Goal: Information Seeking & Learning: Learn about a topic

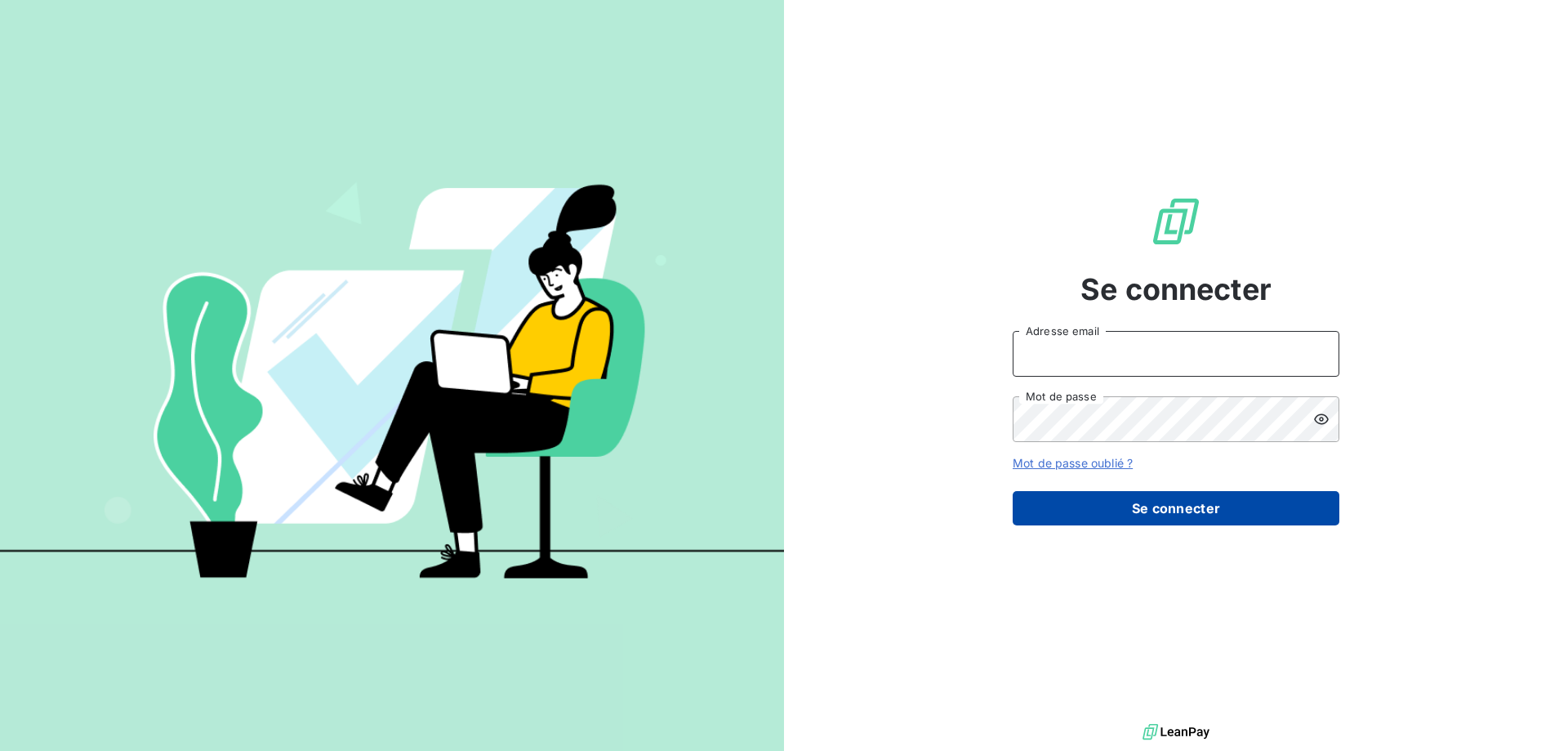
type input "[PERSON_NAME][EMAIL_ADDRESS][DOMAIN_NAME]"
click at [1209, 515] on button "Se connecter" at bounding box center [1175, 509] width 326 height 35
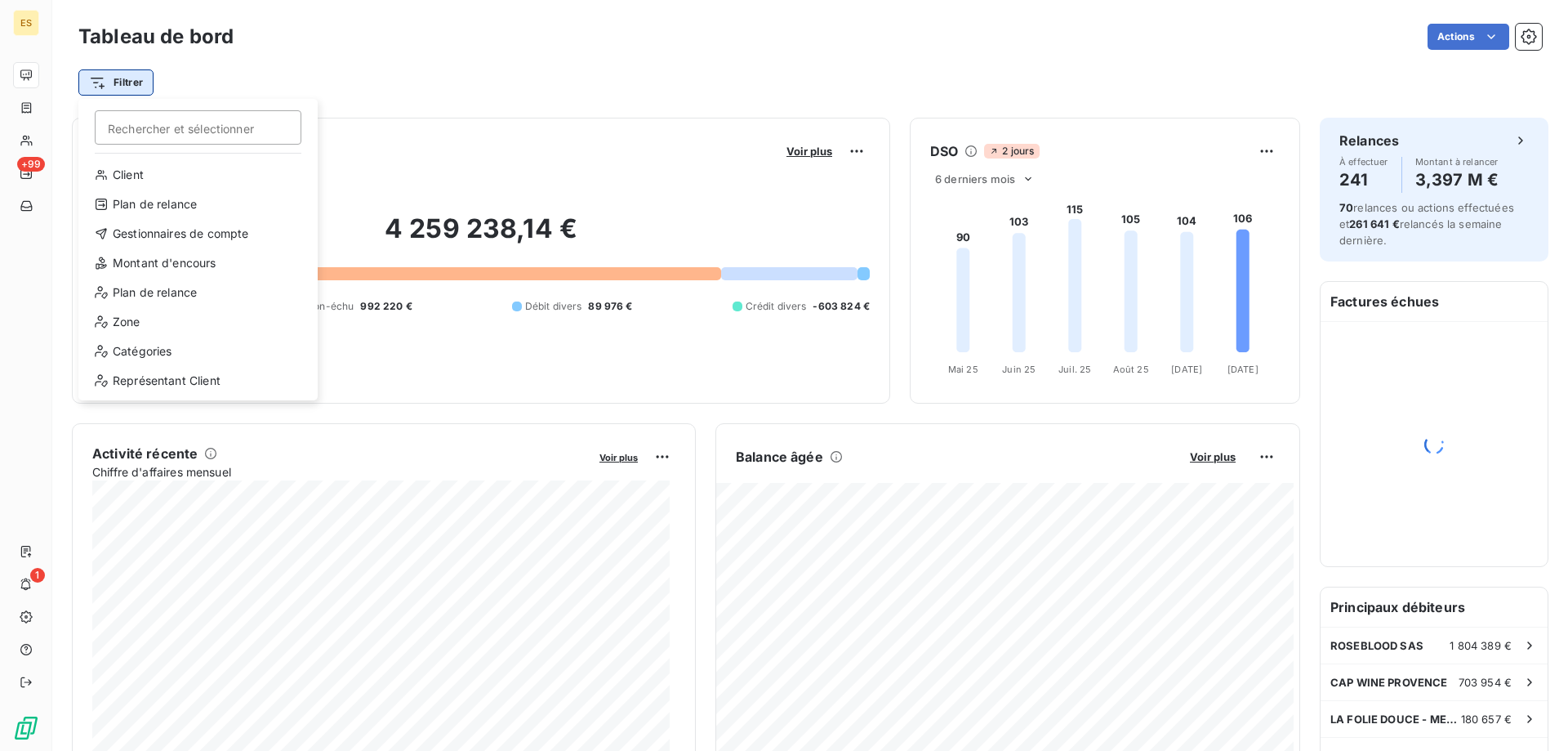
click at [150, 88] on html "ES +99 1 Tableau de bord Actions Filtrer Rechercher et sélectionner Client Plan…" at bounding box center [784, 376] width 1568 height 751
click at [133, 318] on div "Zone" at bounding box center [198, 323] width 226 height 26
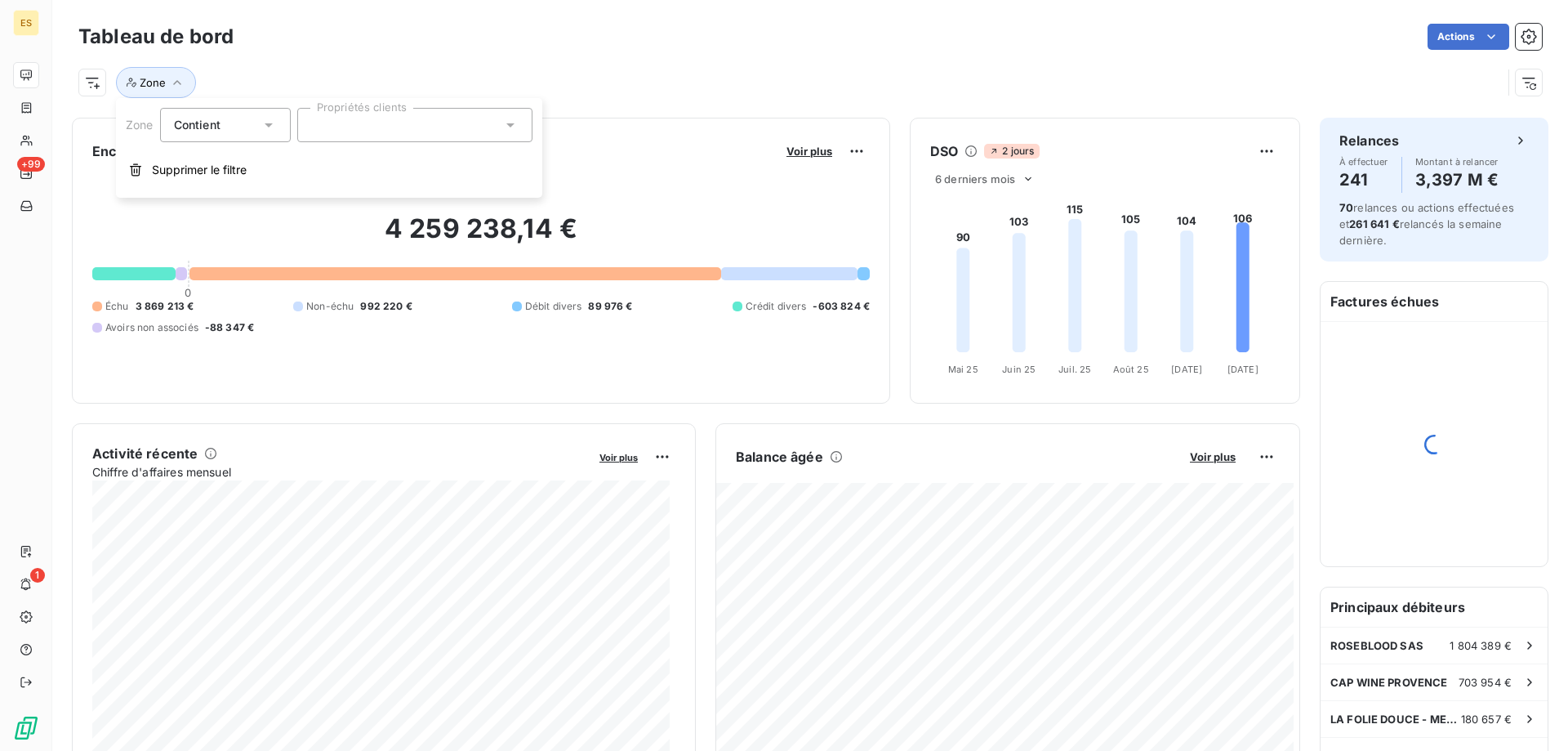
click at [240, 116] on div "Contient is" at bounding box center [217, 125] width 87 height 23
click at [341, 104] on div "Zone Contient Contient Ne contient pas Propriétés clients Supprimer le filtre" at bounding box center [329, 148] width 427 height 100
click at [341, 114] on div at bounding box center [415, 125] width 236 height 35
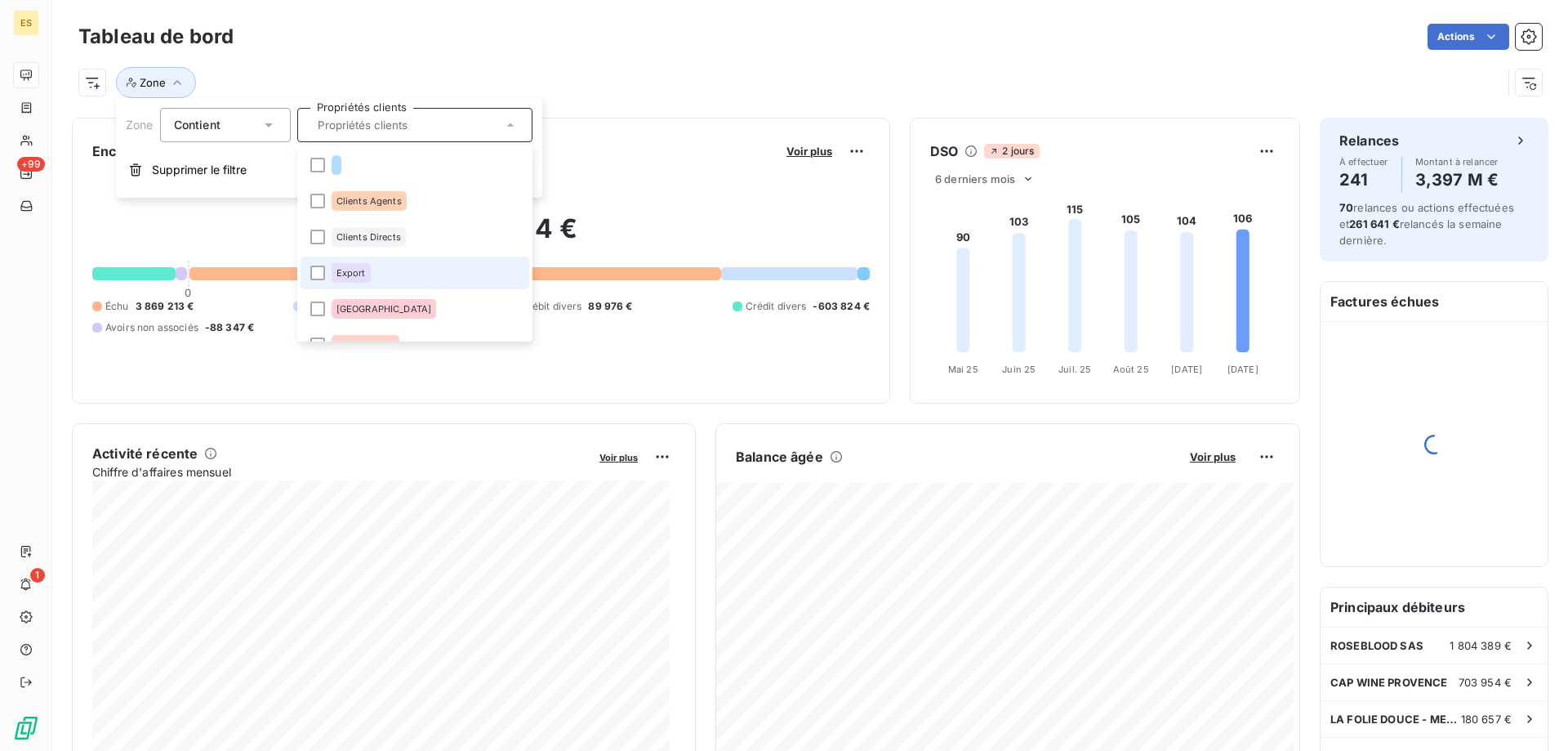
click at [327, 267] on li "Export" at bounding box center [415, 273] width 229 height 33
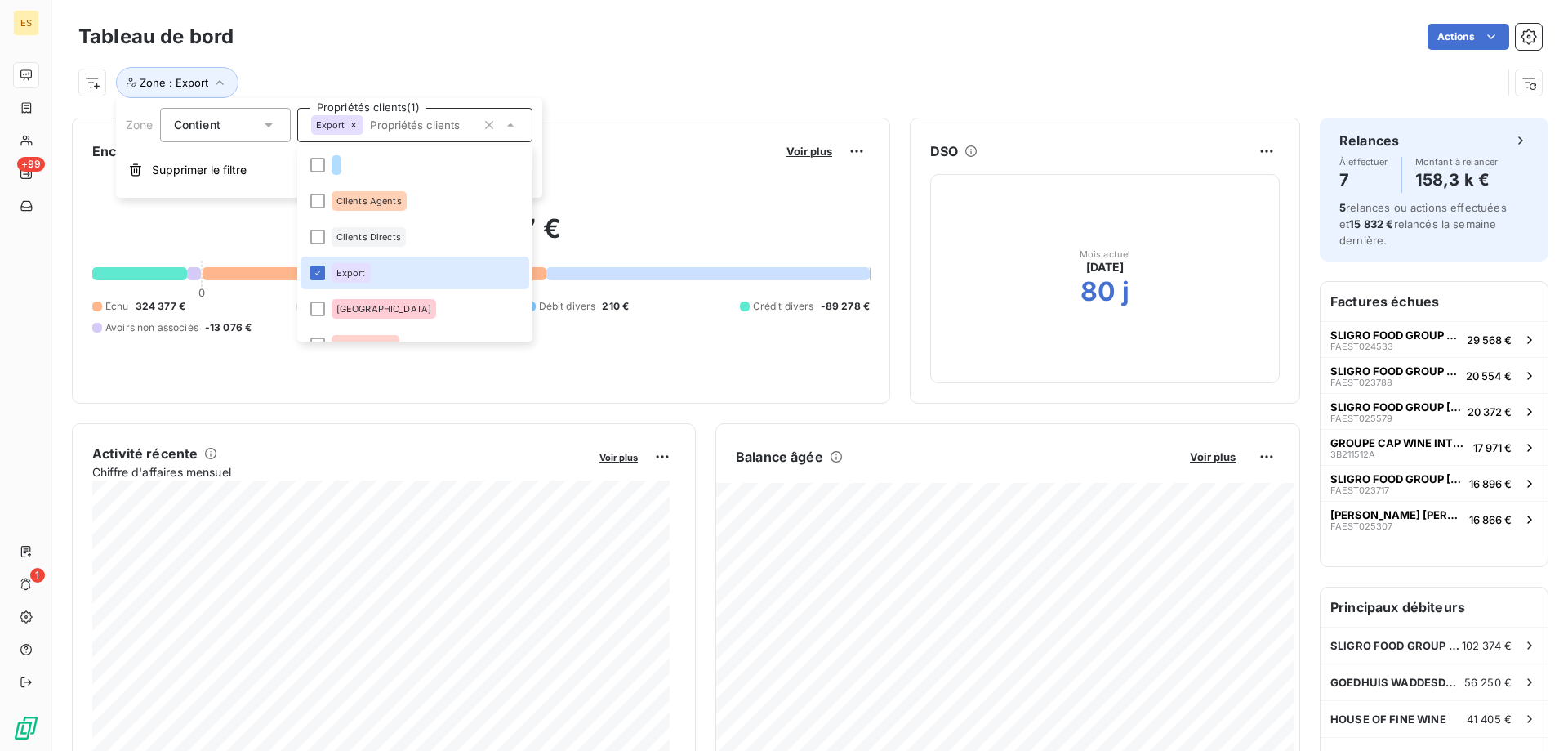
click at [588, 64] on div "Zone : Export" at bounding box center [810, 75] width 1464 height 44
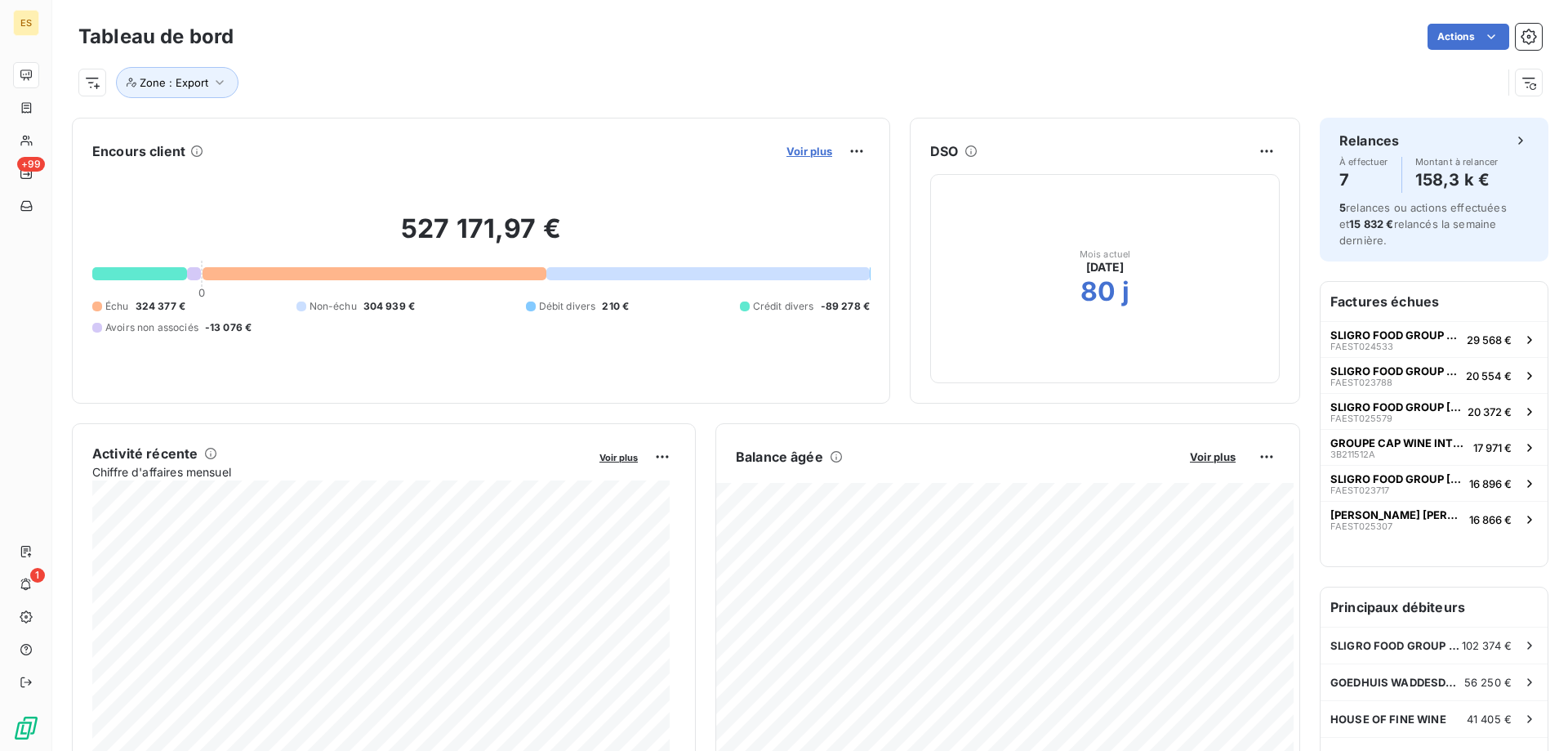
click at [788, 155] on span "Voir plus" at bounding box center [809, 151] width 45 height 13
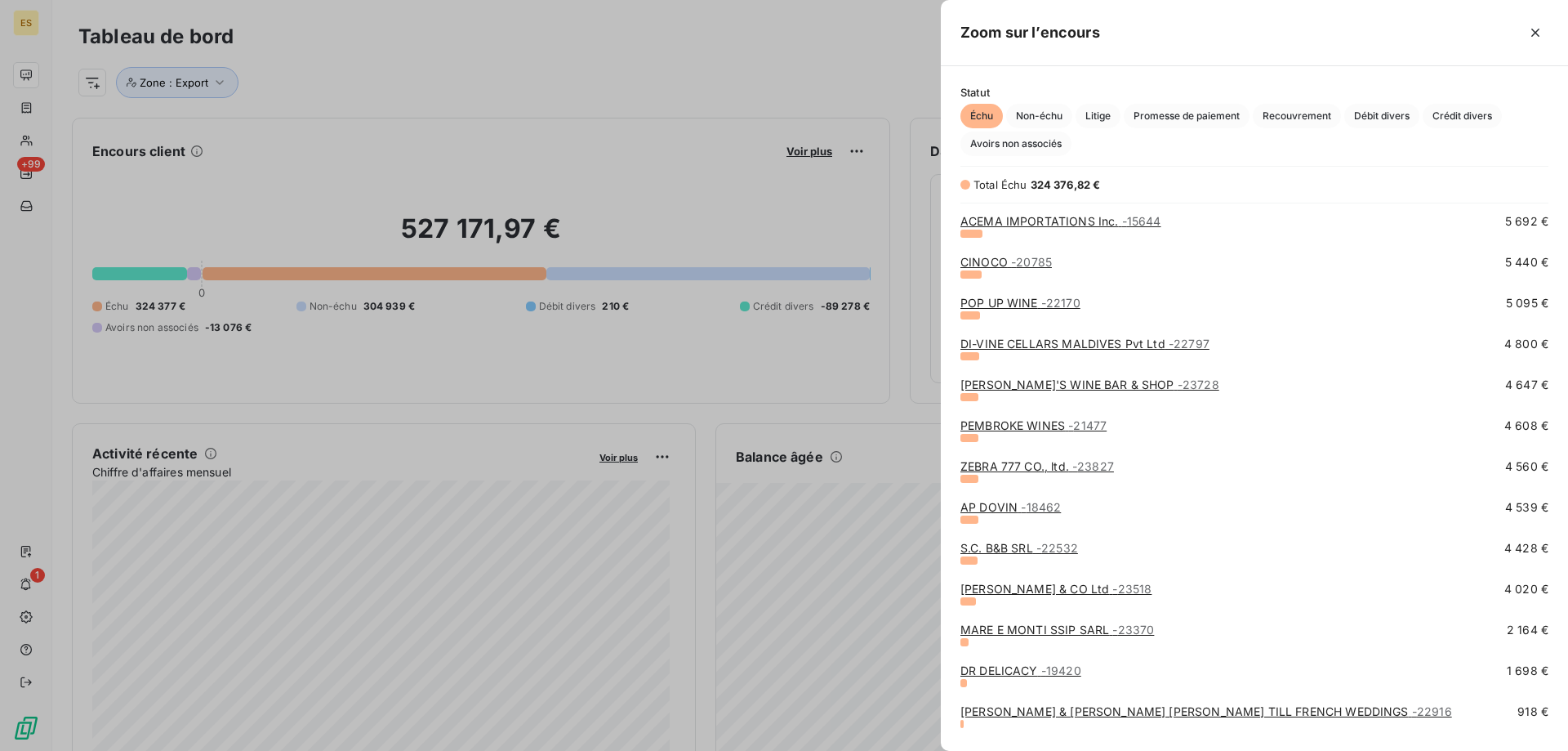
scroll to position [490, 0]
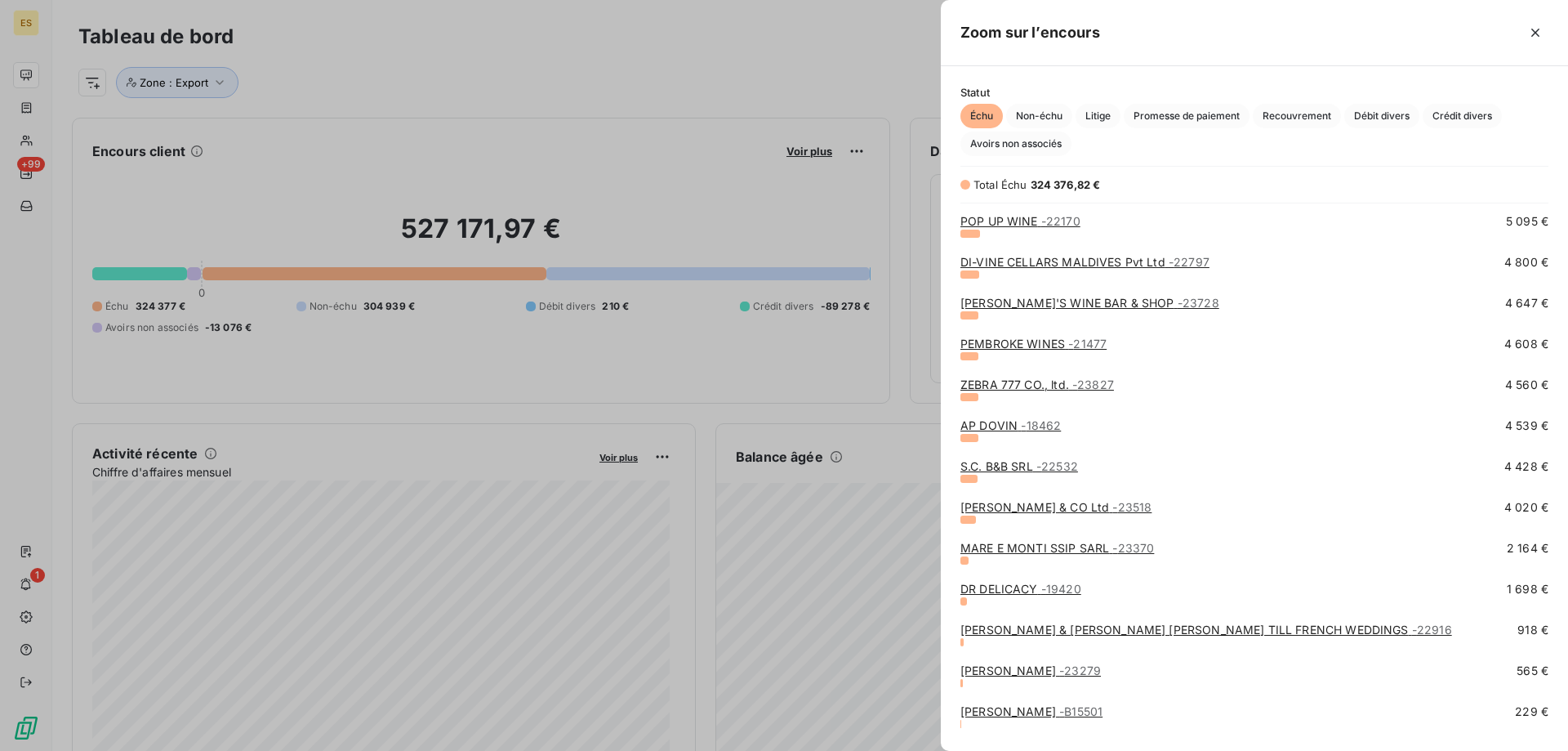
drag, startPoint x: 279, startPoint y: 170, endPoint x: 183, endPoint y: 64, distance: 143.0
click at [262, 142] on div at bounding box center [784, 376] width 1568 height 751
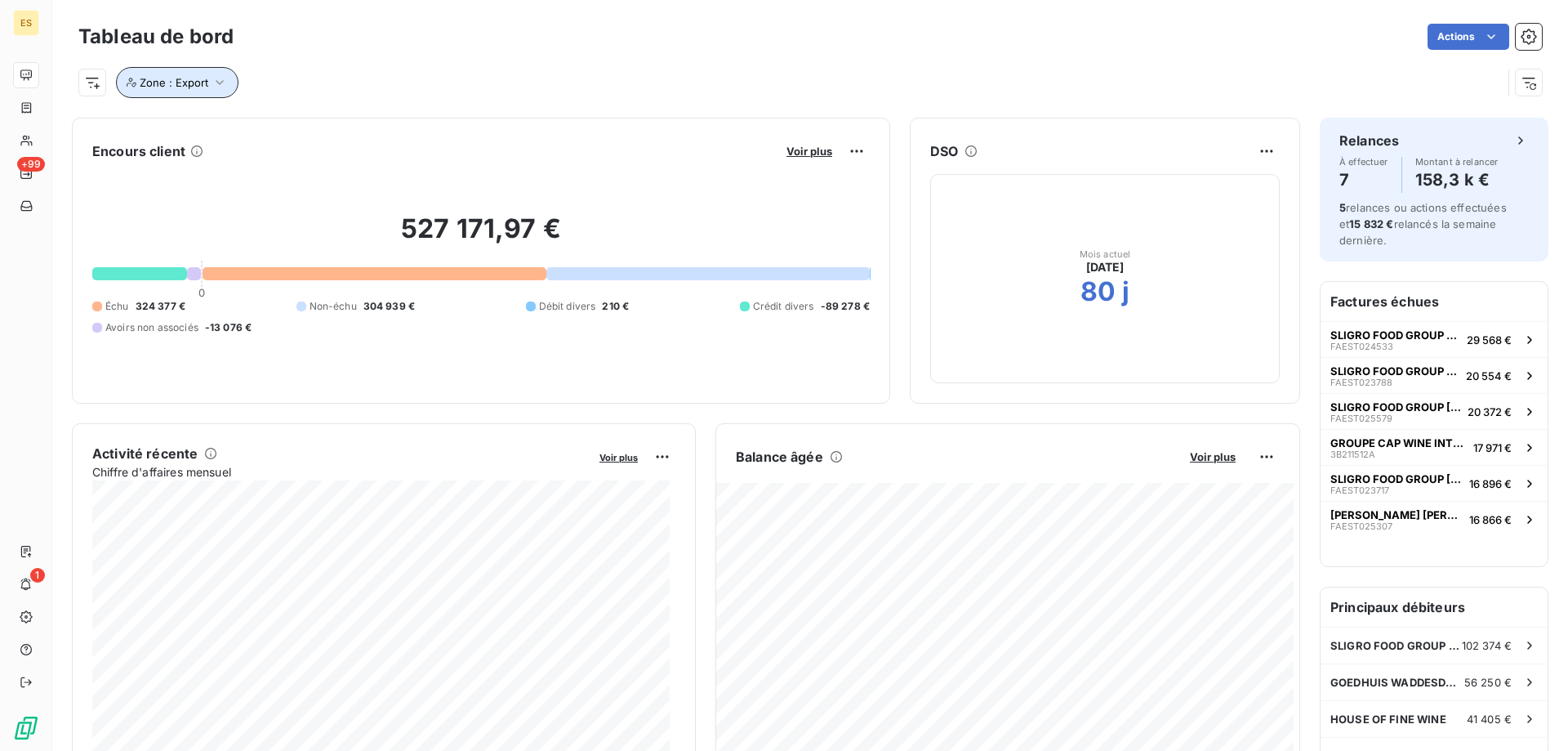
click at [179, 72] on button "Zone : Export" at bounding box center [177, 83] width 122 height 31
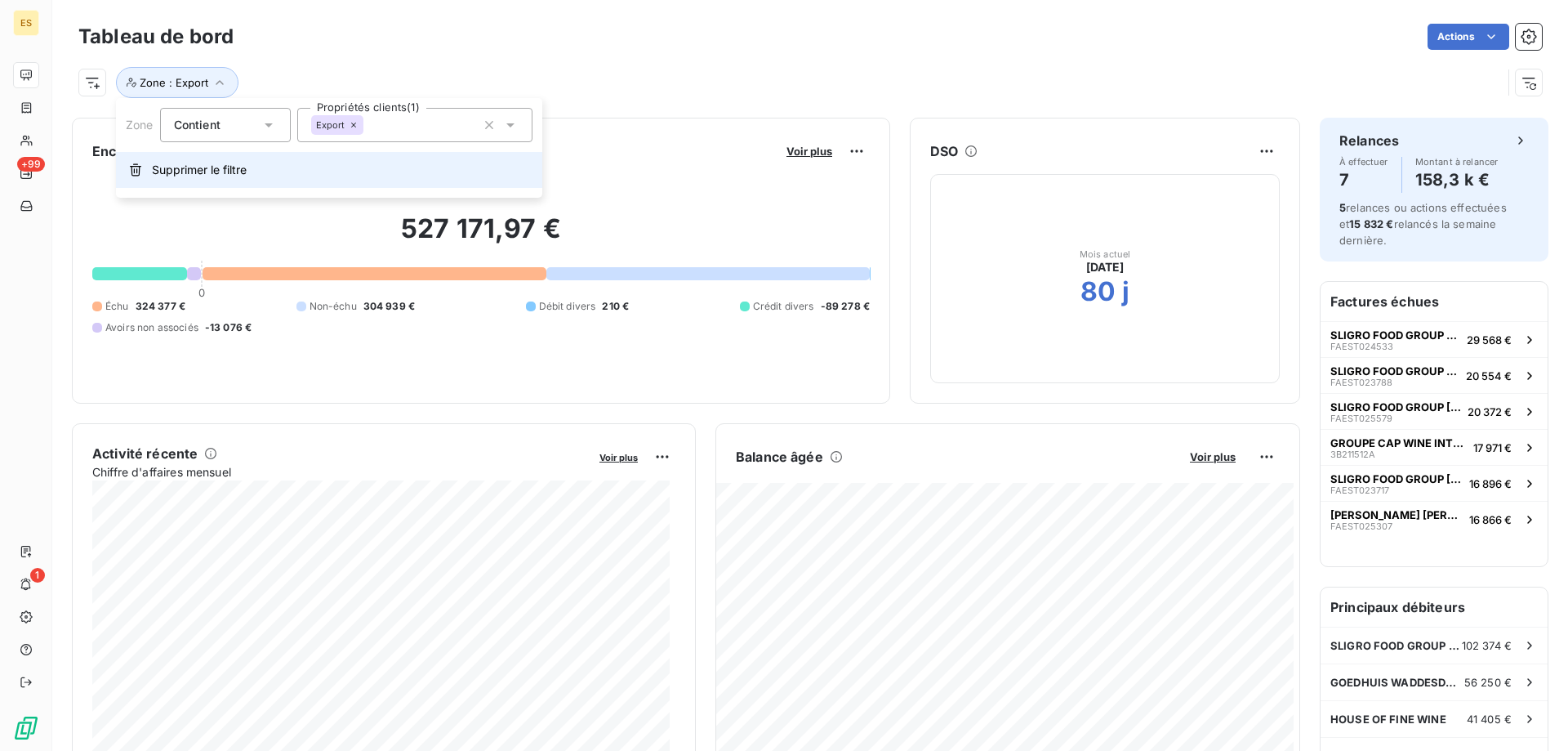
click at [195, 174] on span "Supprimer le filtre" at bounding box center [199, 170] width 95 height 17
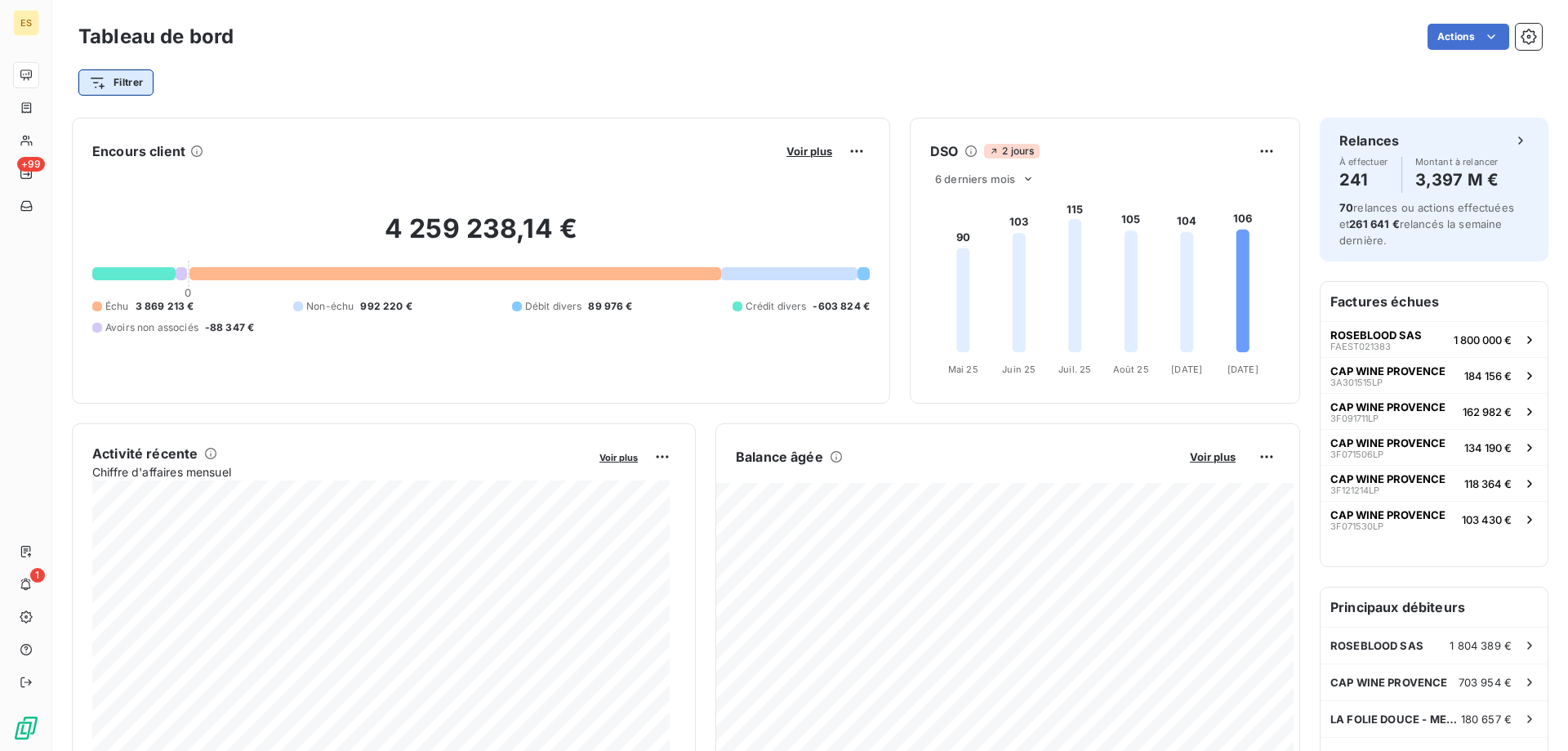
click at [117, 88] on html "ES +99 1 Tableau de bord Actions Filtrer Encours client Voir plus 4 259 238,14 …" at bounding box center [784, 376] width 1568 height 751
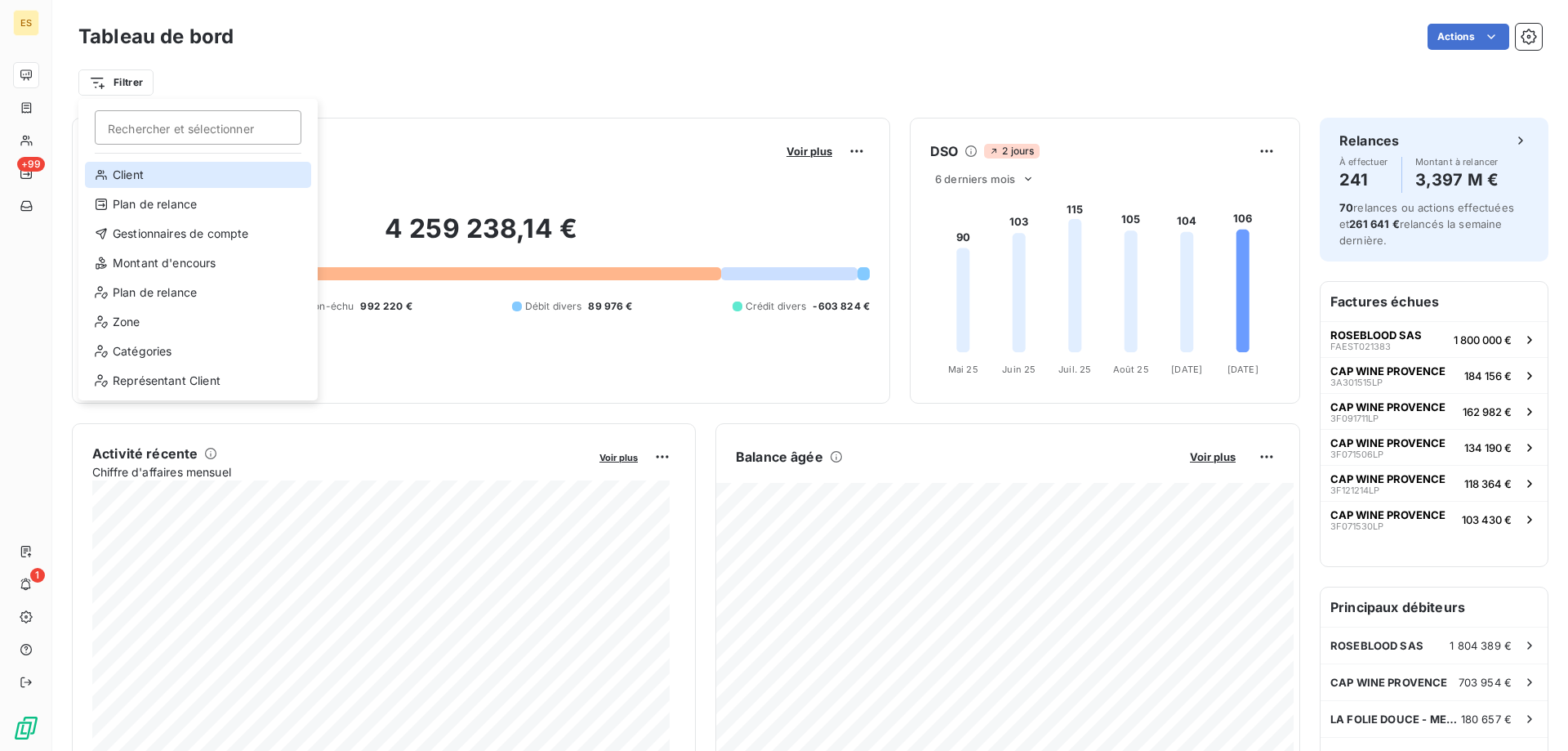
click at [147, 184] on div "Client" at bounding box center [198, 175] width 226 height 26
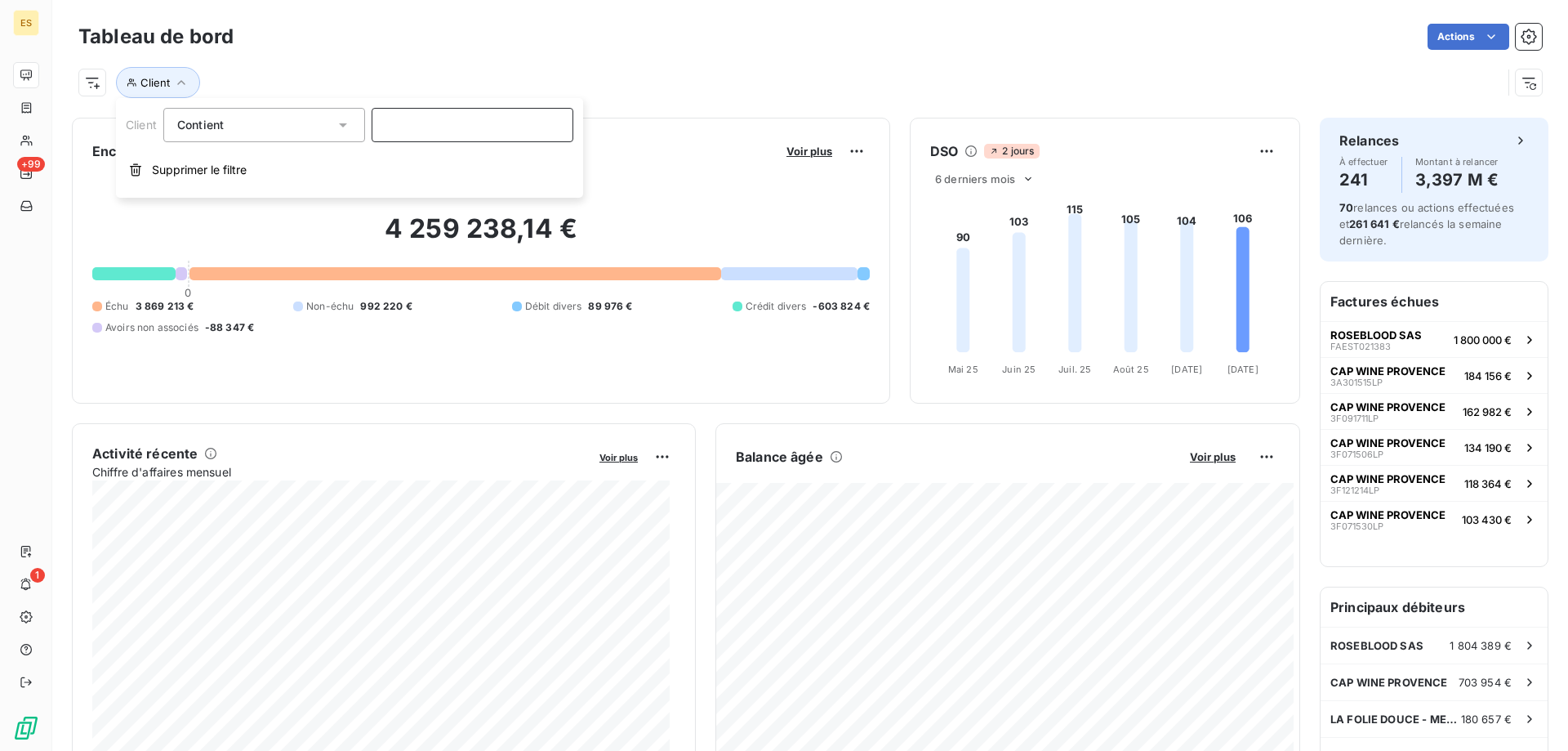
click at [480, 139] on input at bounding box center [473, 125] width 202 height 35
click at [341, 124] on icon at bounding box center [343, 125] width 8 height 4
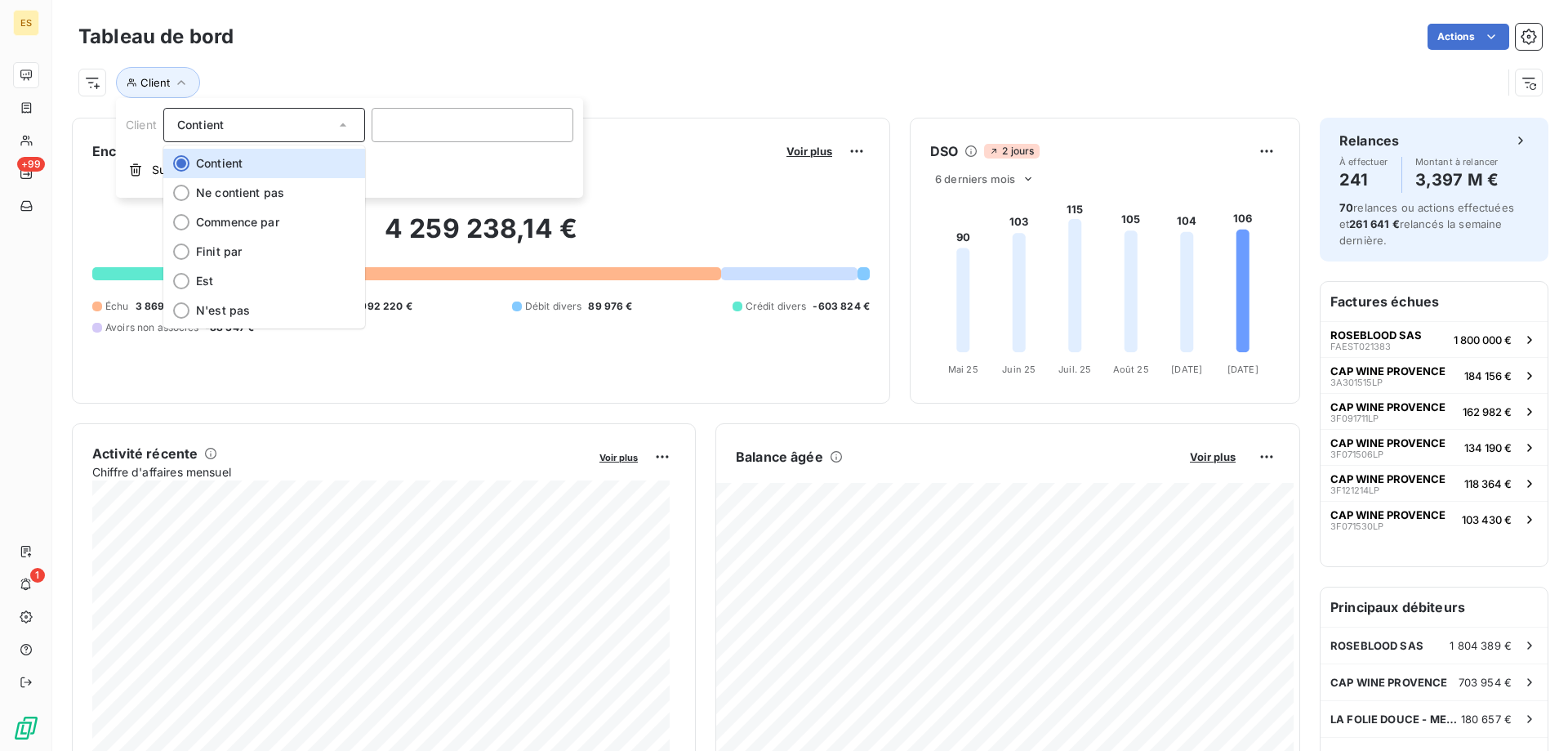
click at [343, 127] on icon at bounding box center [343, 125] width 17 height 17
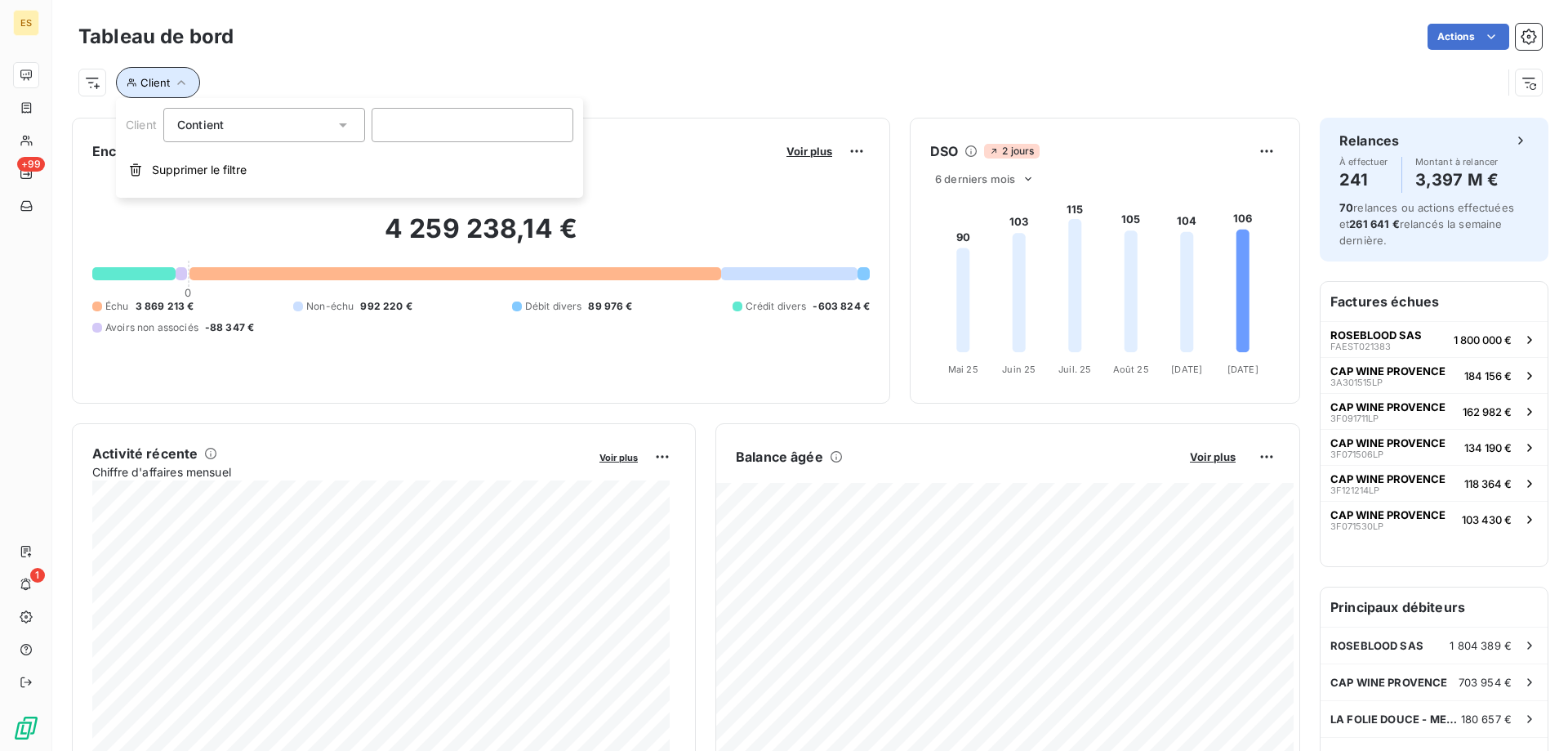
click at [152, 74] on button "Client" at bounding box center [158, 83] width 84 height 31
click at [148, 86] on span "Client" at bounding box center [155, 83] width 30 height 13
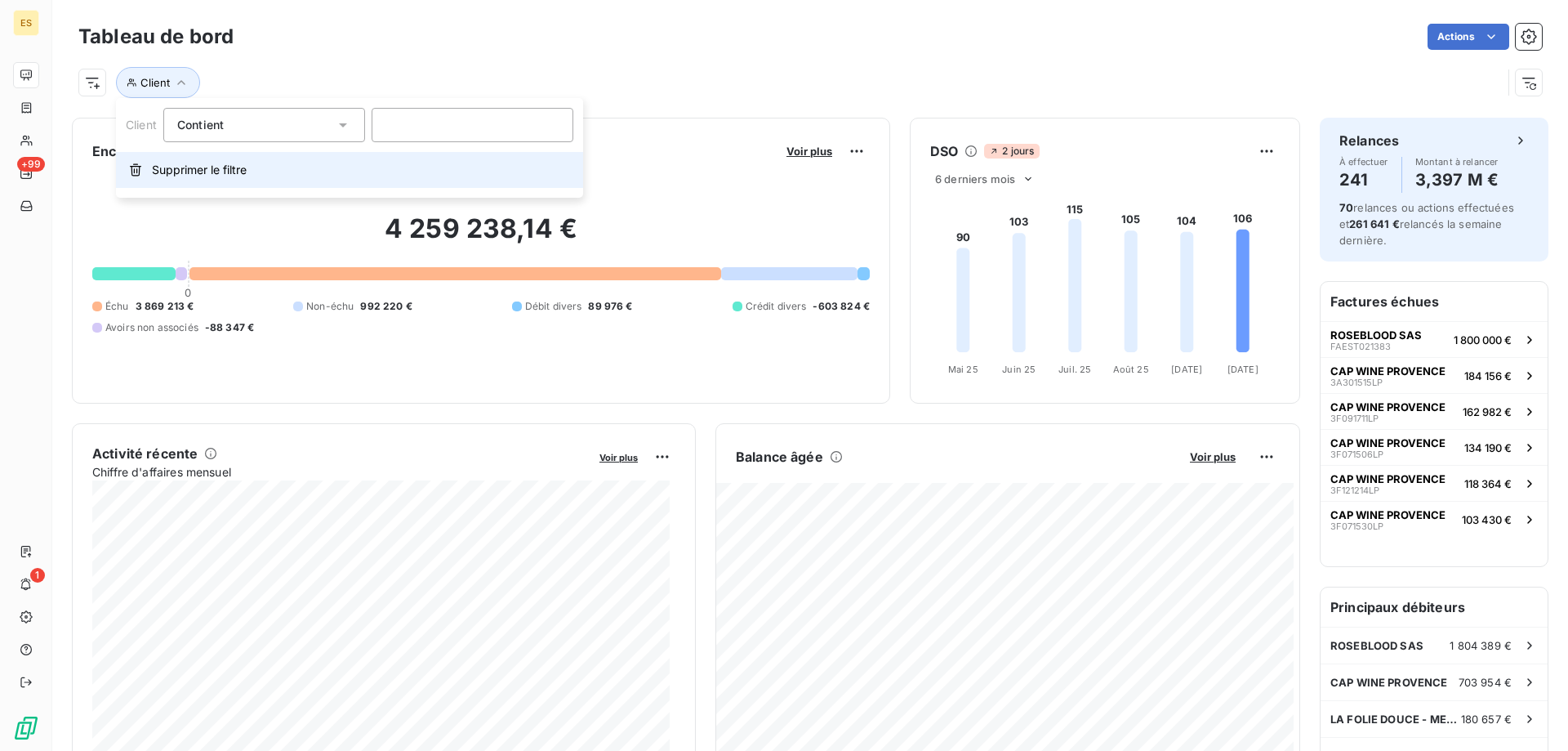
click at [175, 169] on span "Supprimer le filtre" at bounding box center [199, 170] width 95 height 17
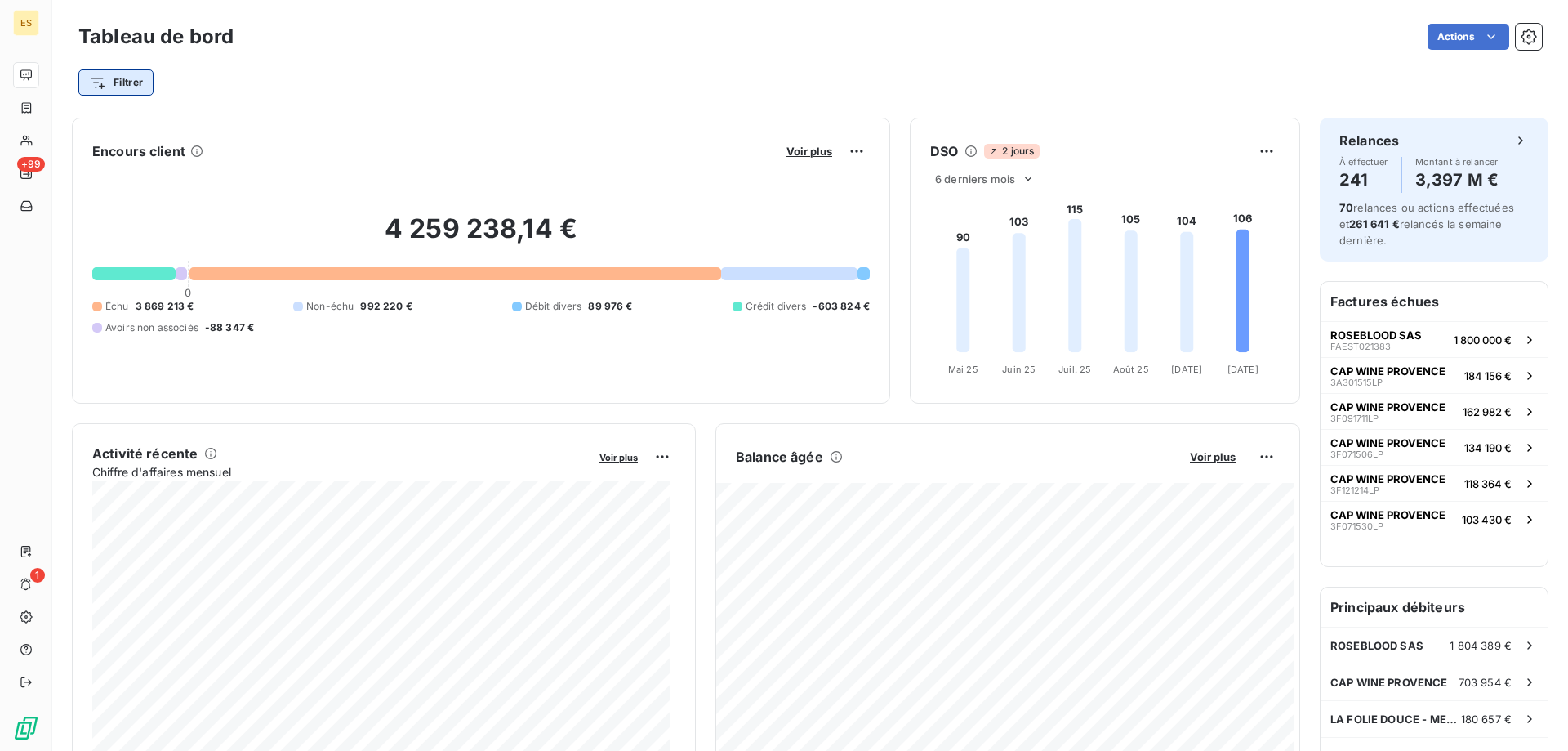
click at [123, 74] on html "ES +99 1 Tableau de bord Actions Filtrer Encours client Voir plus 4 259 238,14 …" at bounding box center [784, 376] width 1568 height 751
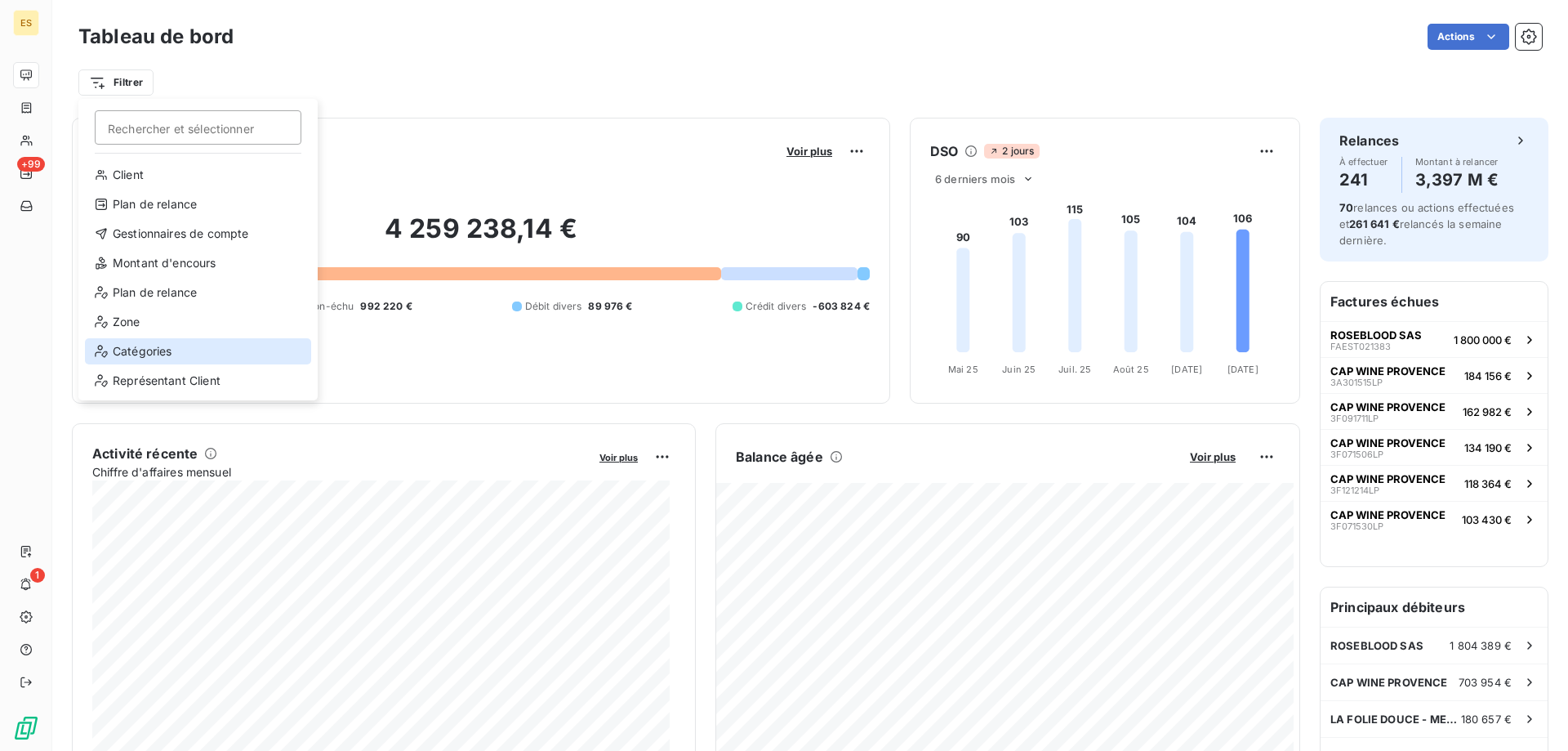
click at [174, 342] on div "Catégories" at bounding box center [198, 352] width 226 height 26
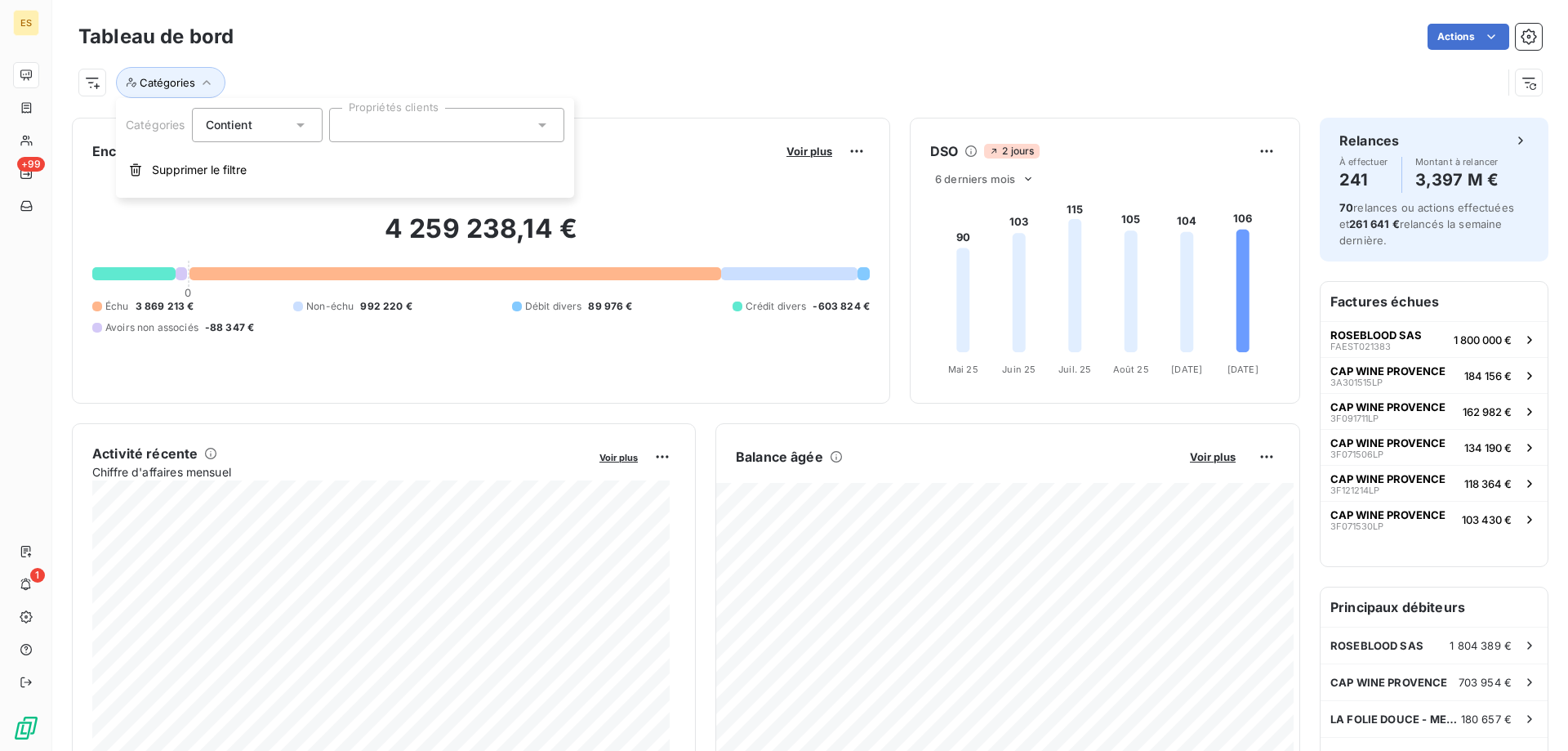
click at [409, 127] on div at bounding box center [446, 125] width 236 height 35
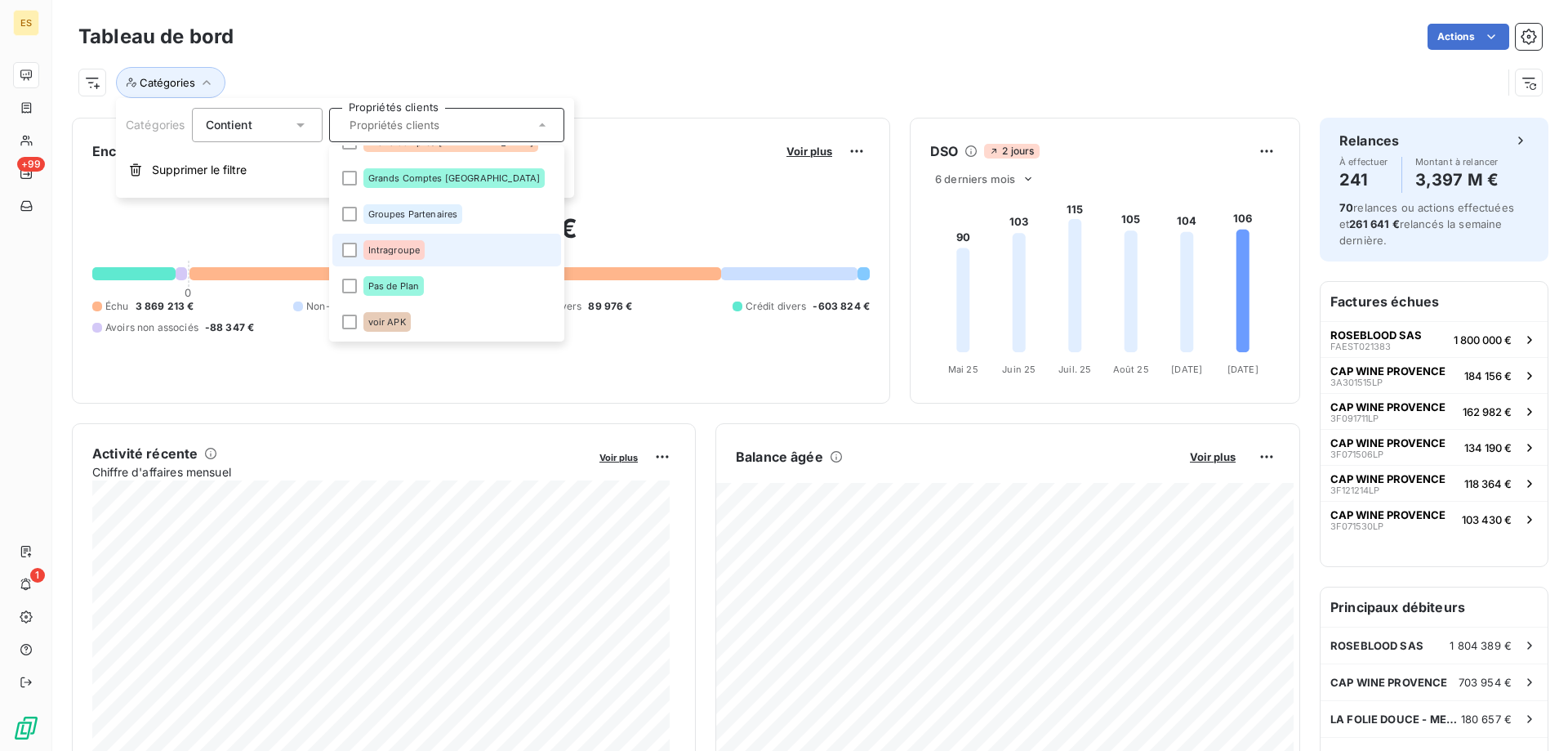
scroll to position [65, 0]
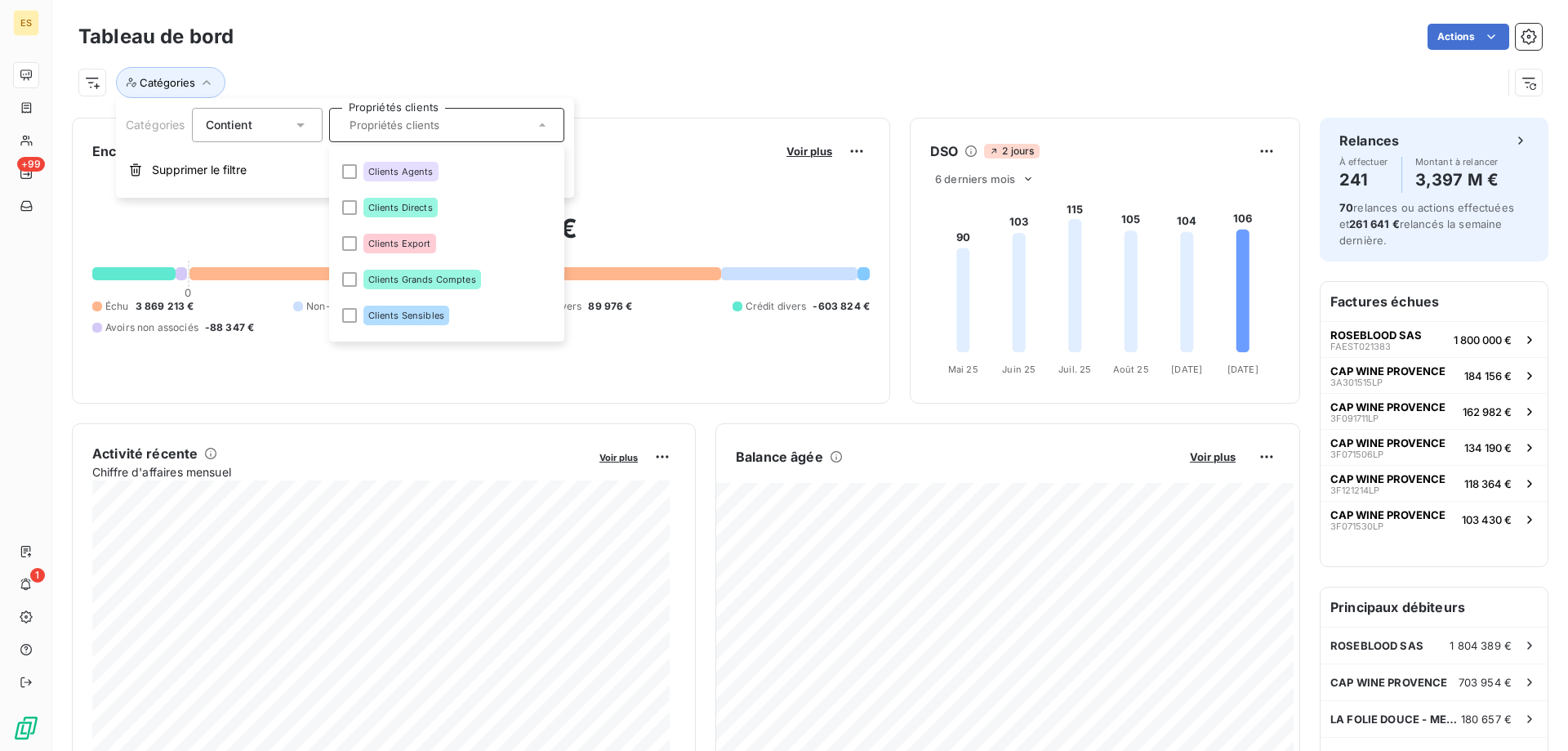
click at [488, 70] on div "Catégories" at bounding box center [790, 83] width 1423 height 31
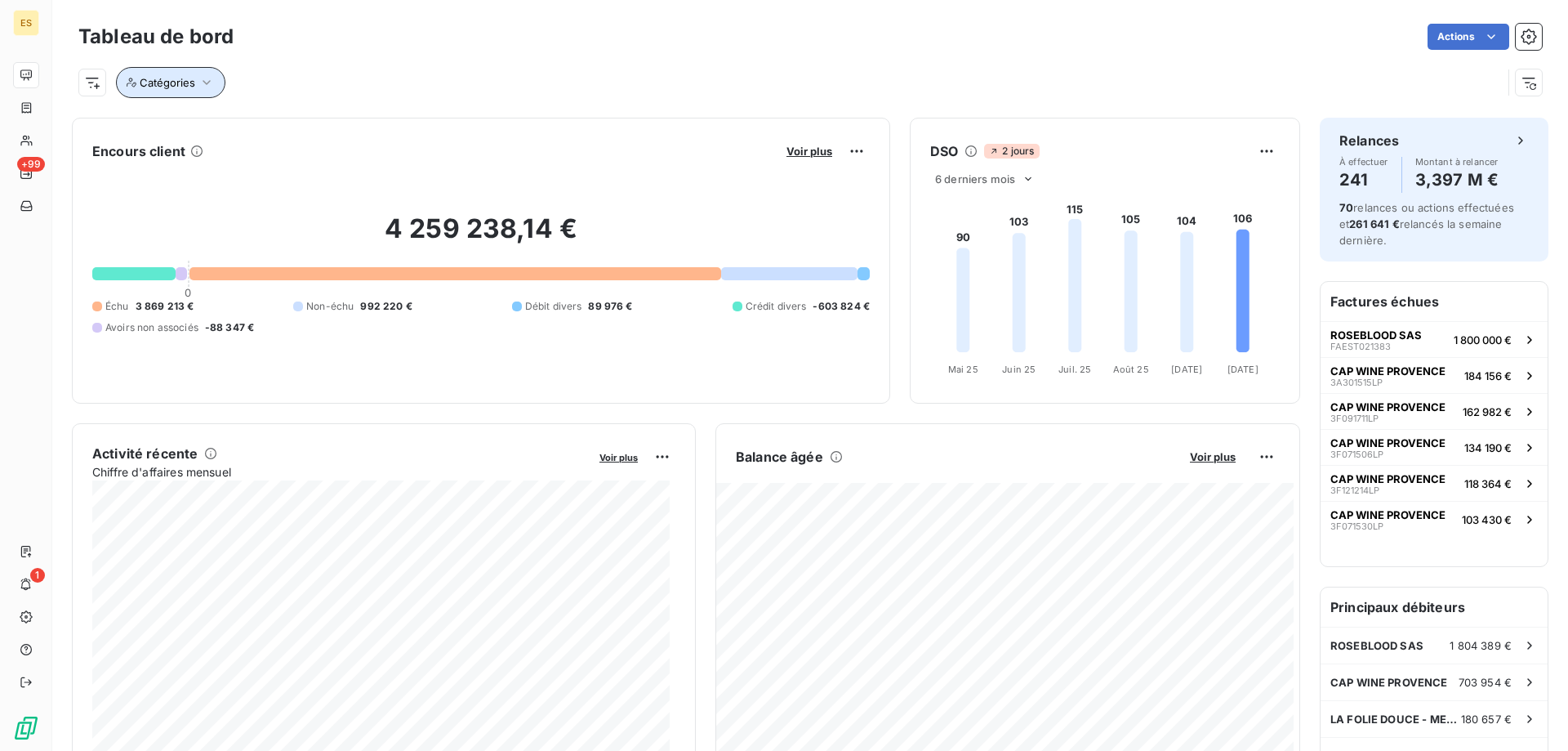
click at [137, 76] on button "Catégories" at bounding box center [170, 83] width 109 height 31
click at [220, 123] on span "Contient" at bounding box center [229, 124] width 46 height 14
click at [293, 35] on div "Actions" at bounding box center [897, 37] width 1289 height 26
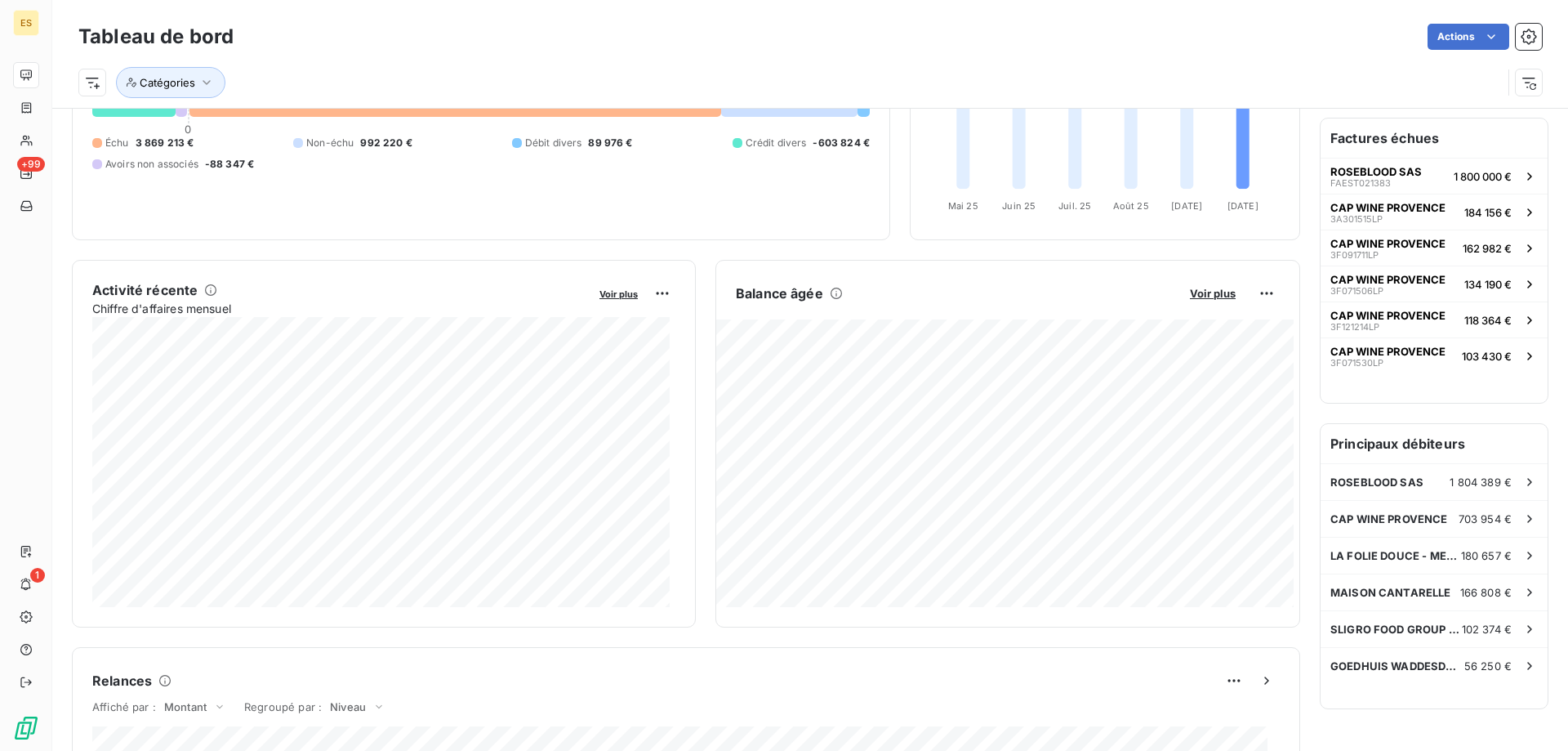
scroll to position [246, 0]
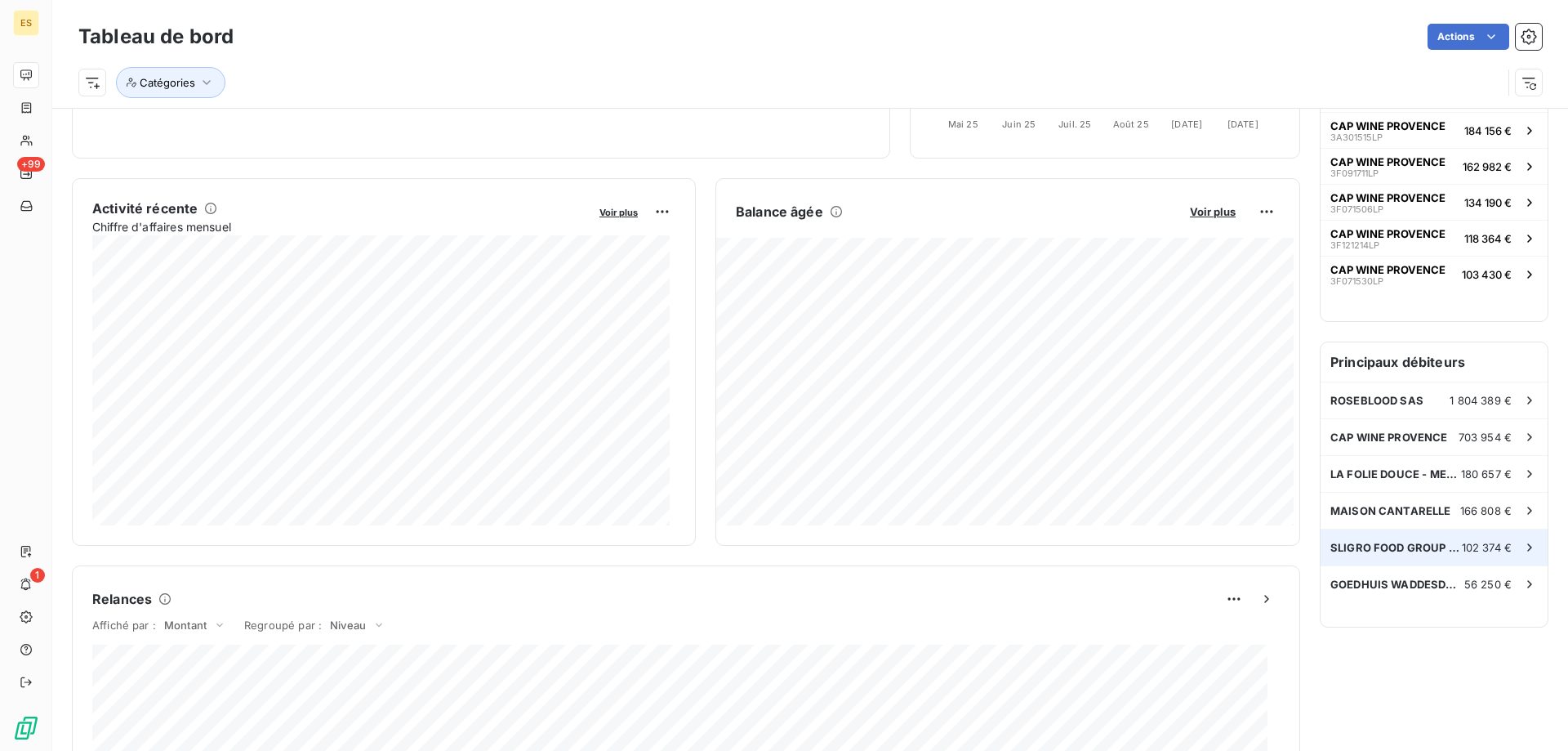
click at [1371, 559] on div "SLIGRO FOOD GROUP [PERSON_NAME]. BV 102 374 €" at bounding box center [1434, 547] width 227 height 36
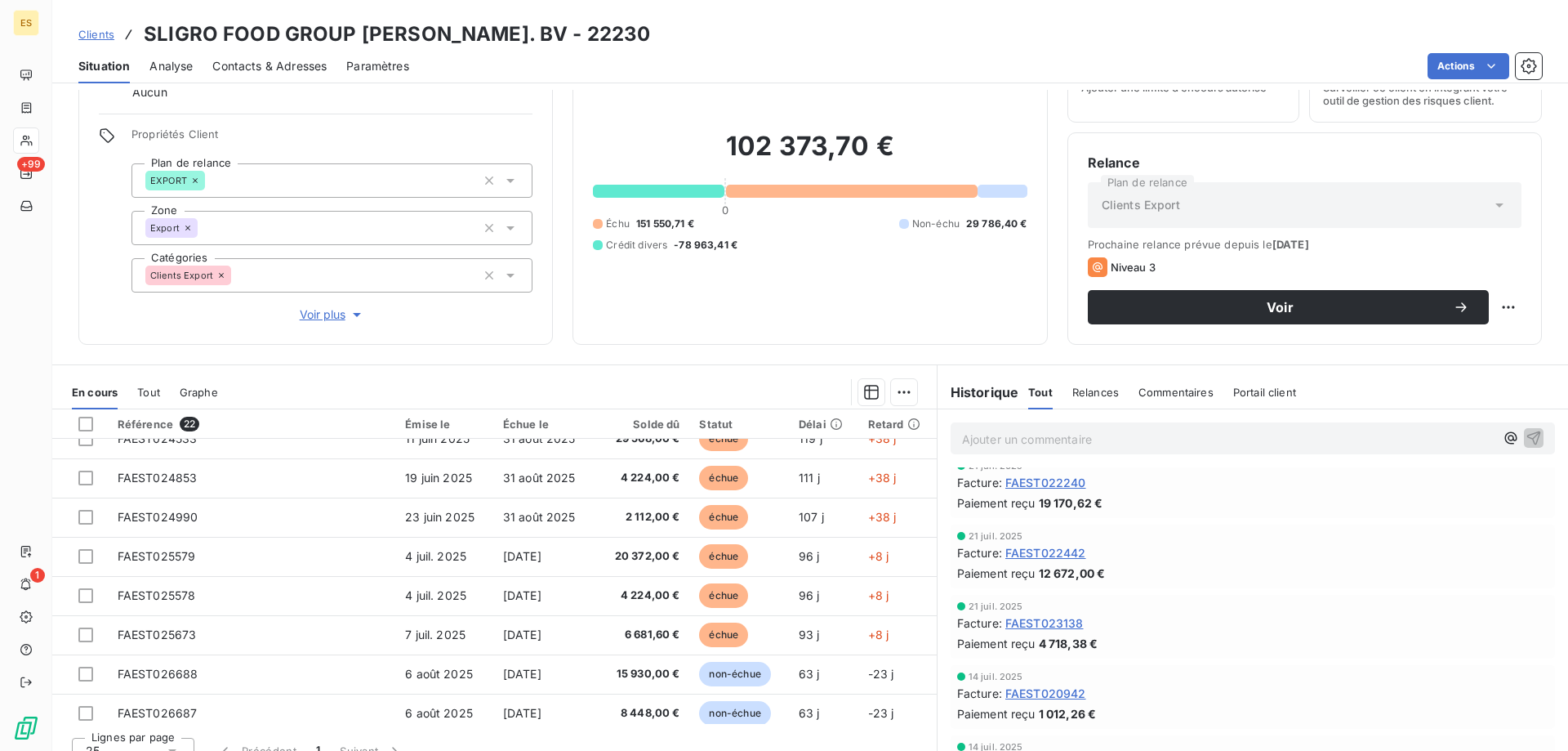
scroll to position [88, 0]
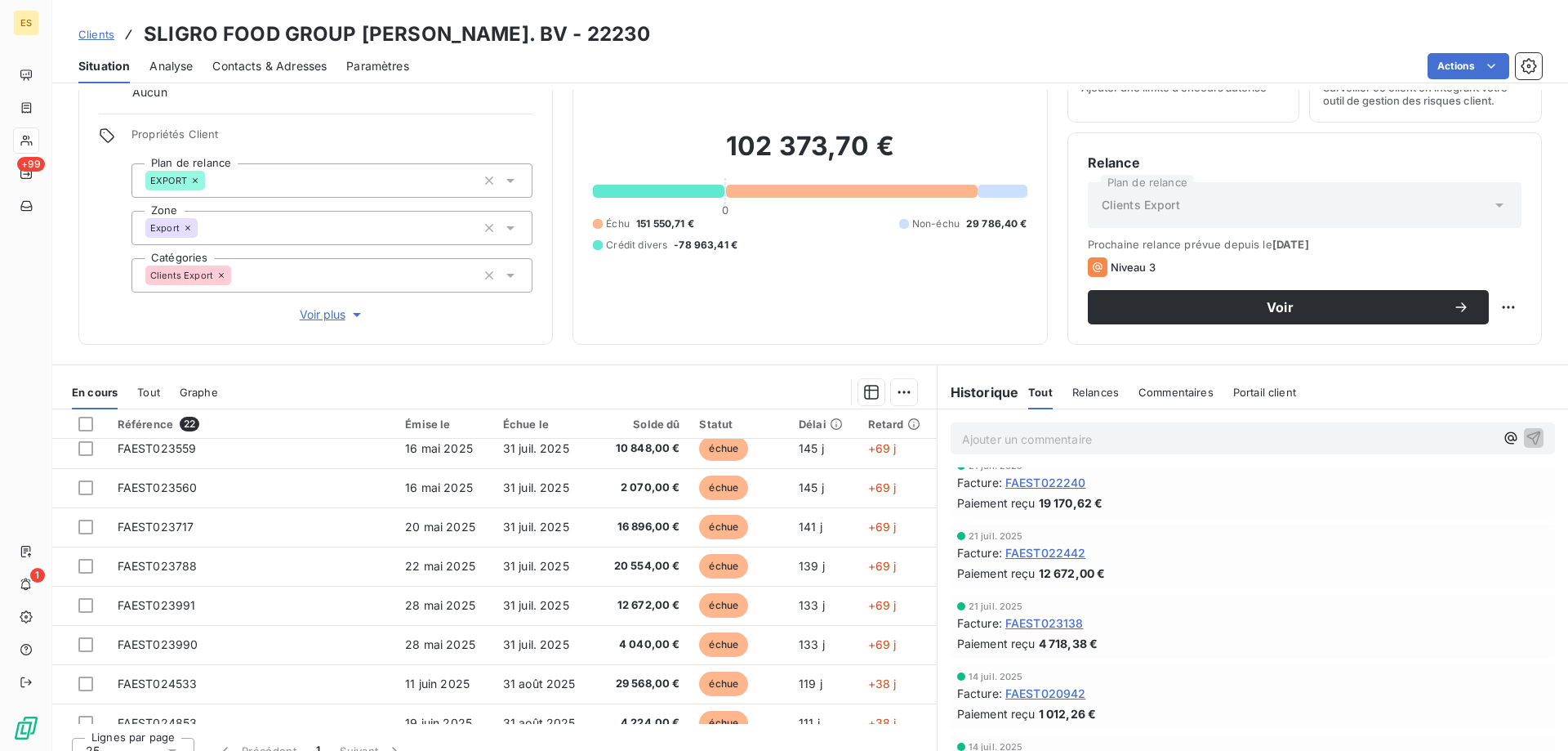
drag, startPoint x: 95, startPoint y: 41, endPoint x: 95, endPoint y: 33, distance: 8.0
click at [95, 41] on link "Clients" at bounding box center [96, 35] width 36 height 17
click at [95, 33] on span "Clients" at bounding box center [96, 35] width 36 height 13
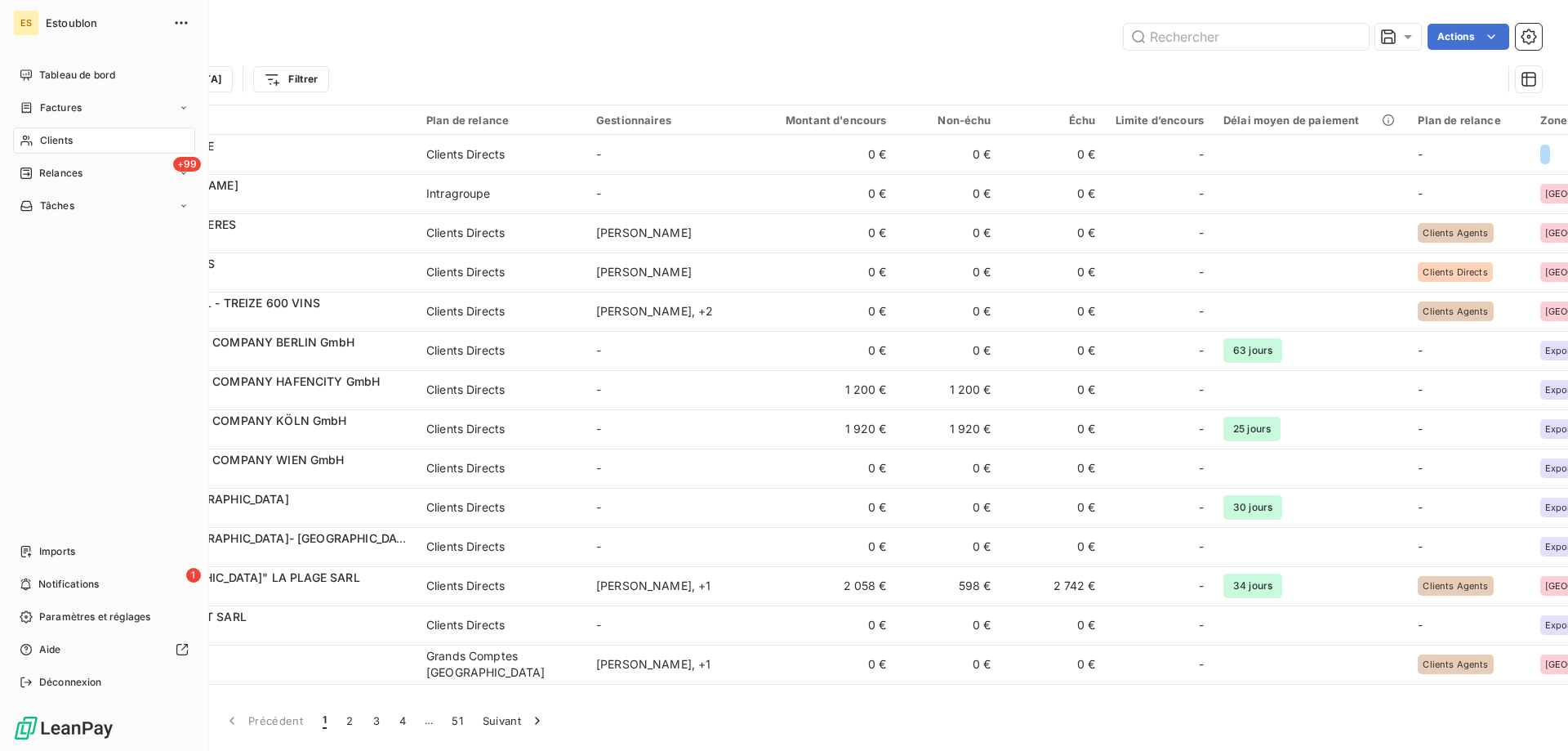
click at [54, 146] on div "Clients" at bounding box center [104, 141] width 182 height 26
click at [56, 141] on span "Clients" at bounding box center [56, 141] width 33 height 15
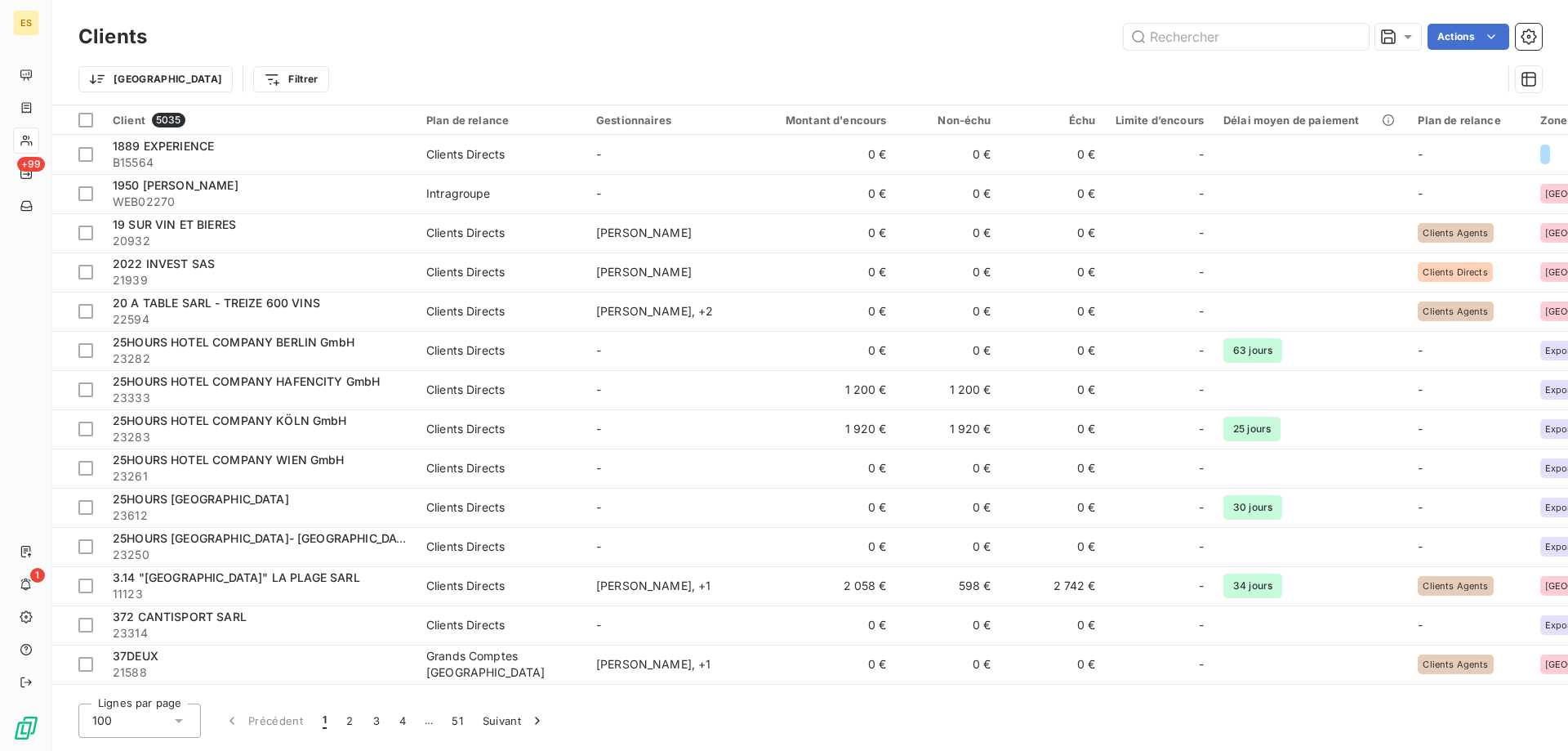
click at [611, 70] on div "Trier Filtrer" at bounding box center [790, 79] width 1423 height 31
click at [122, 80] on html "ES +99 1 Clients Actions Trier Filtrer Client 5035 Plan de relance Gestionnaire…" at bounding box center [784, 376] width 1568 height 751
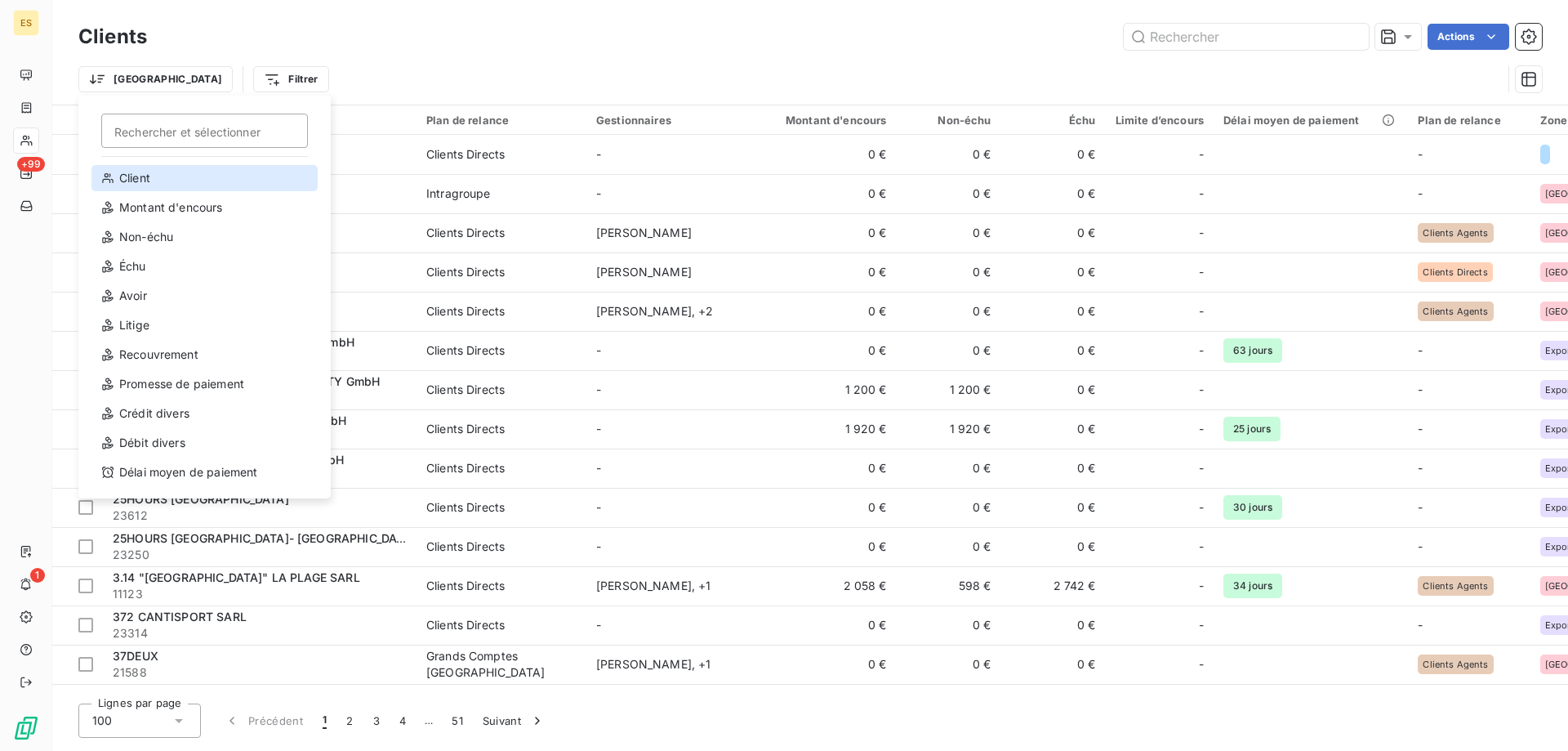
click at [144, 182] on div "Client" at bounding box center [205, 179] width 226 height 26
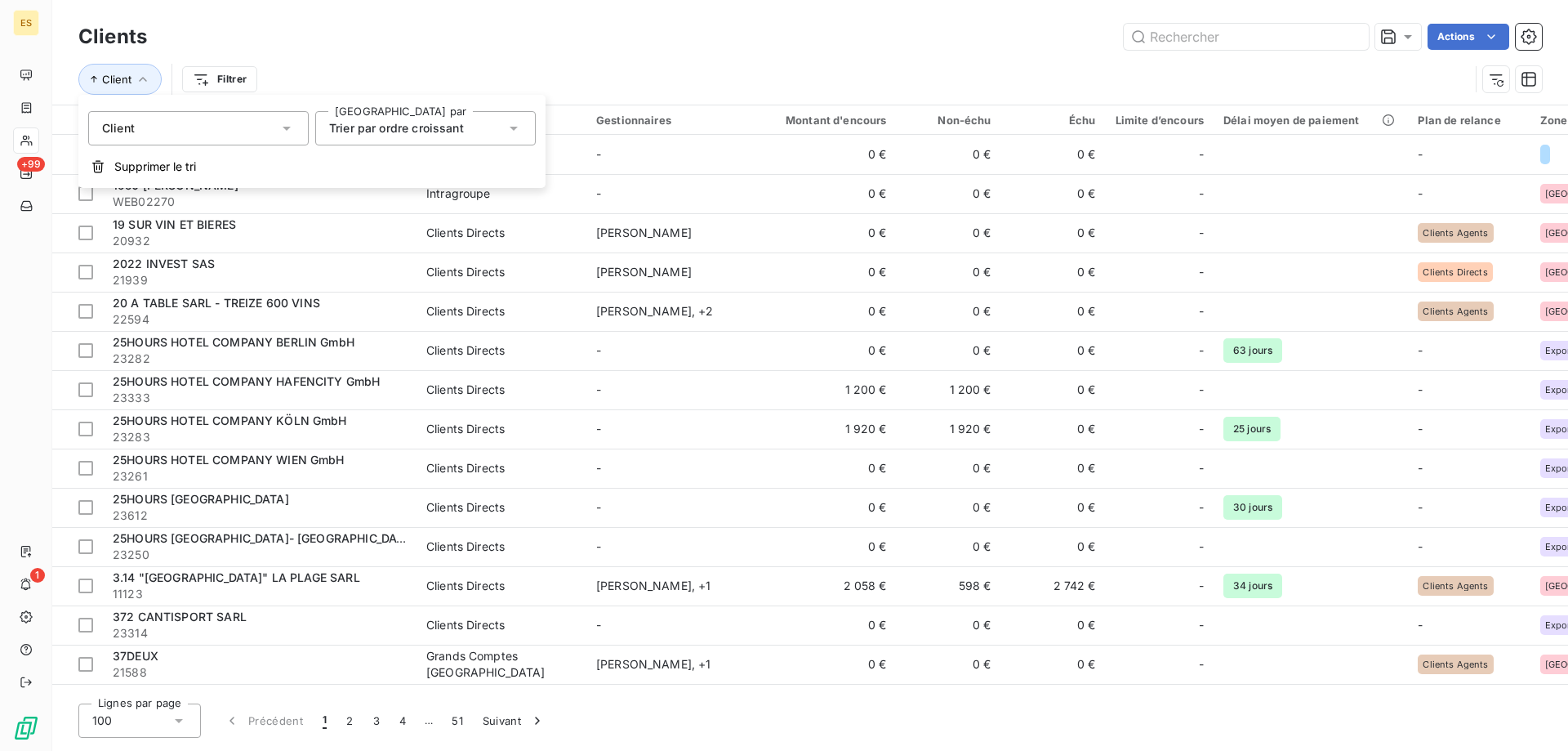
click at [438, 121] on span "Trier par ordre croissant" at bounding box center [396, 127] width 135 height 14
click at [234, 80] on html "ES +99 1 Clients Actions Client Filtrer Client 5035 Plan de relance Gestionnair…" at bounding box center [784, 376] width 1568 height 751
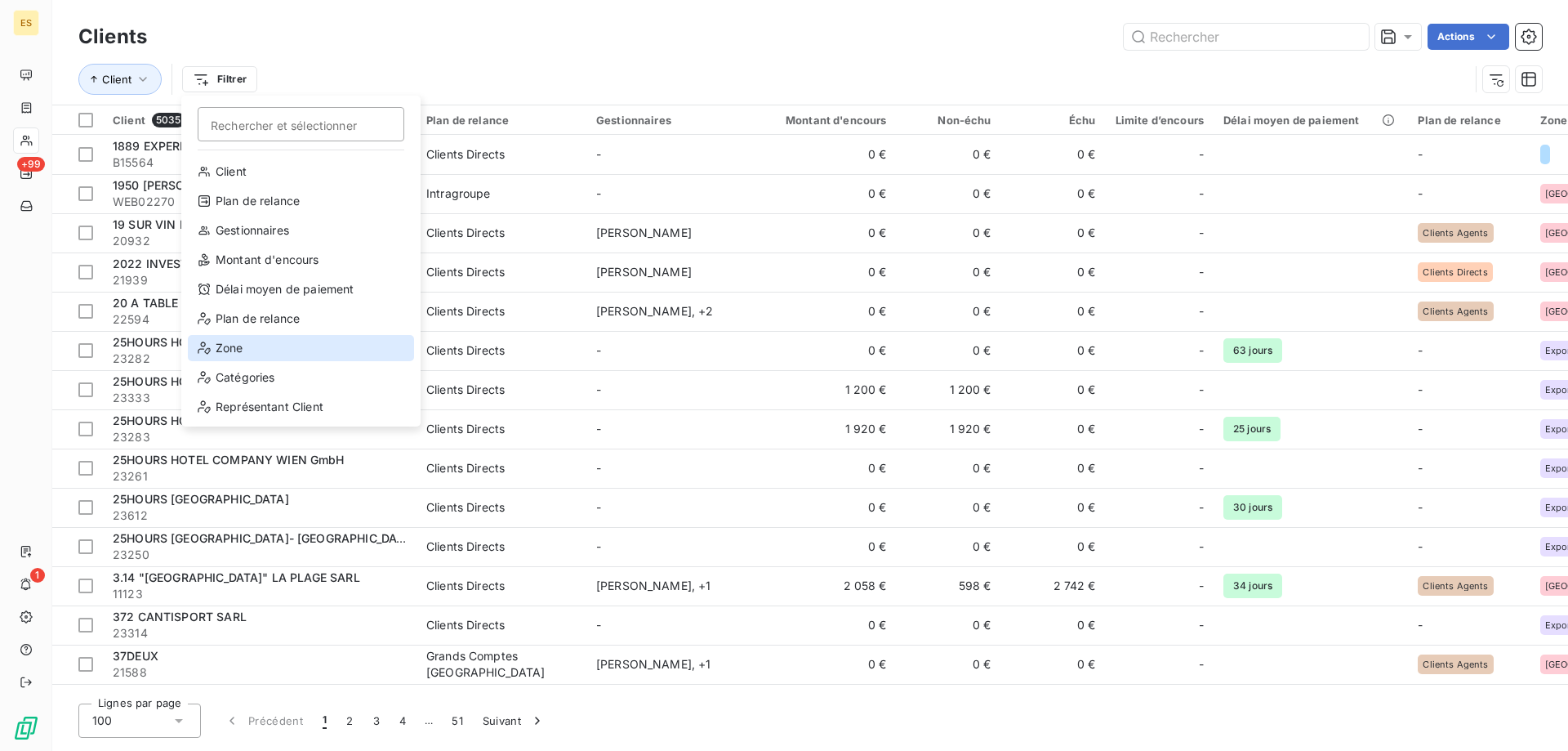
click at [267, 345] on div "Zone" at bounding box center [301, 348] width 226 height 26
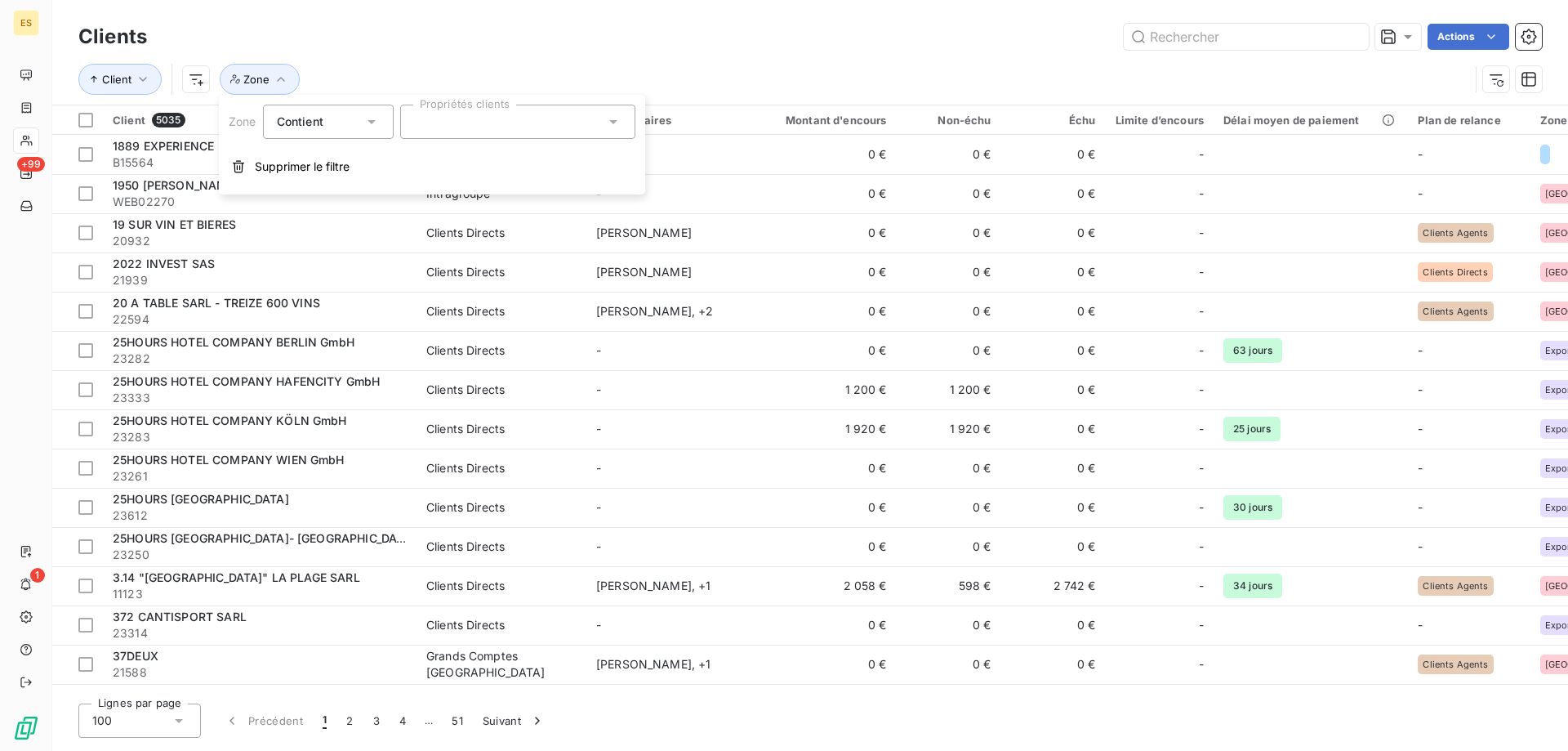
click at [455, 134] on div at bounding box center [517, 122] width 236 height 35
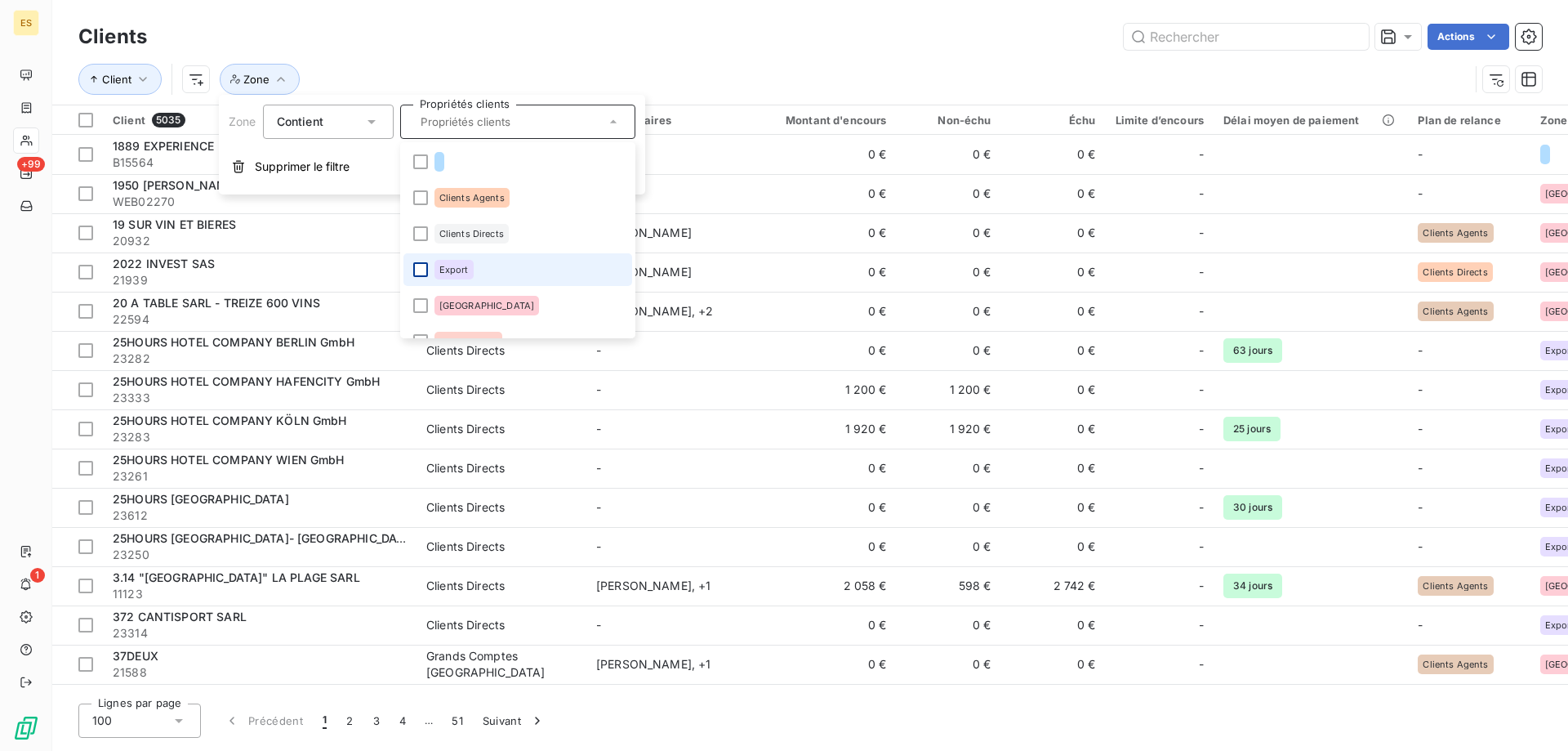
click at [415, 265] on div at bounding box center [421, 270] width 15 height 15
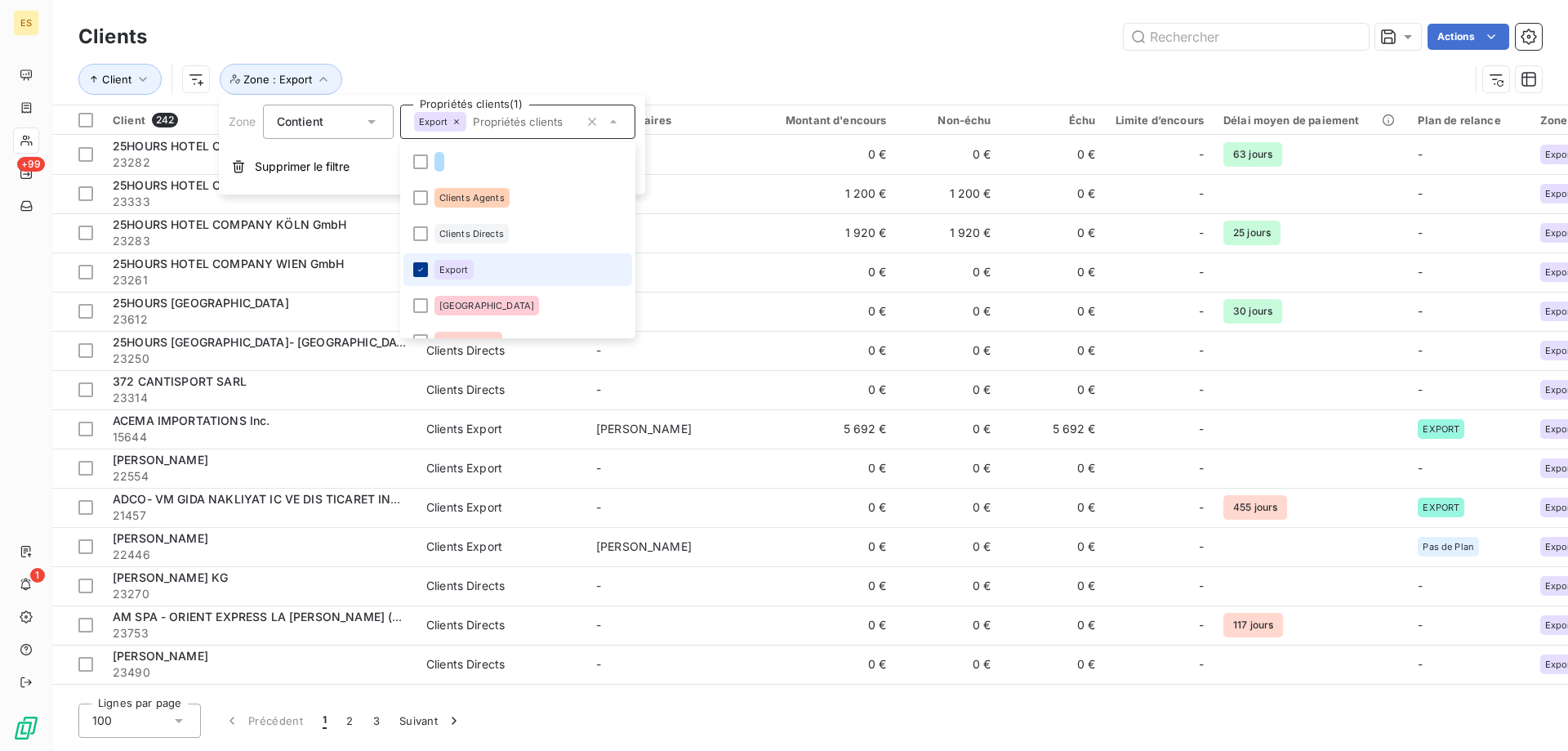
scroll to position [95, 0]
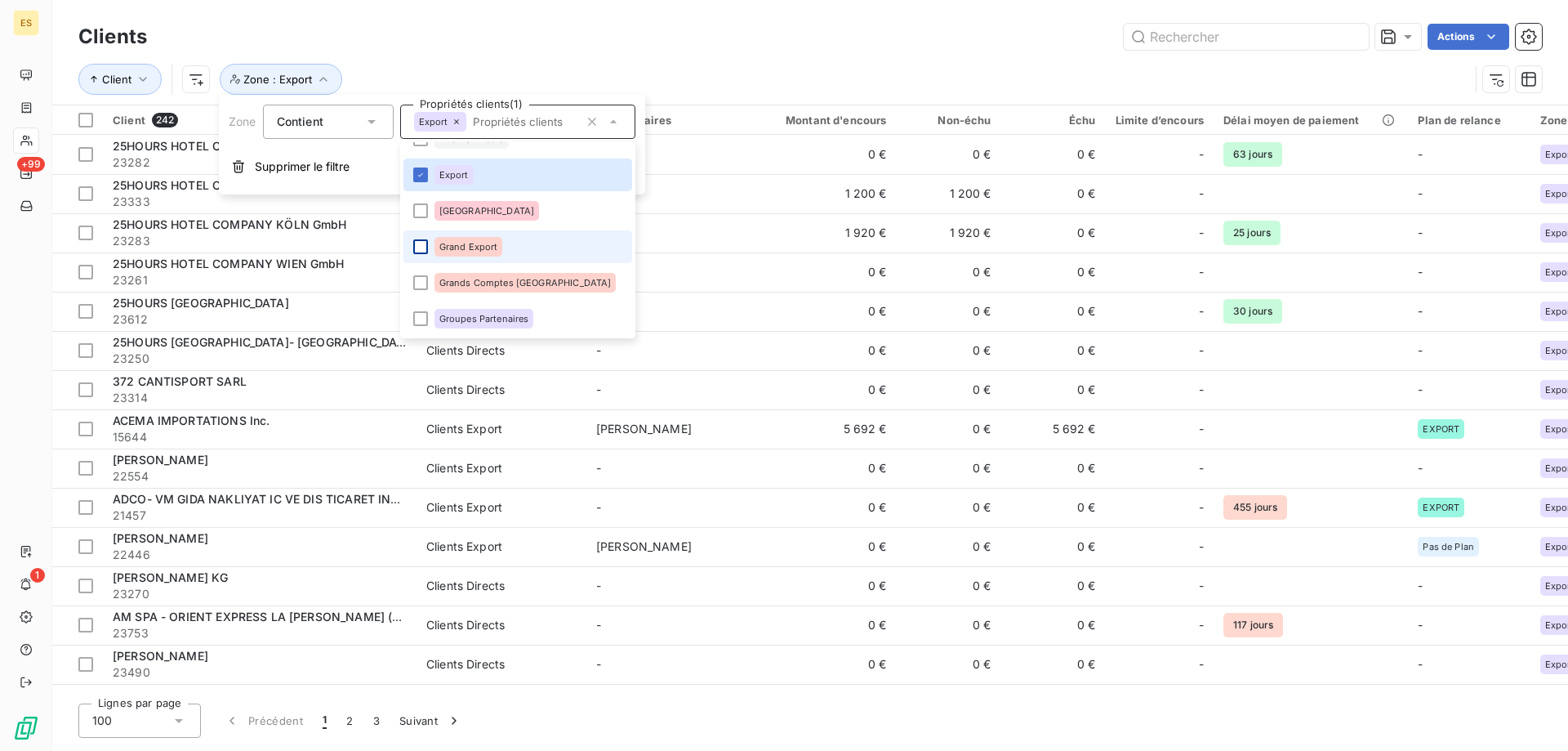
click at [416, 247] on div at bounding box center [421, 247] width 15 height 15
click at [743, 19] on div "Clients Actions Client Zone : Export , ..." at bounding box center [810, 52] width 1516 height 104
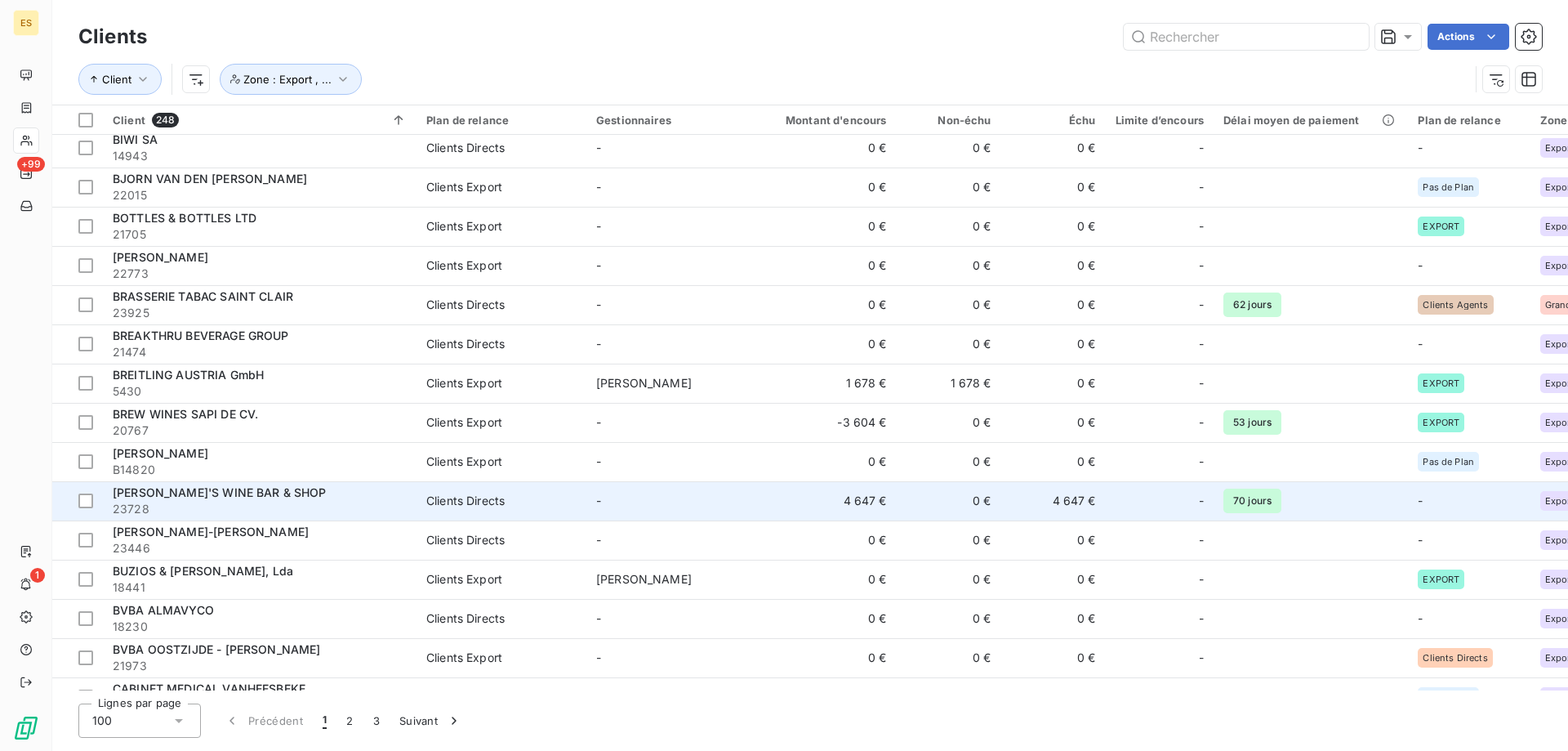
scroll to position [1226, 0]
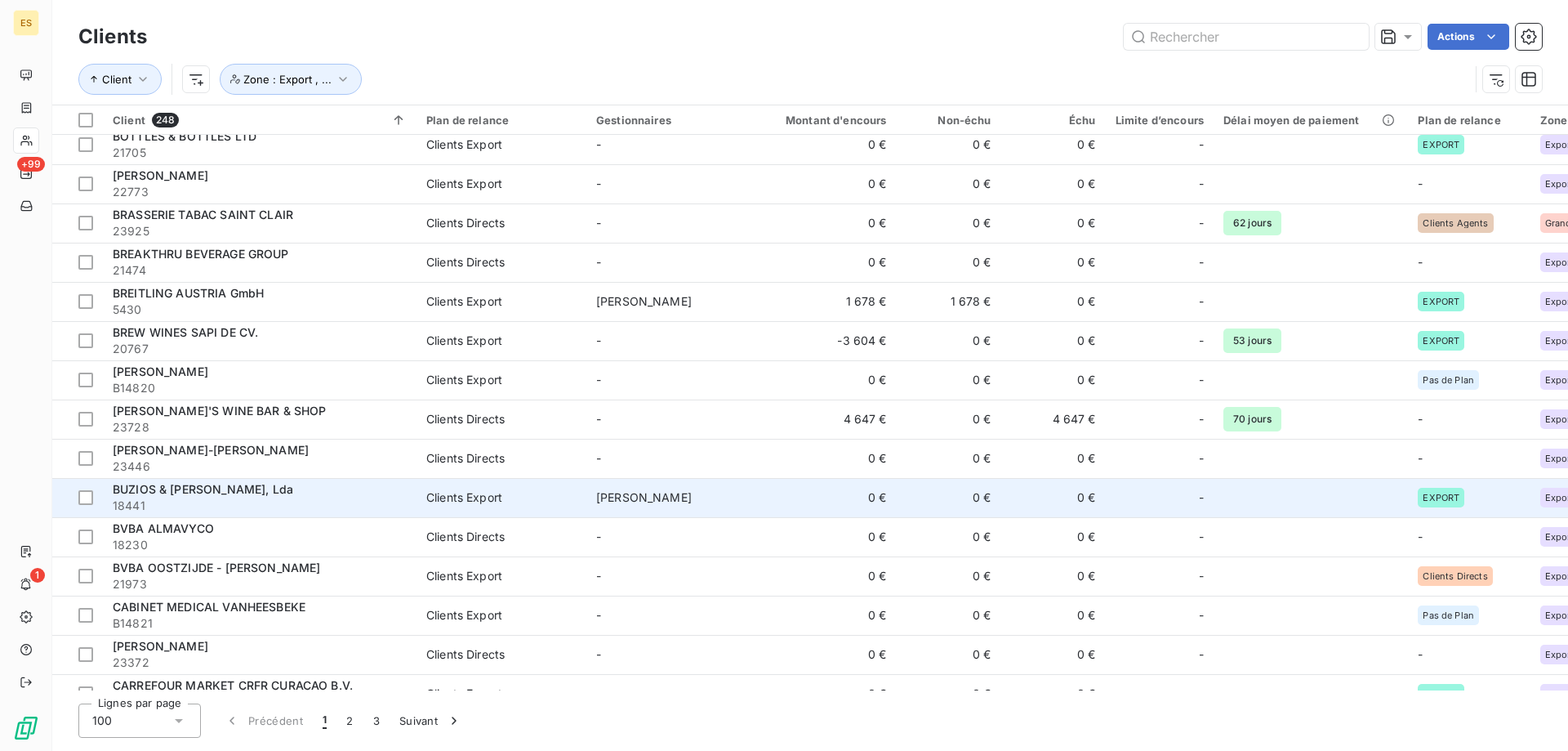
click at [952, 501] on td "0 €" at bounding box center [949, 497] width 104 height 39
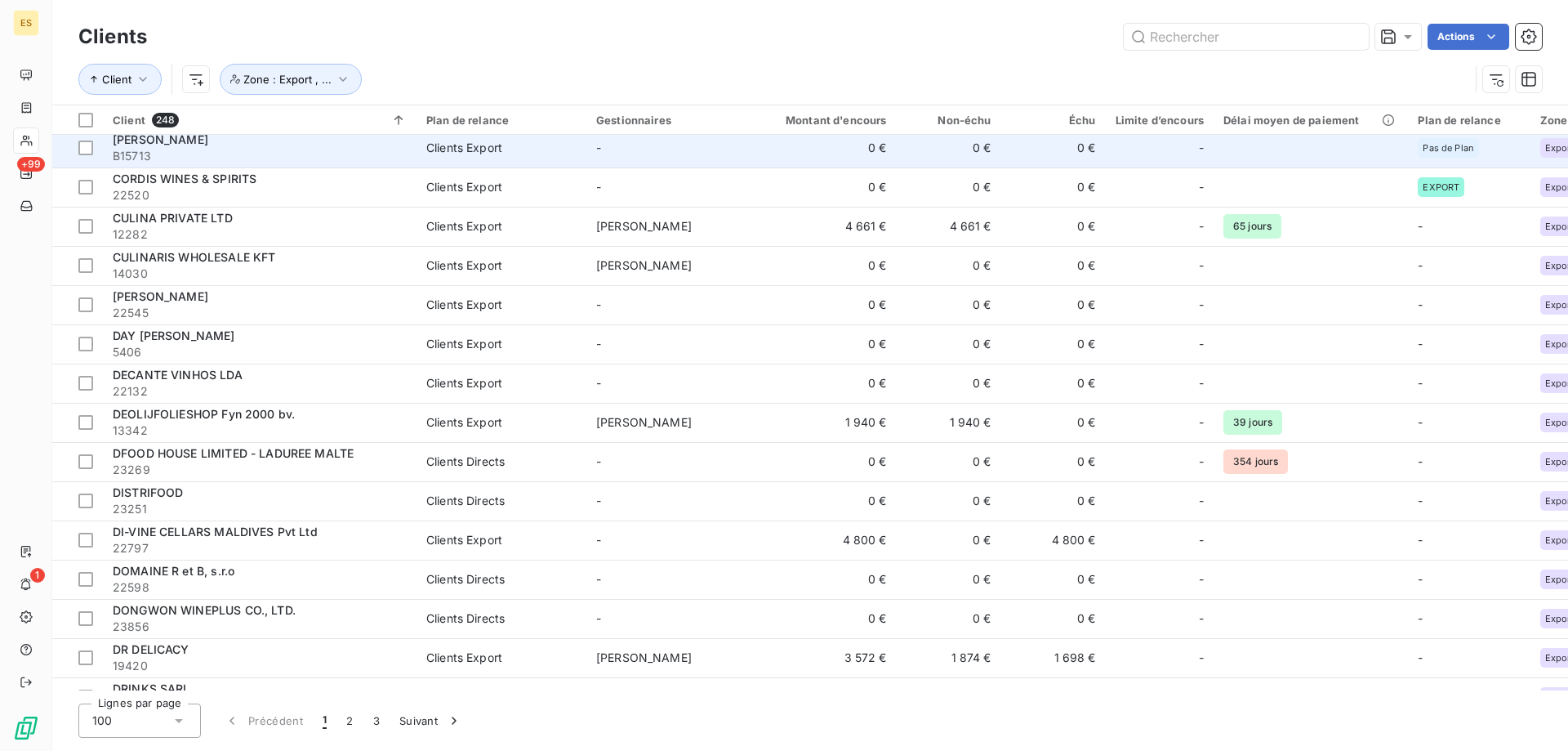
scroll to position [1962, 0]
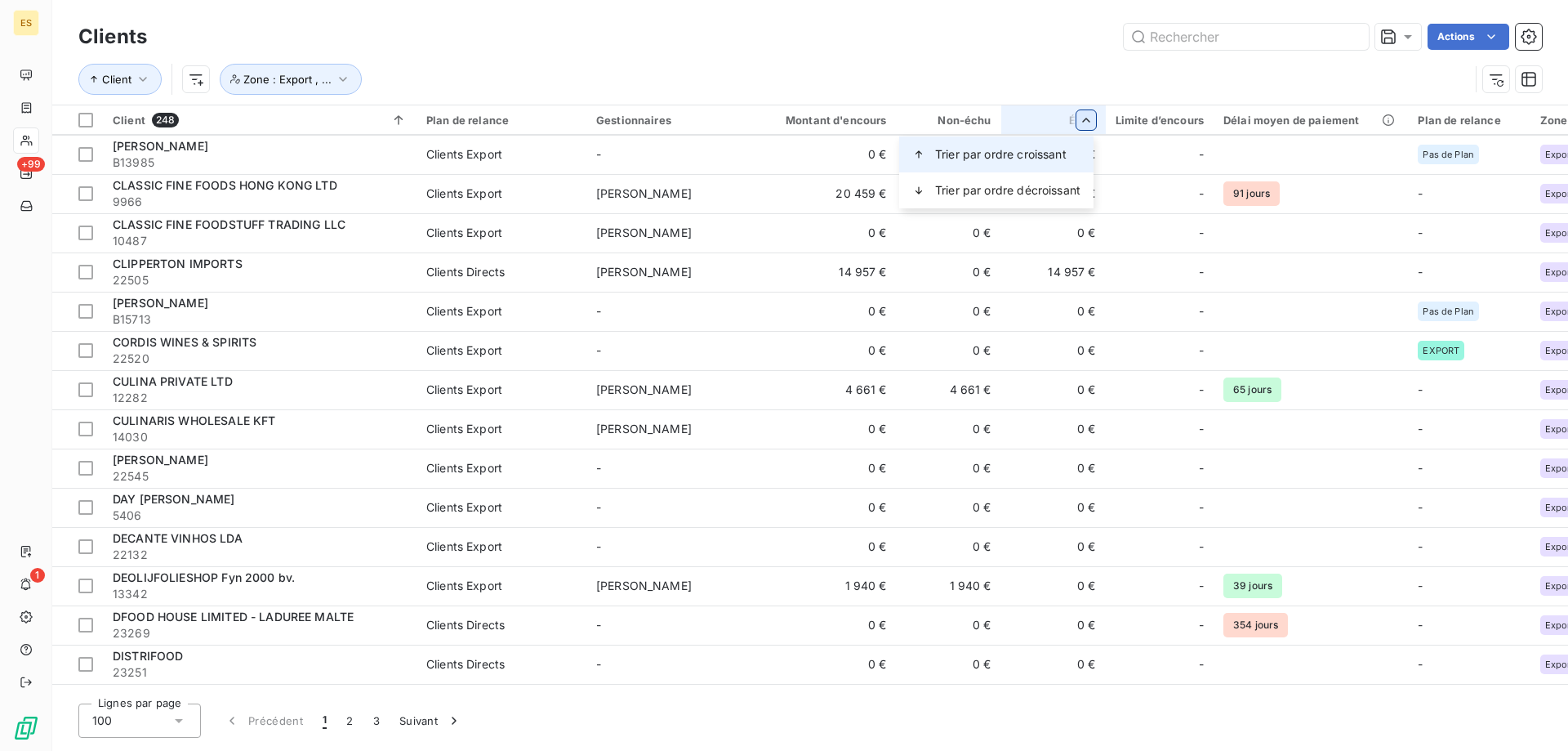
click at [925, 151] on icon at bounding box center [919, 155] width 13 height 13
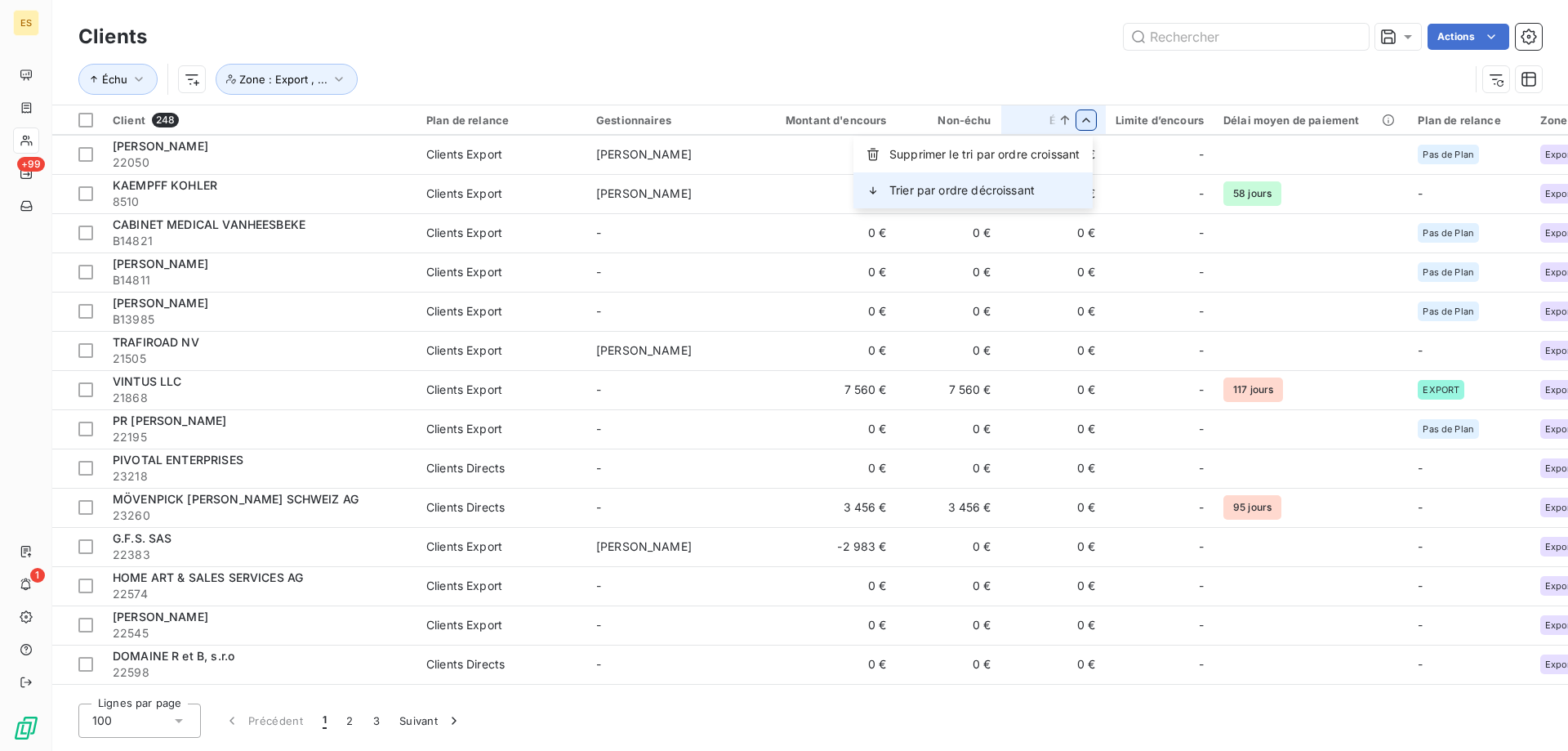
click at [1027, 186] on span "Trier par ordre décroissant" at bounding box center [962, 190] width 145 height 17
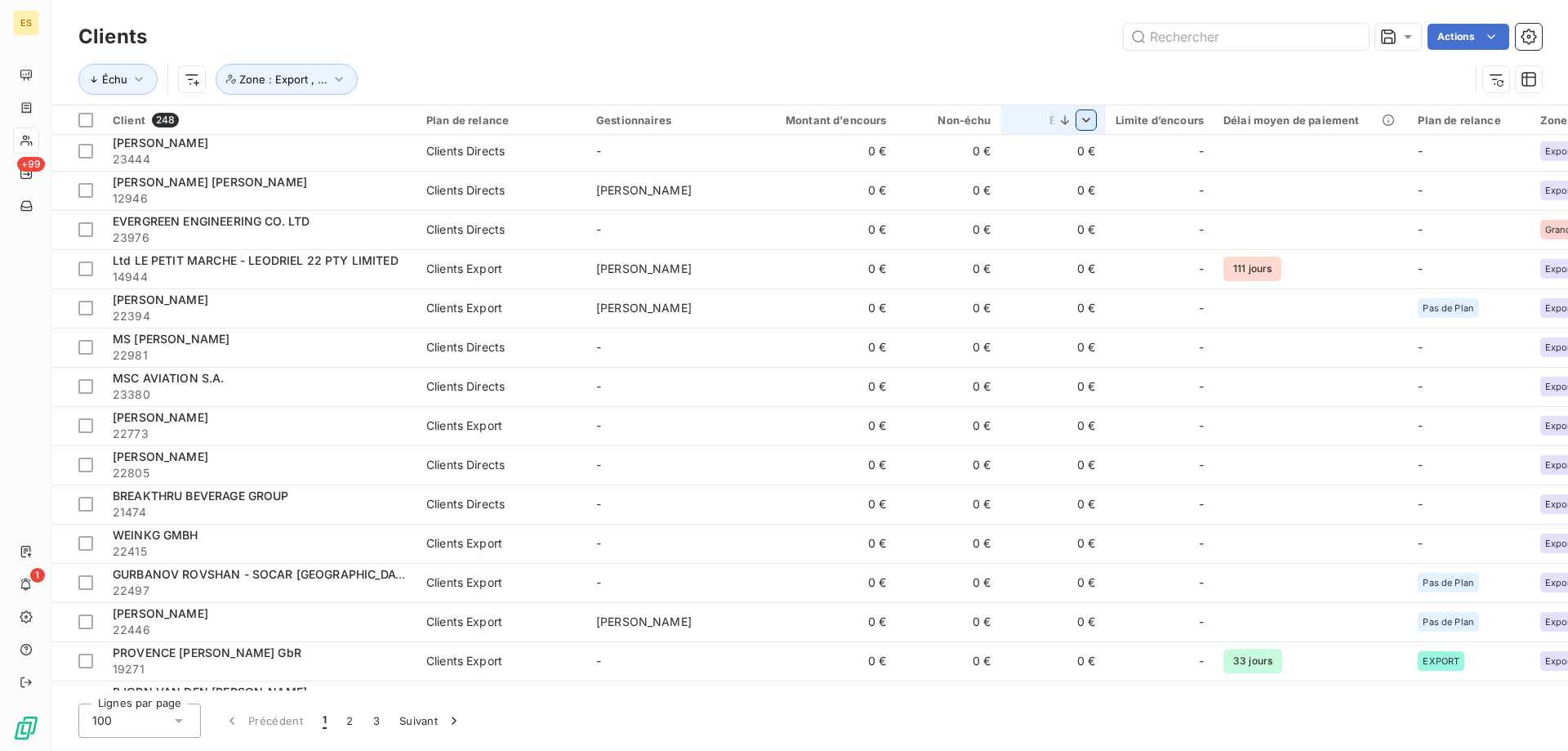
scroll to position [3375, 0]
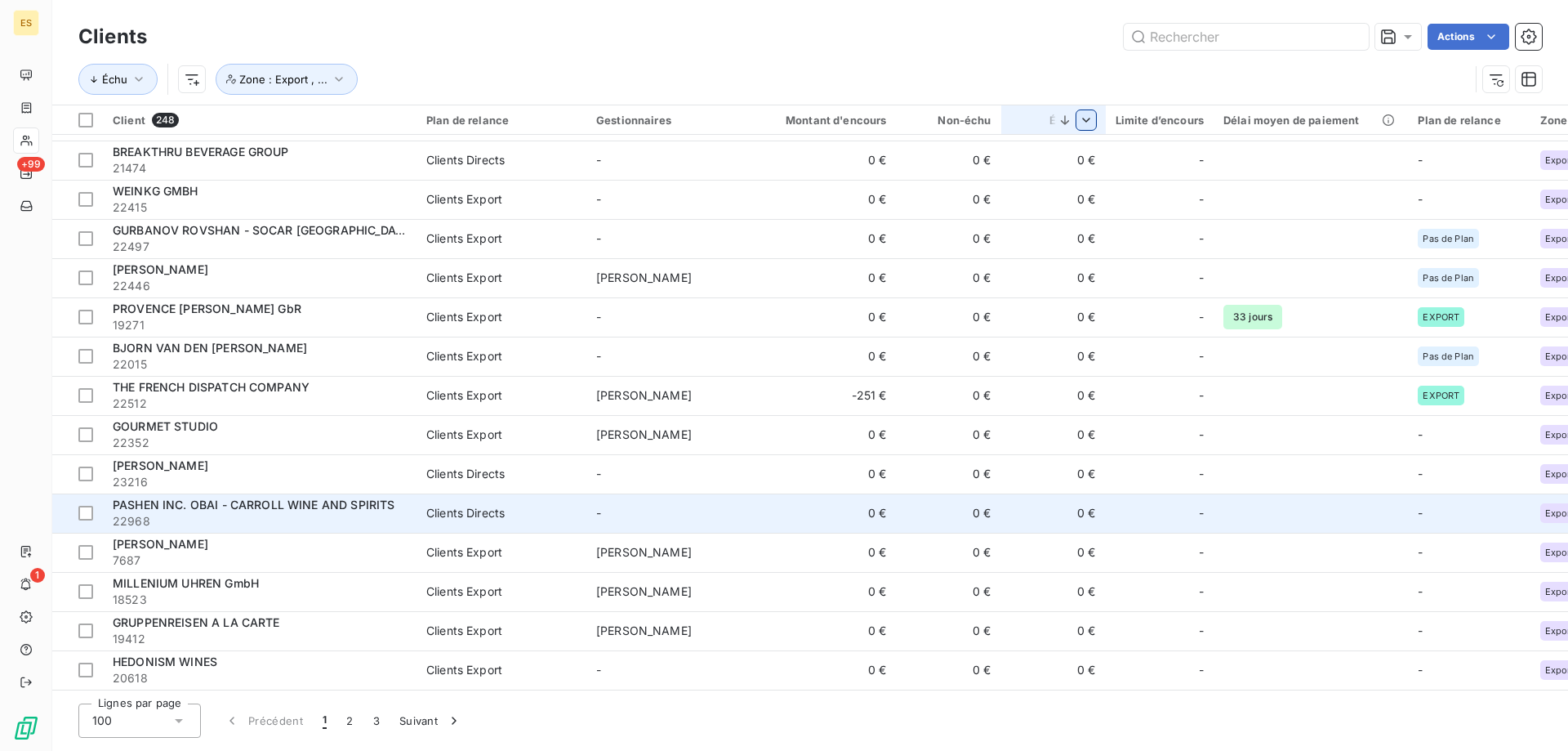
click at [1108, 500] on td "-" at bounding box center [1160, 513] width 107 height 39
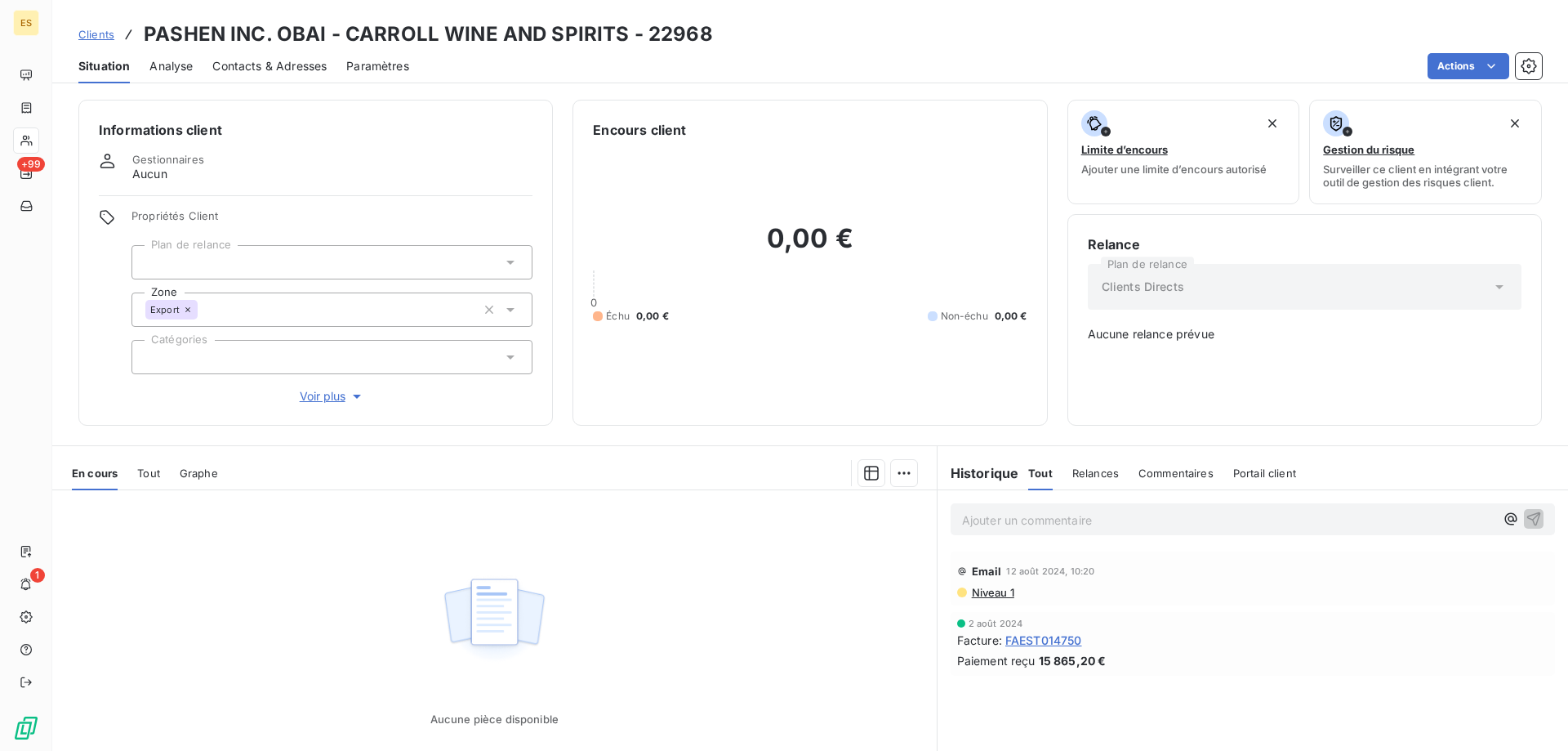
click at [286, 270] on div at bounding box center [331, 262] width 401 height 35
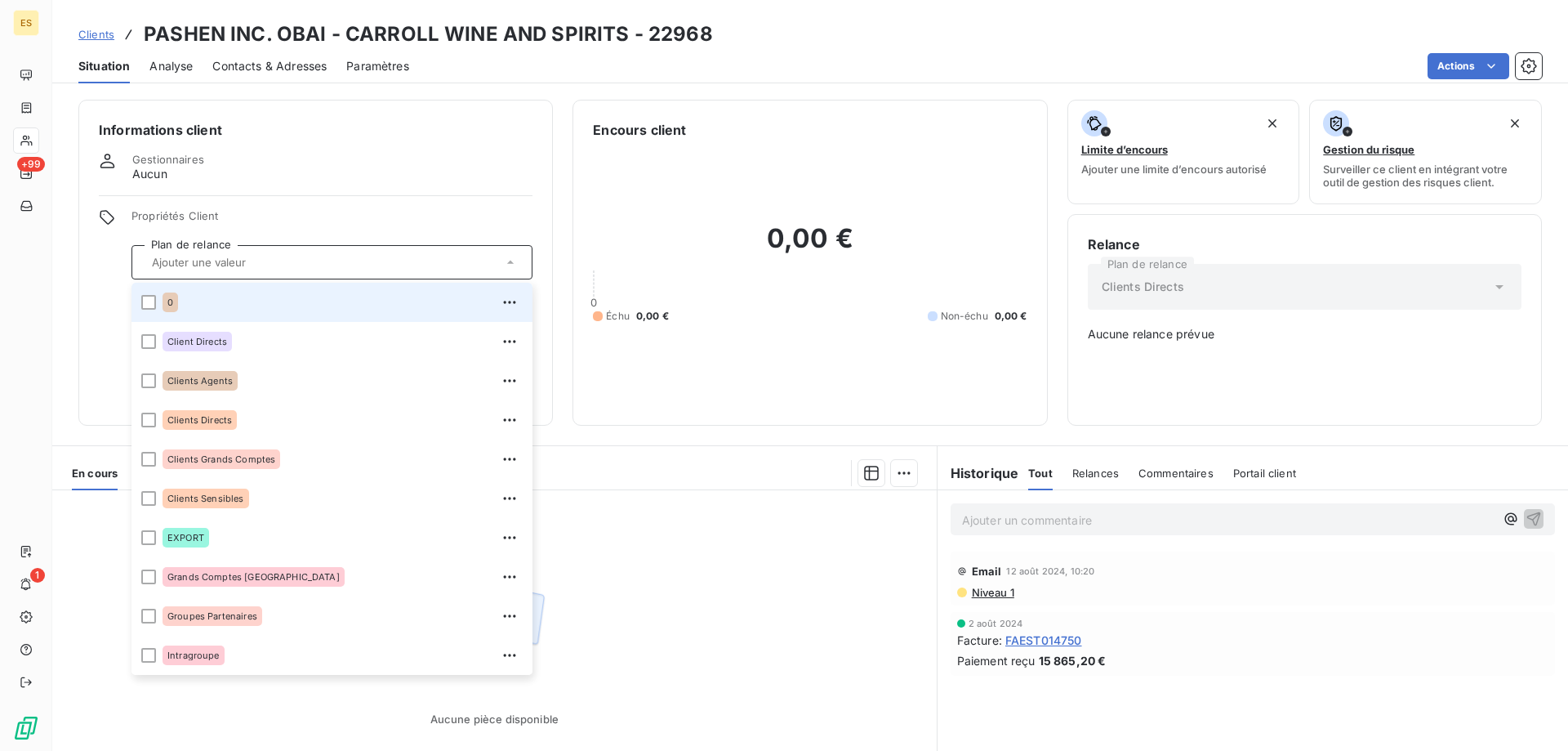
click at [286, 270] on div at bounding box center [331, 262] width 401 height 35
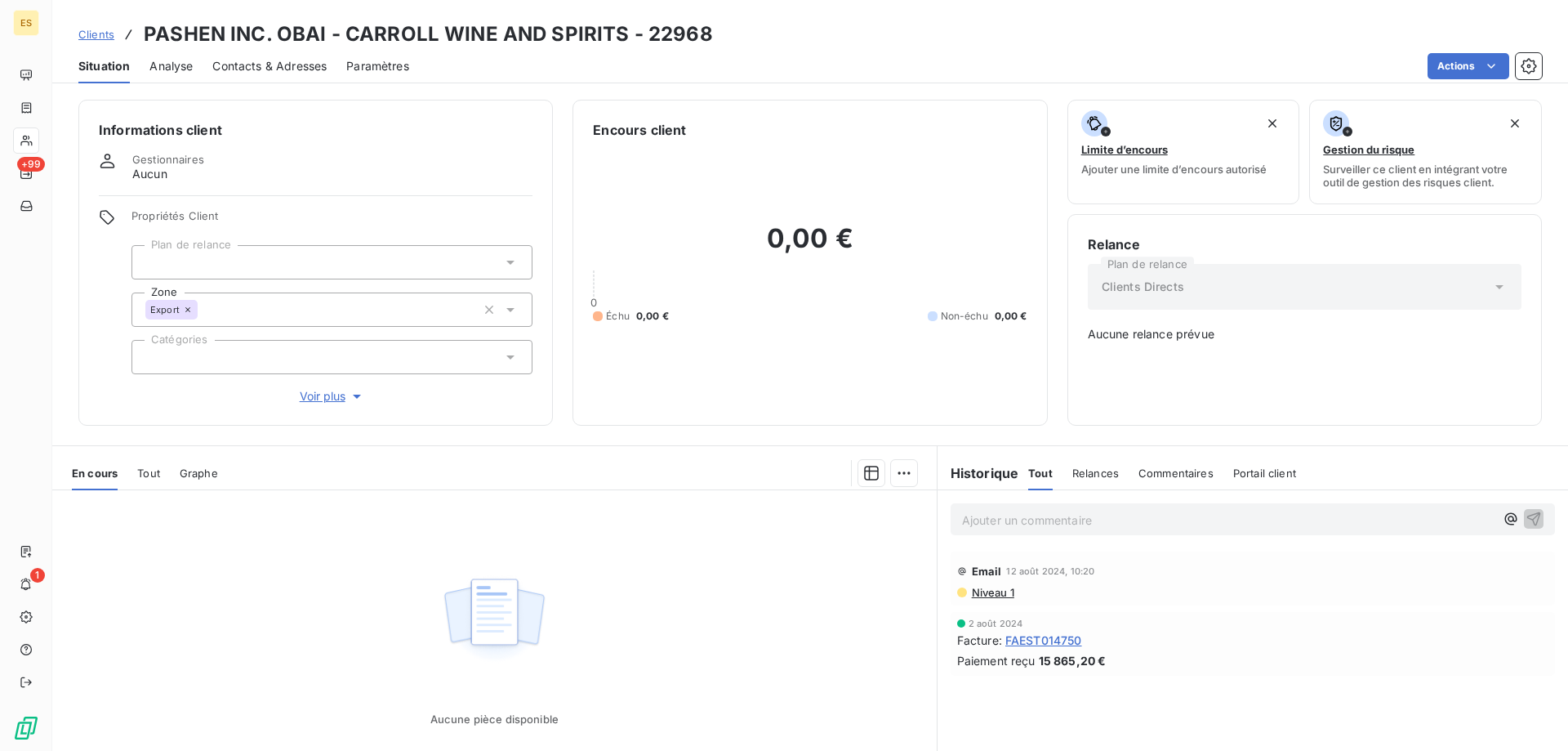
click at [322, 188] on div "Informations client Gestionnaires Aucun Propriétés Client Plan de relance Zone …" at bounding box center [316, 263] width 474 height 326
click at [80, 36] on span "Clients" at bounding box center [96, 35] width 36 height 13
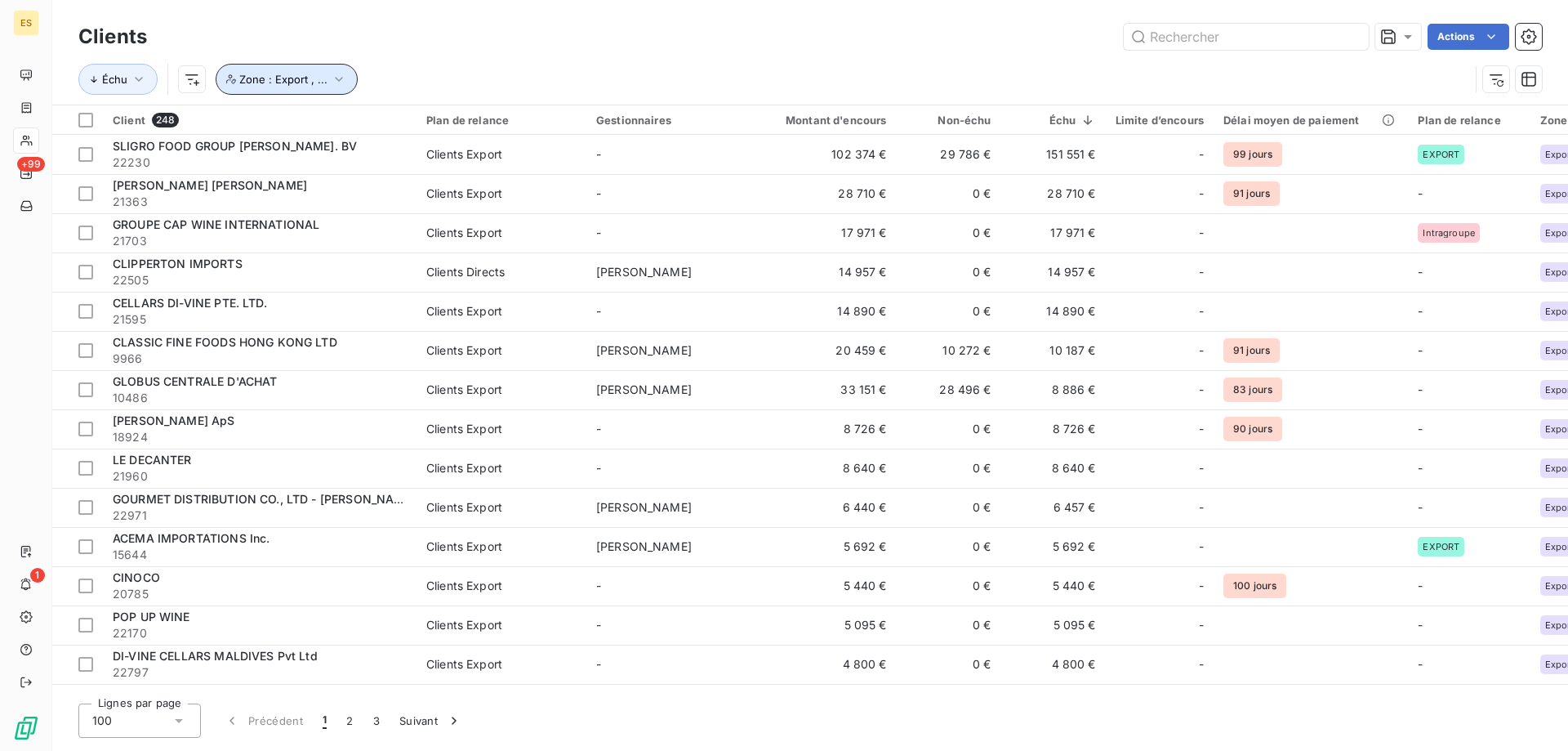
click at [278, 69] on button "Zone : Export , ..." at bounding box center [287, 79] width 142 height 31
click at [538, 42] on div "Actions" at bounding box center [855, 37] width 1375 height 26
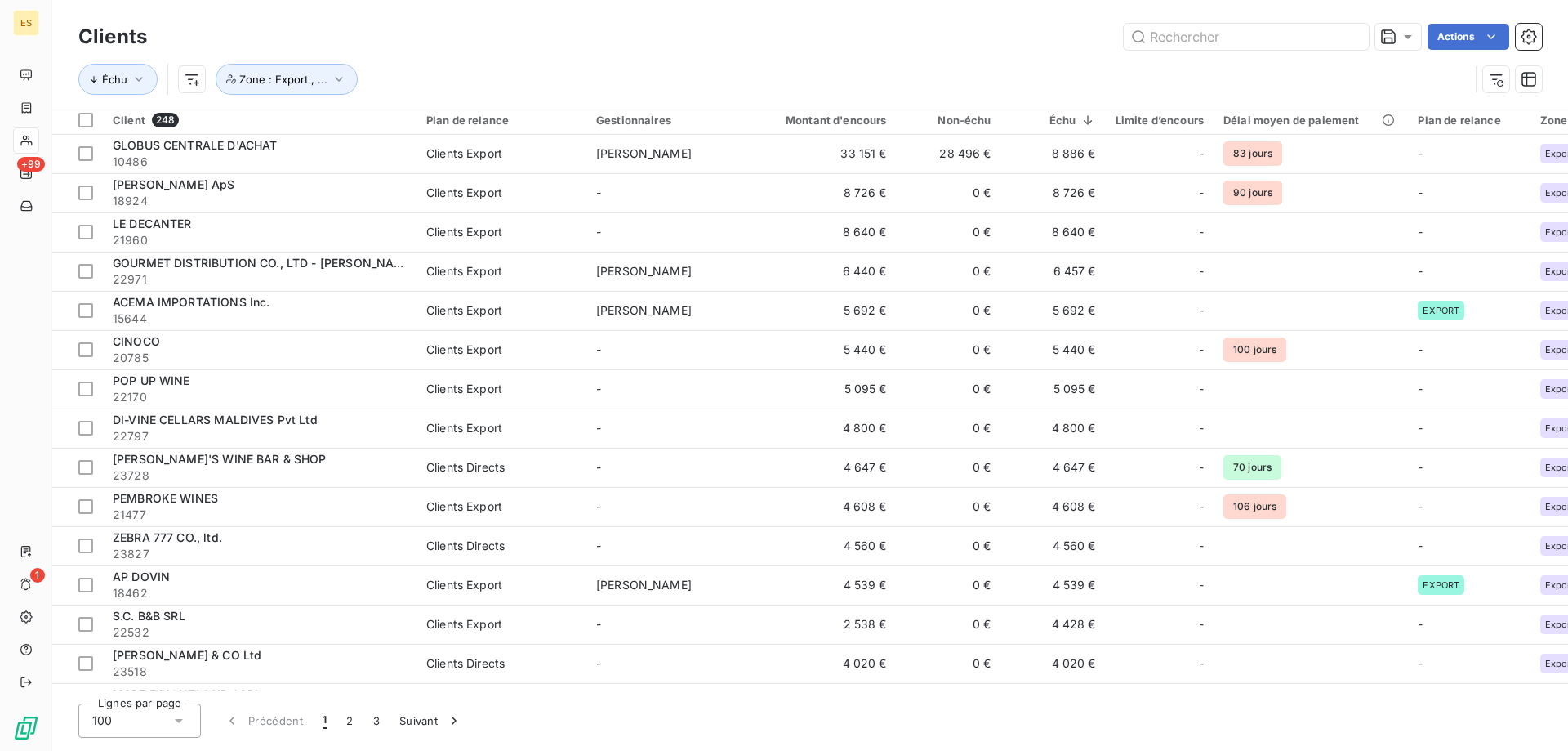
scroll to position [490, 0]
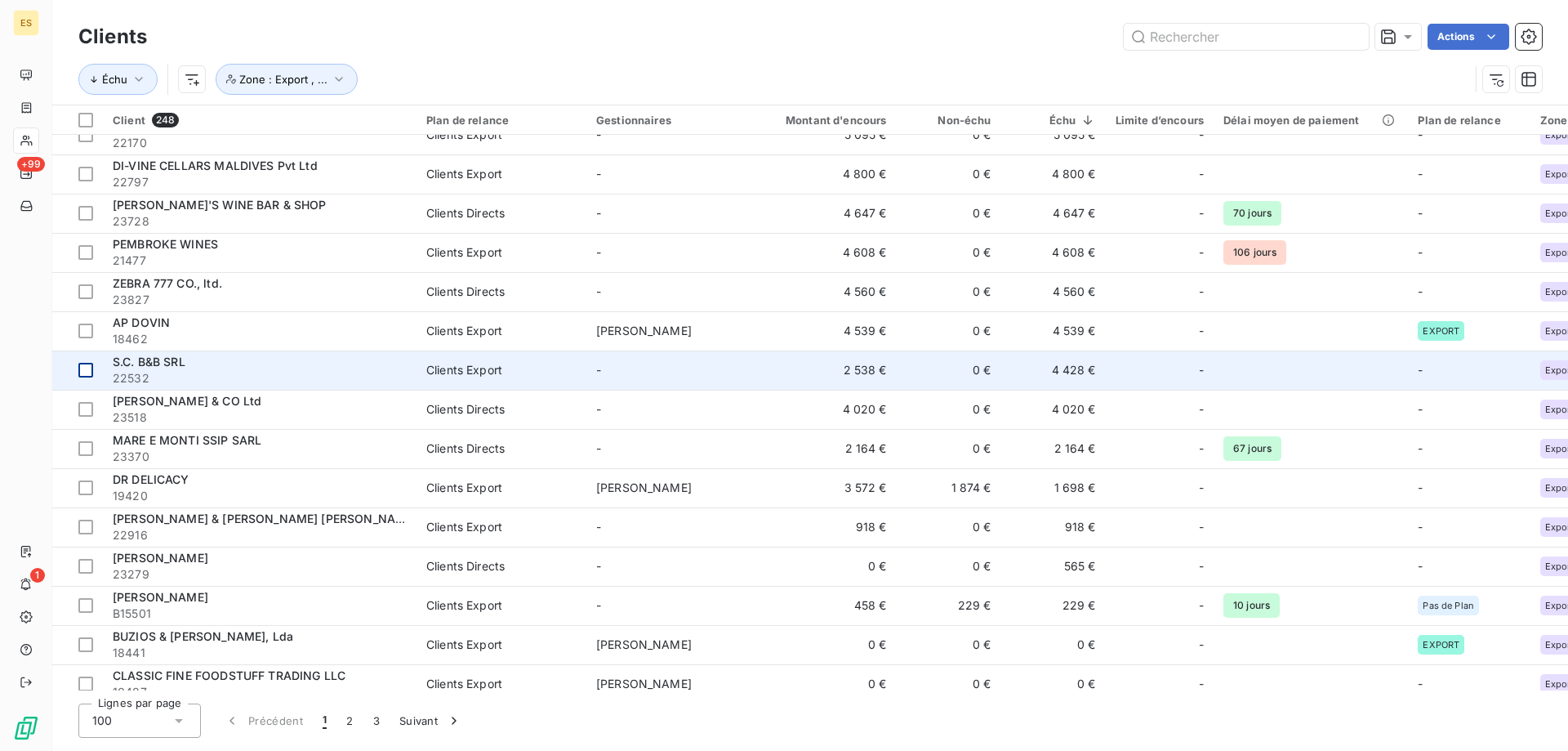
click at [90, 387] on td at bounding box center [77, 370] width 50 height 39
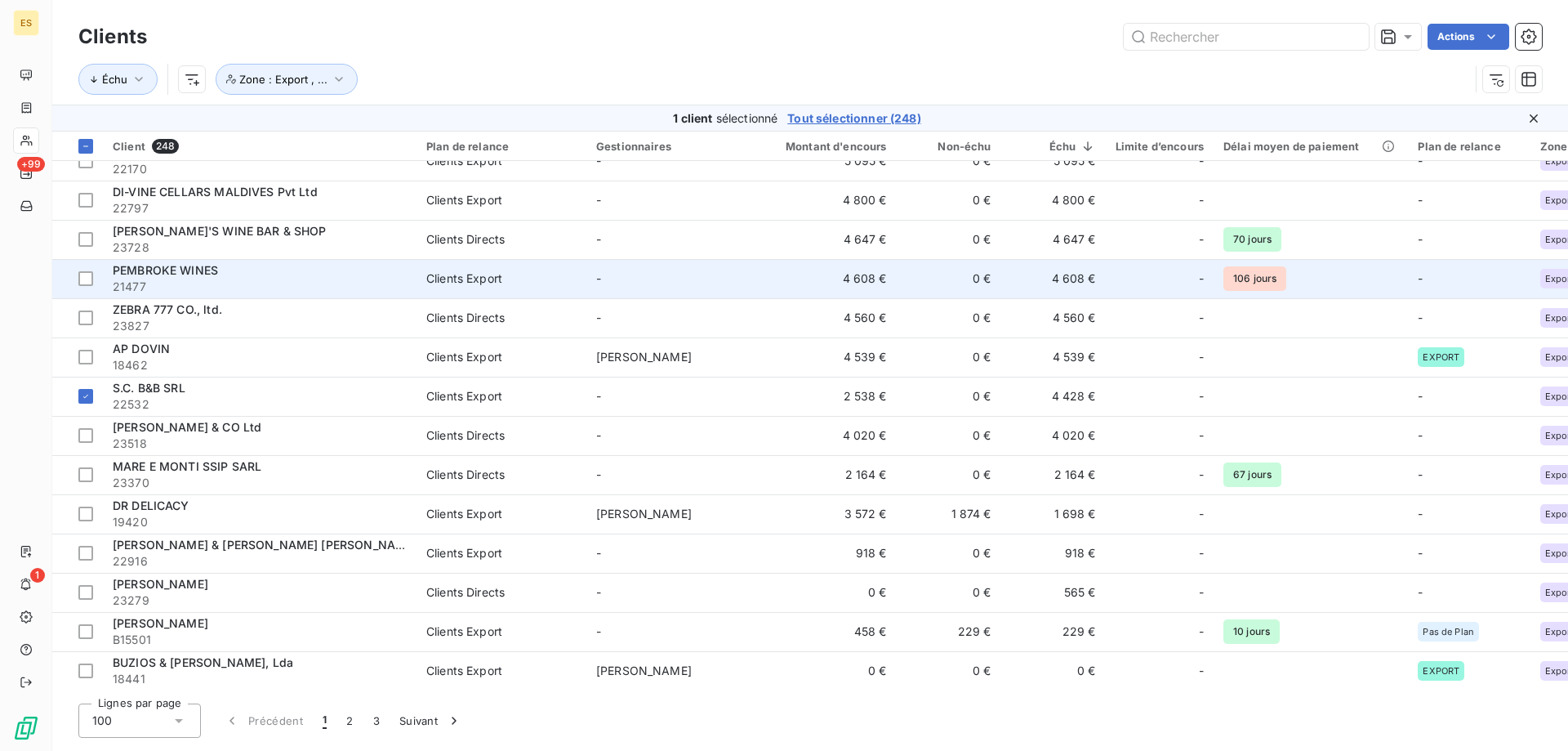
click at [173, 289] on span "21477" at bounding box center [260, 287] width 294 height 17
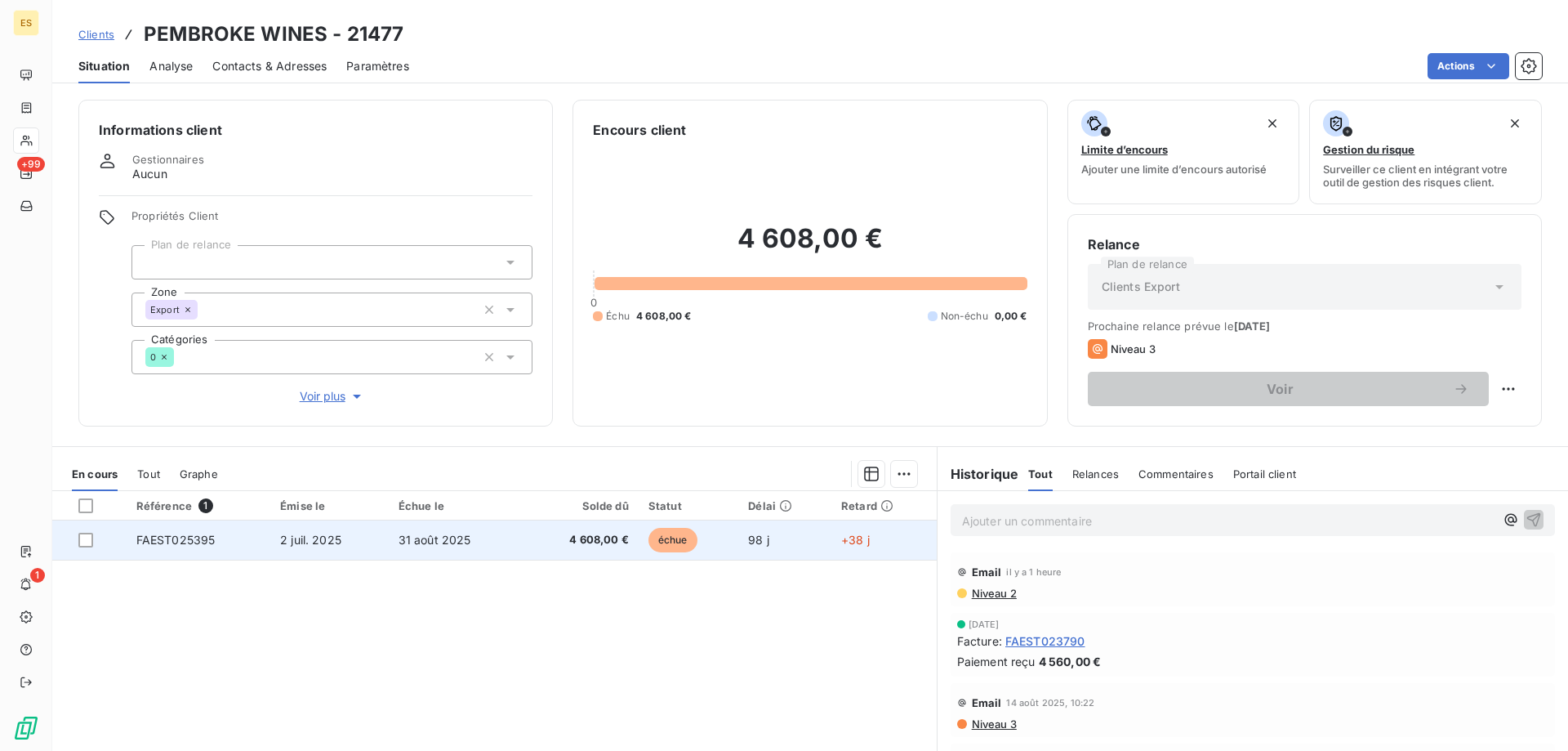
scroll to position [104, 0]
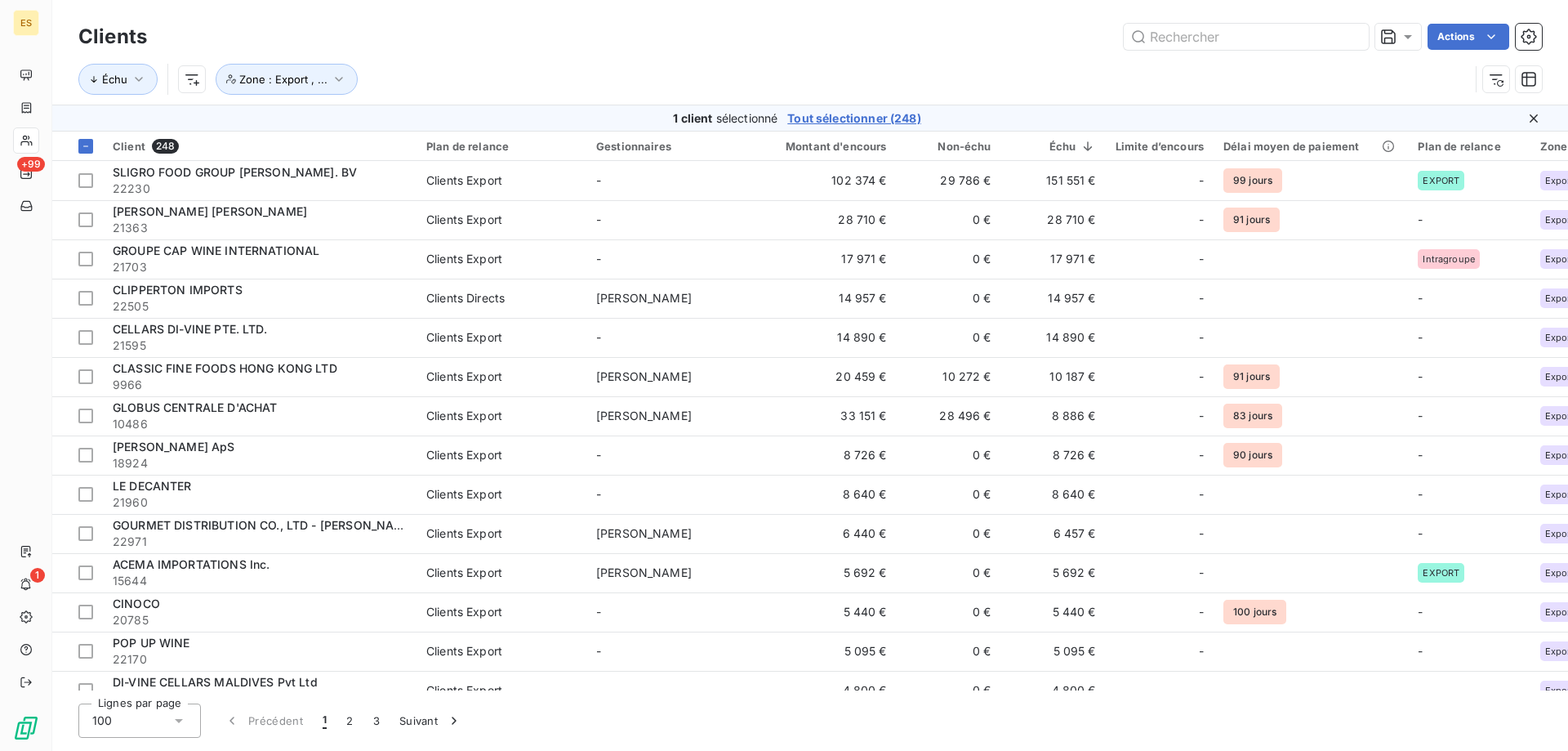
scroll to position [164, 0]
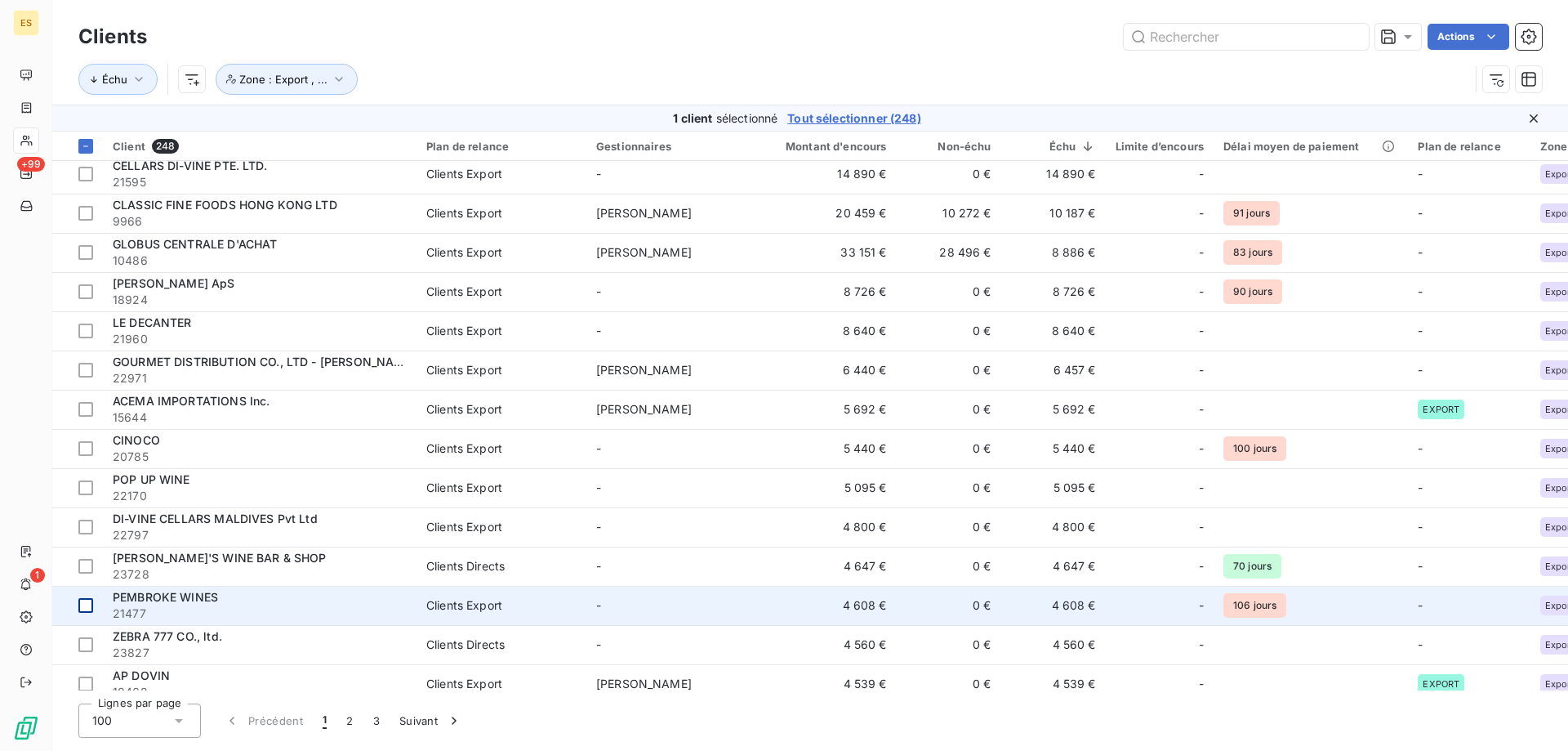
click at [85, 609] on div at bounding box center [86, 605] width 15 height 15
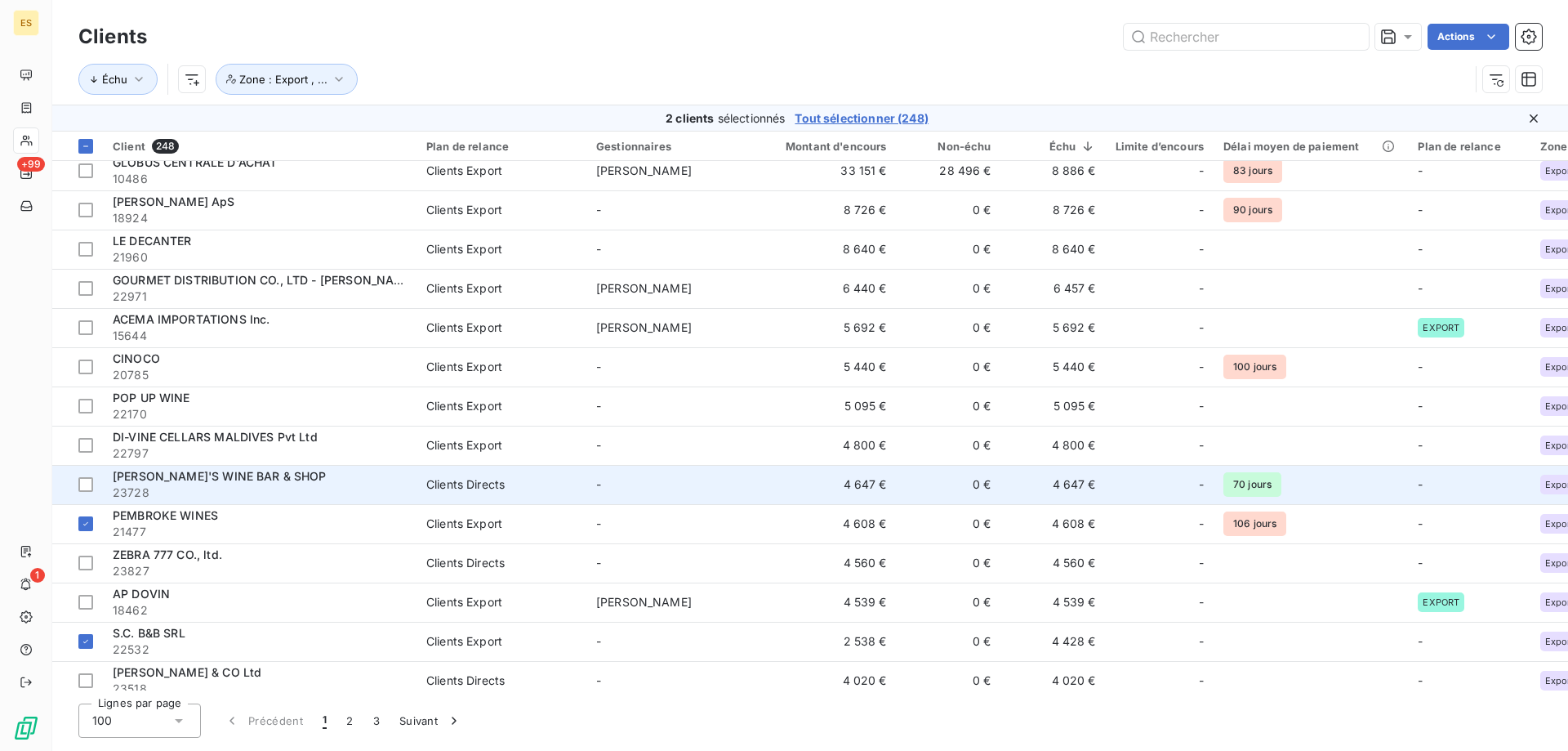
scroll to position [327, 0]
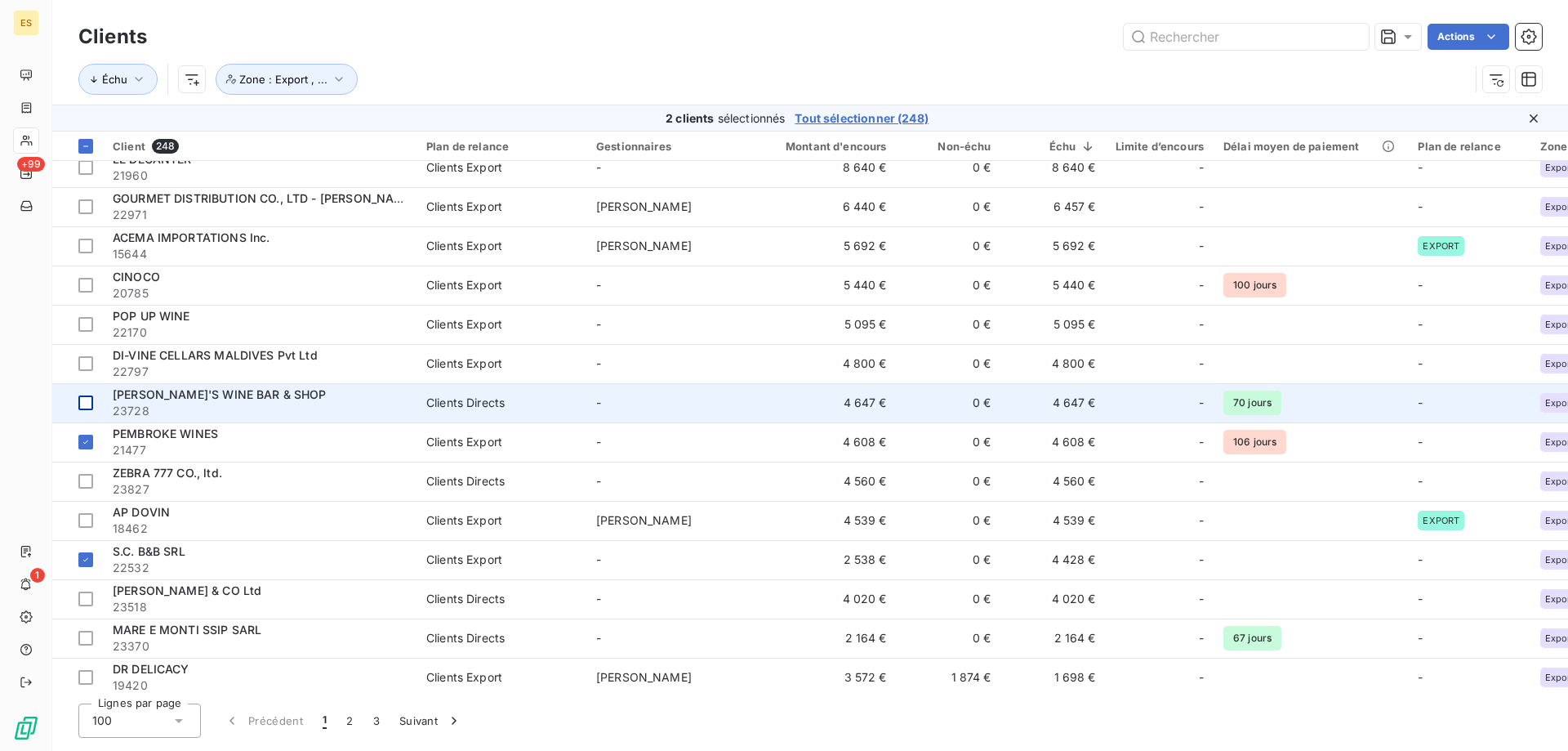
click at [75, 403] on td at bounding box center [77, 402] width 50 height 39
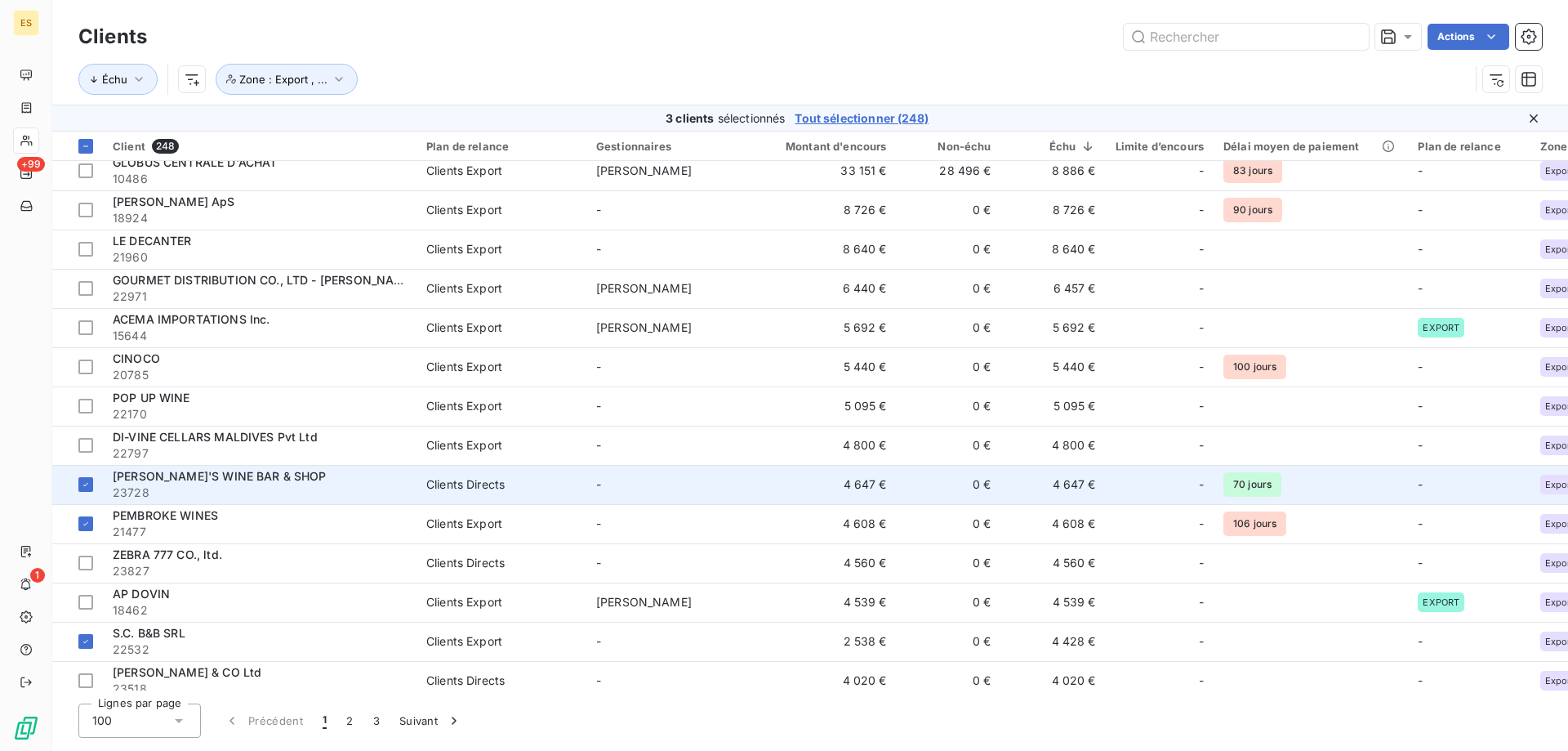
scroll to position [164, 0]
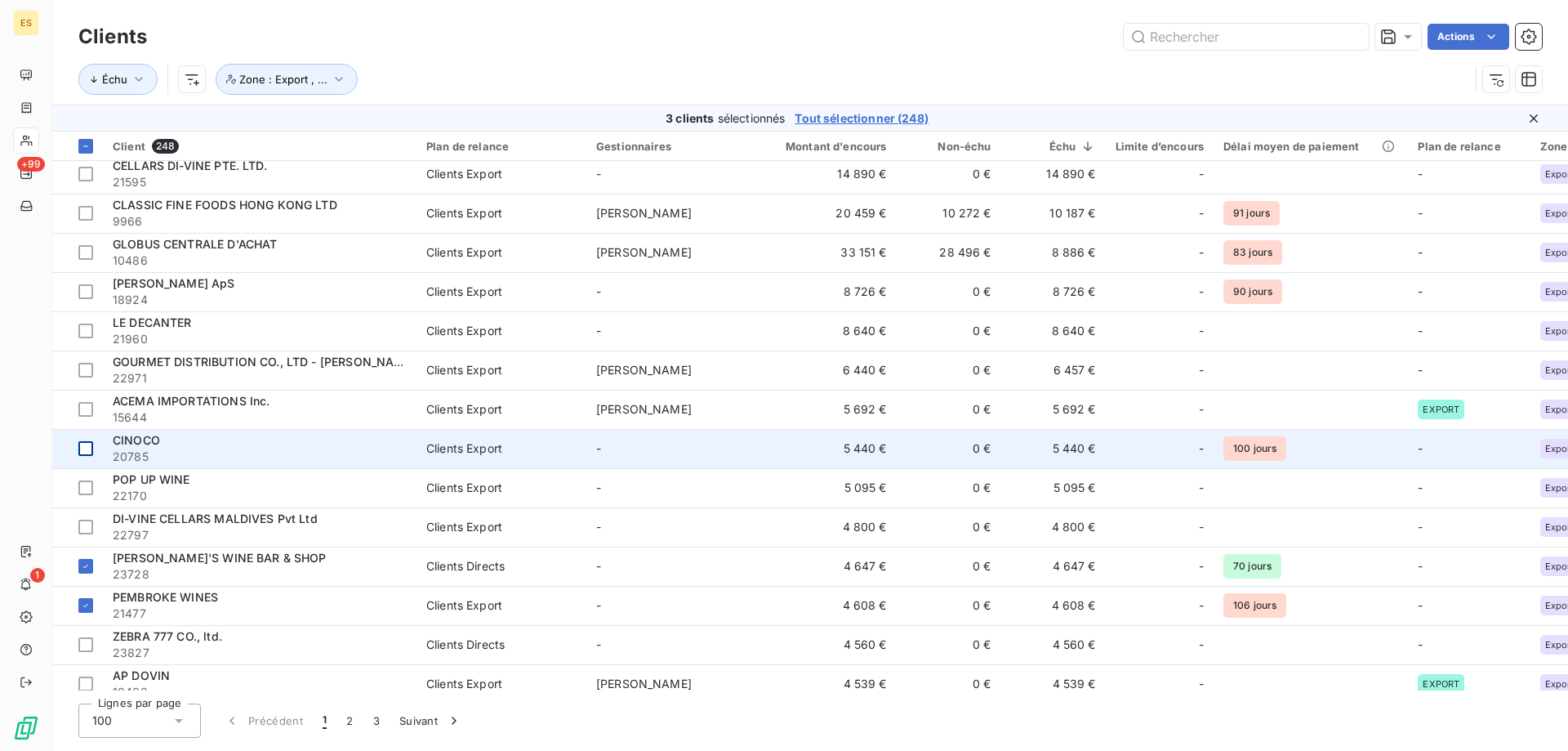
click at [90, 452] on div at bounding box center [86, 449] width 15 height 15
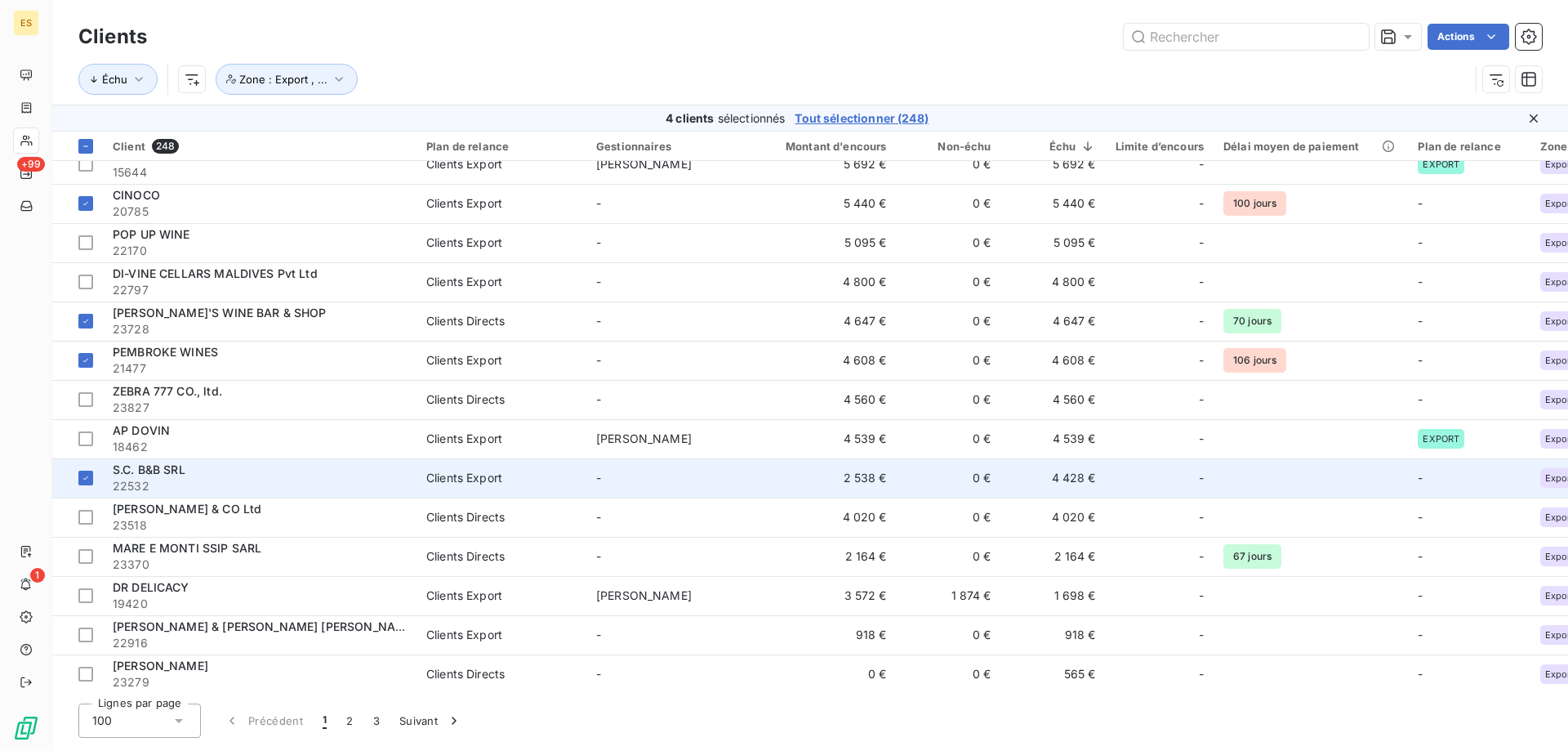
scroll to position [245, 0]
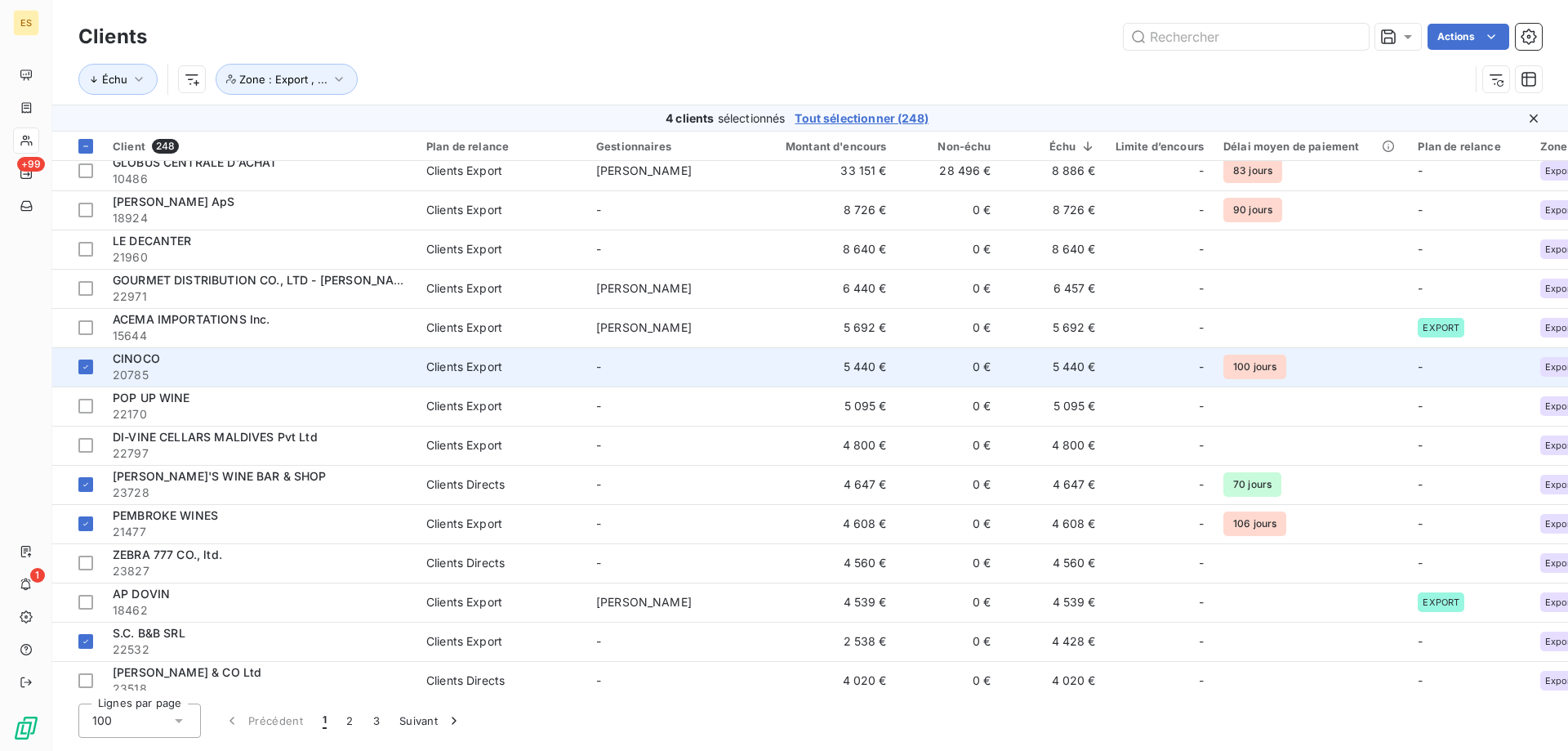
click at [188, 368] on span "20785" at bounding box center [260, 376] width 294 height 17
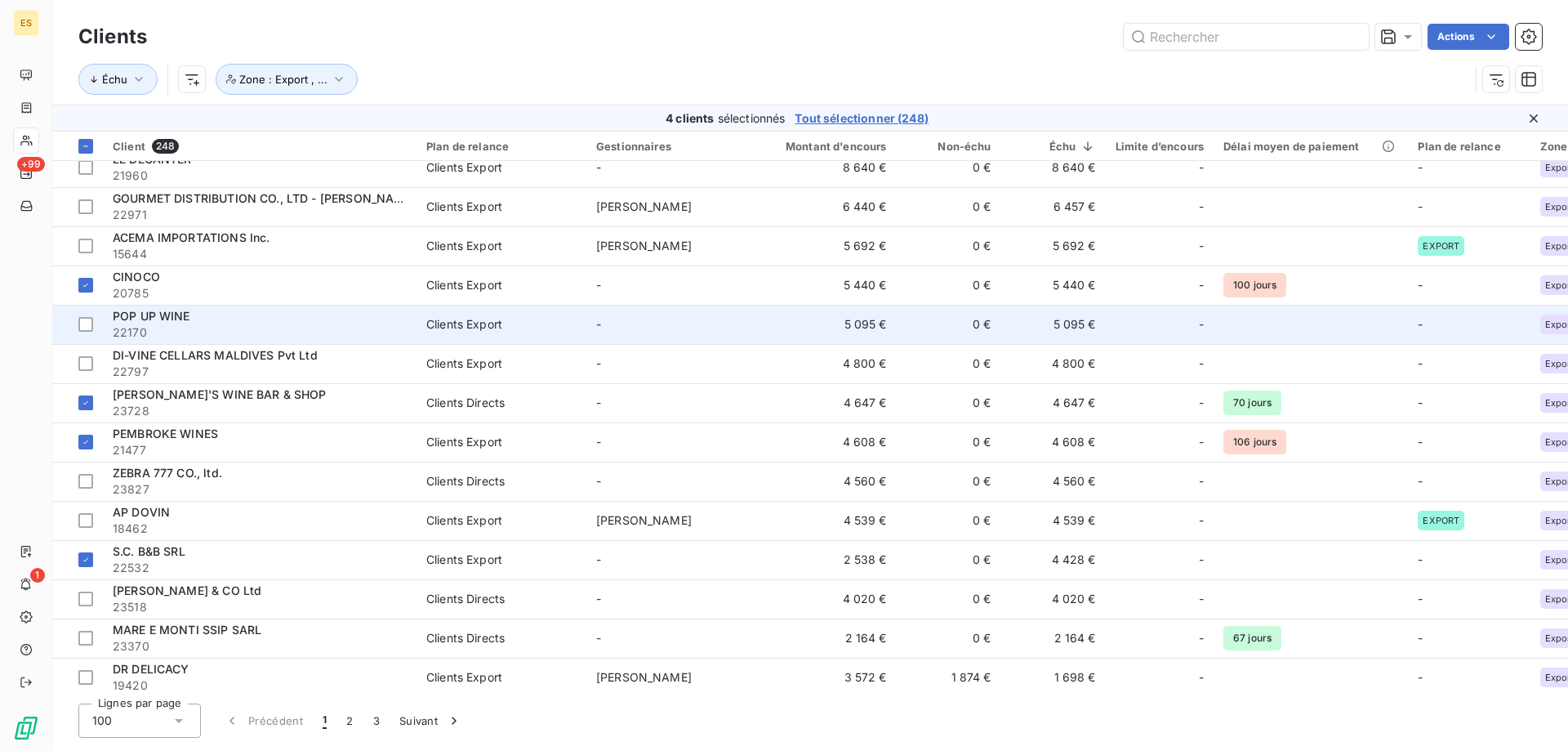
scroll to position [245, 0]
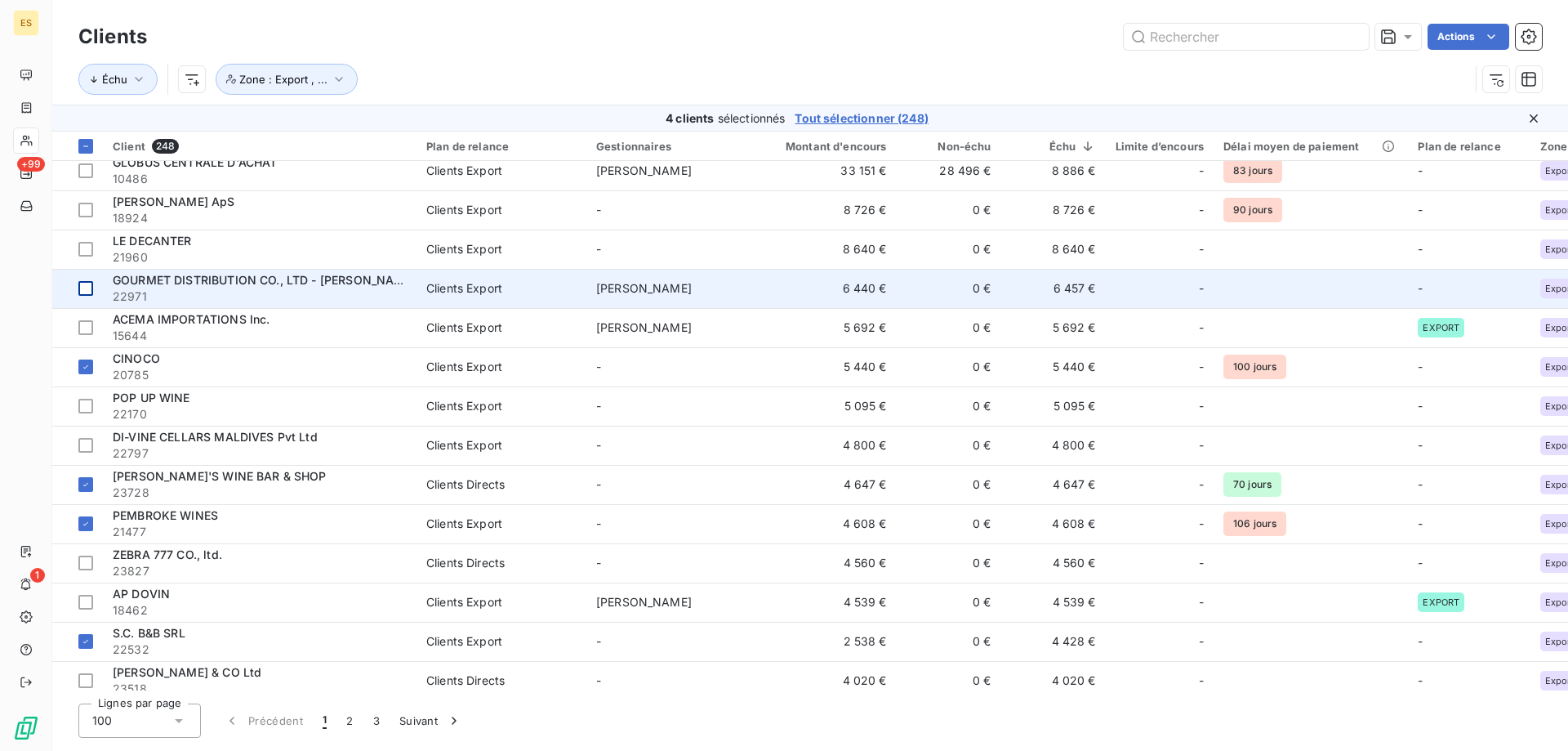
click at [84, 292] on div at bounding box center [86, 289] width 15 height 15
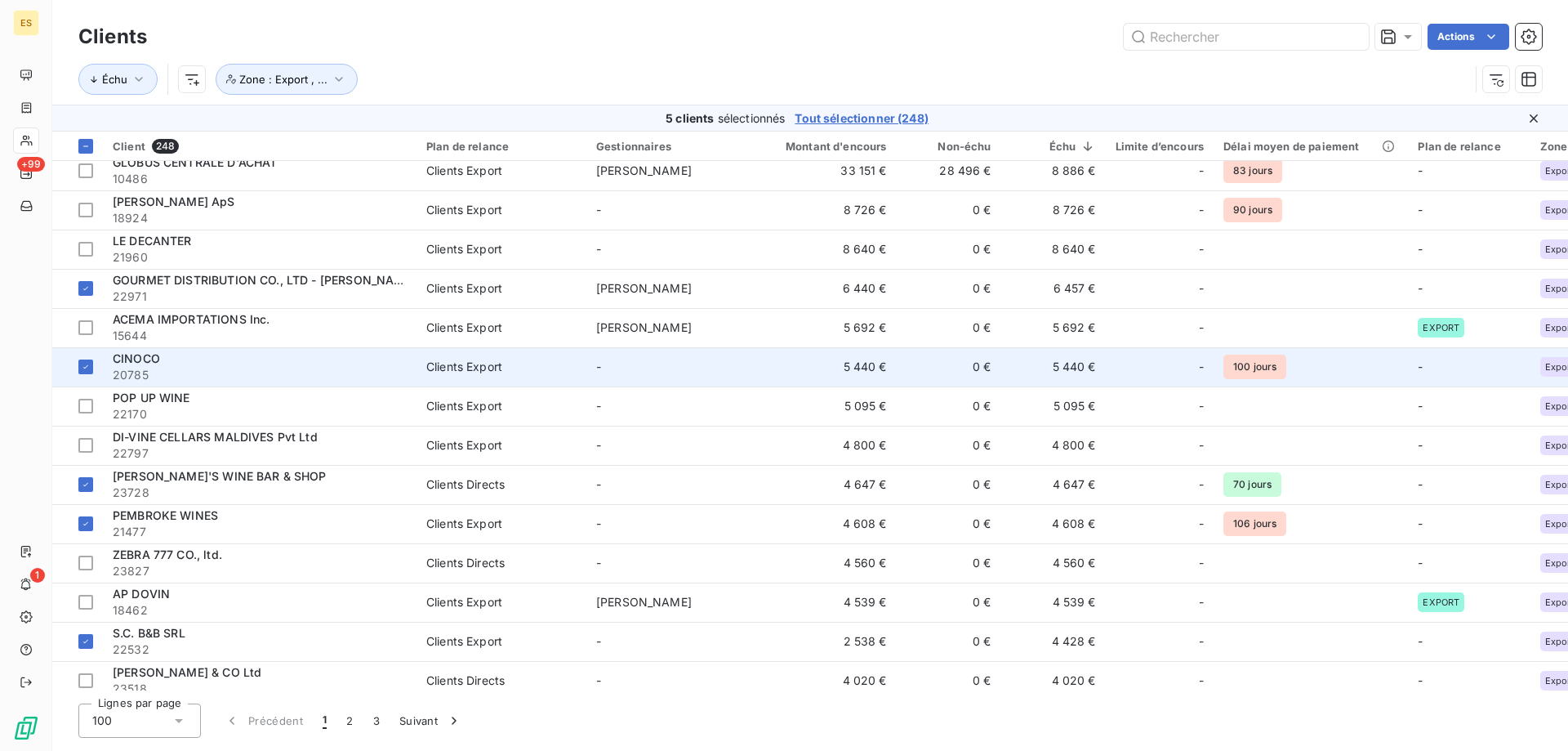
scroll to position [82, 0]
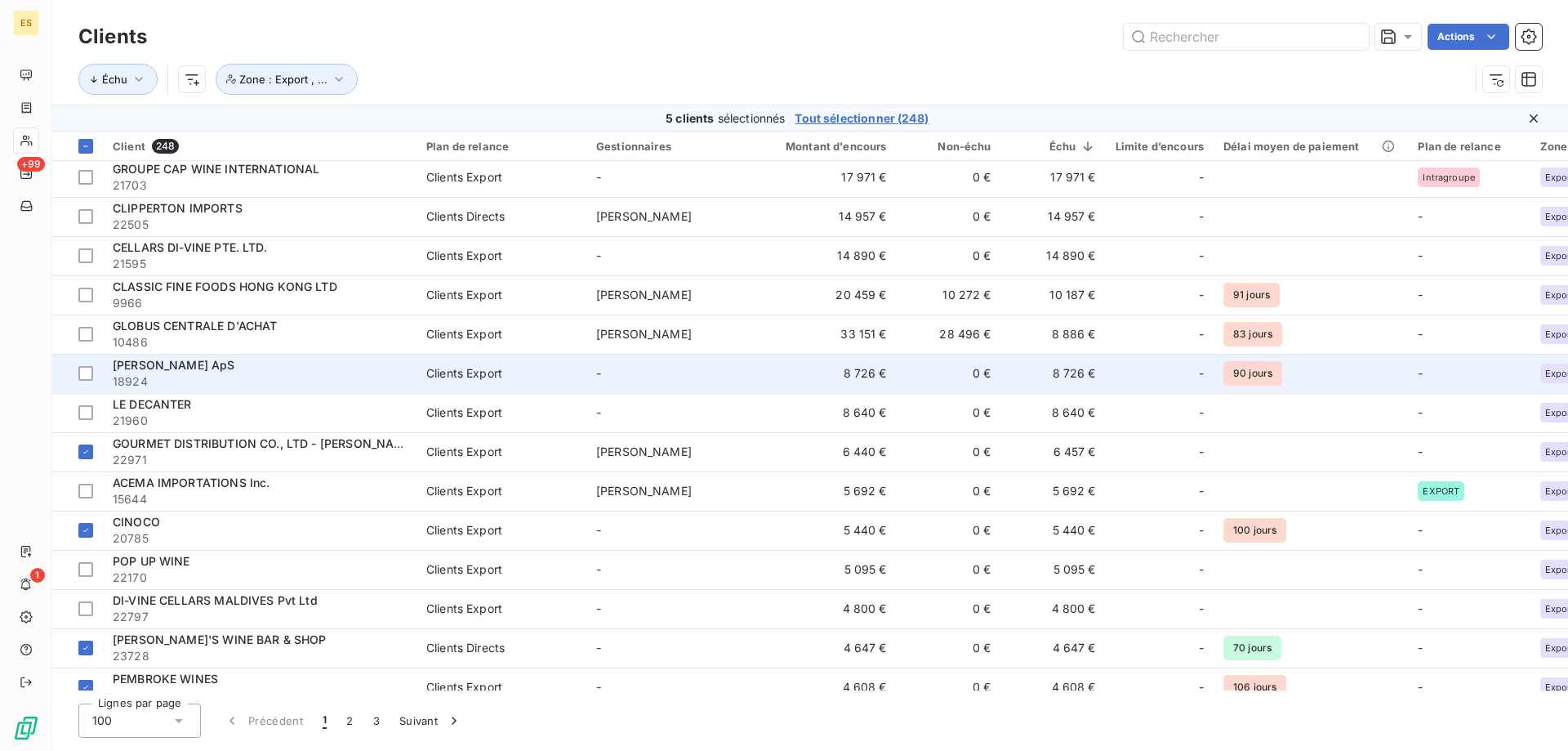
click at [144, 378] on span "18924" at bounding box center [260, 382] width 294 height 17
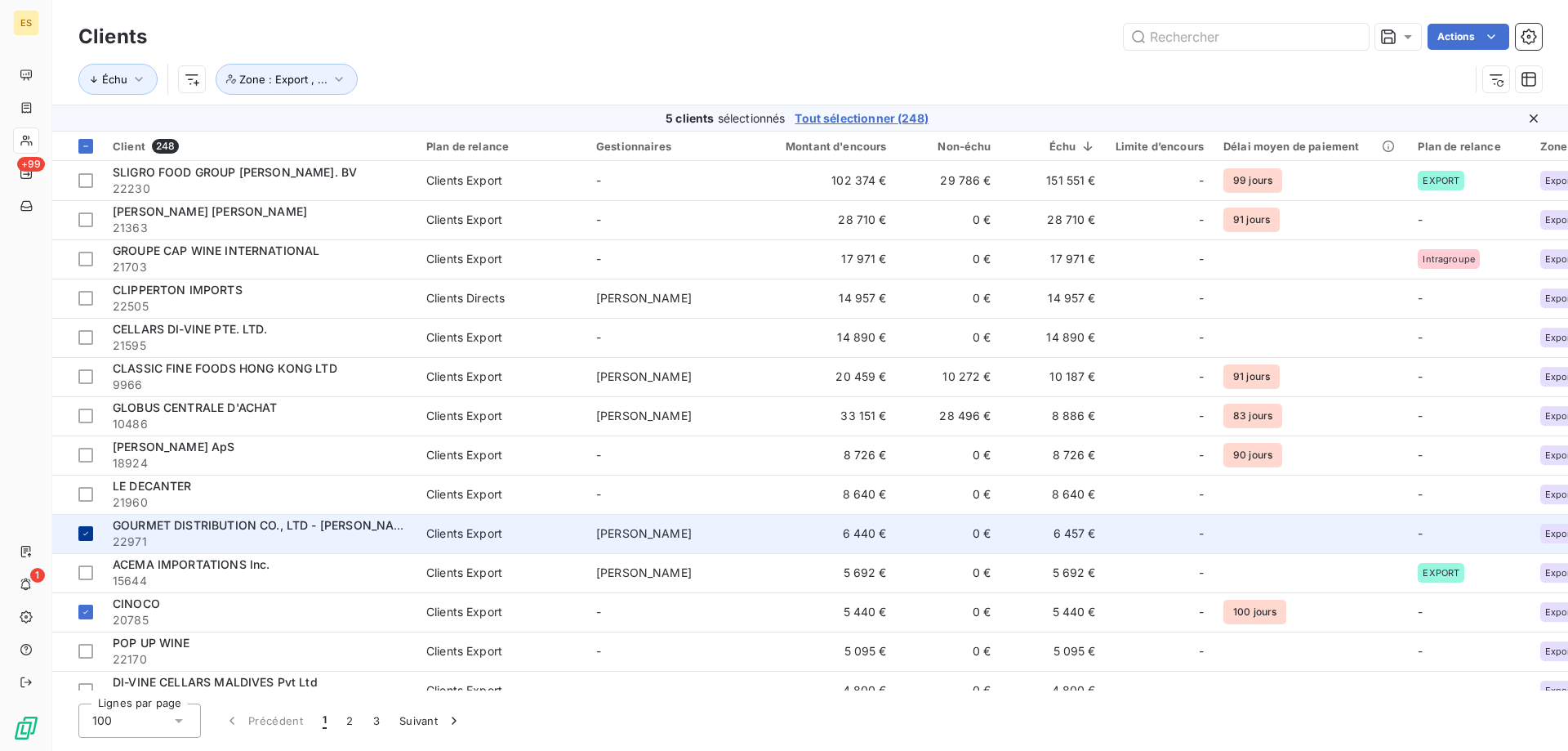
click at [98, 533] on td at bounding box center [77, 533] width 50 height 39
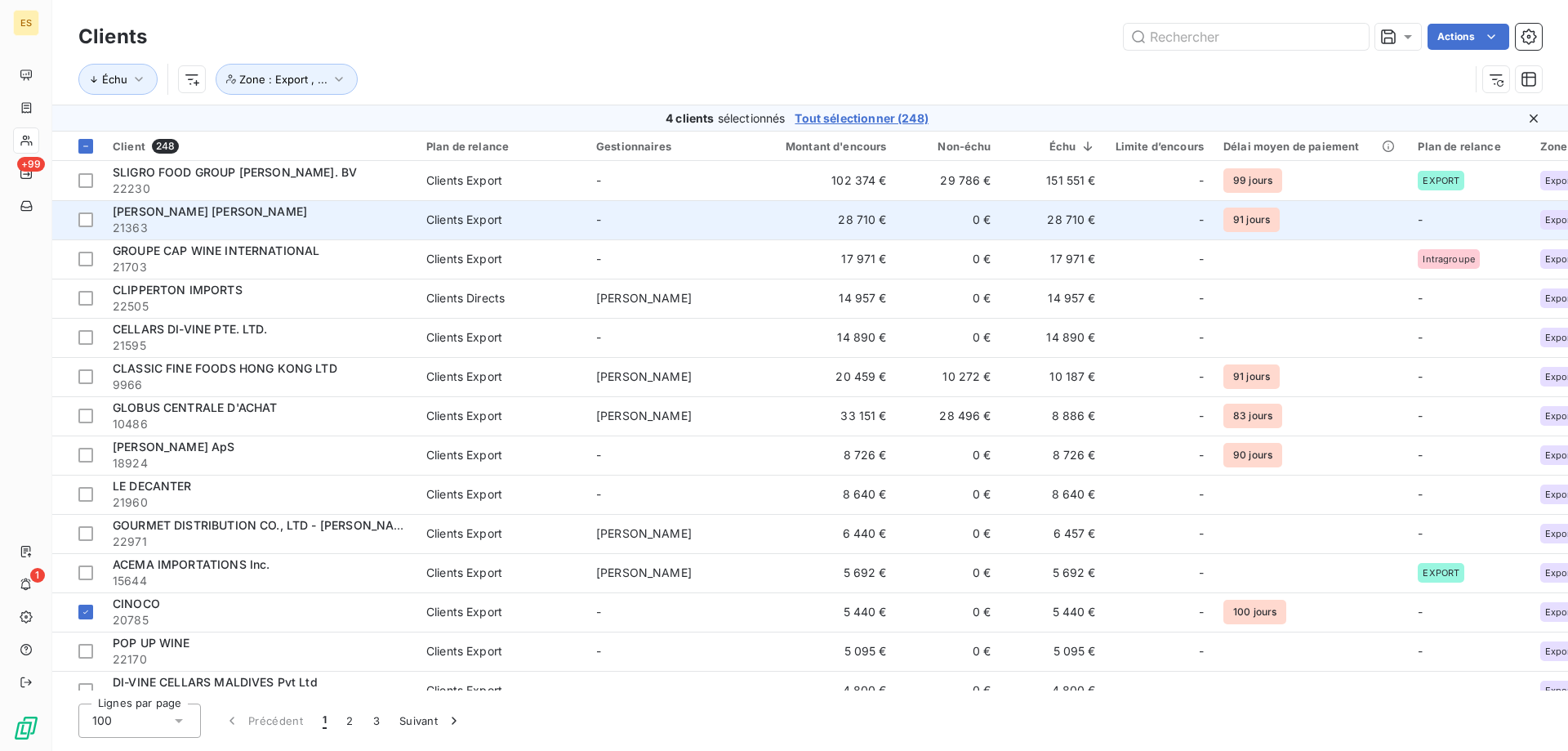
click at [430, 227] on div "Clients Export" at bounding box center [465, 220] width 76 height 17
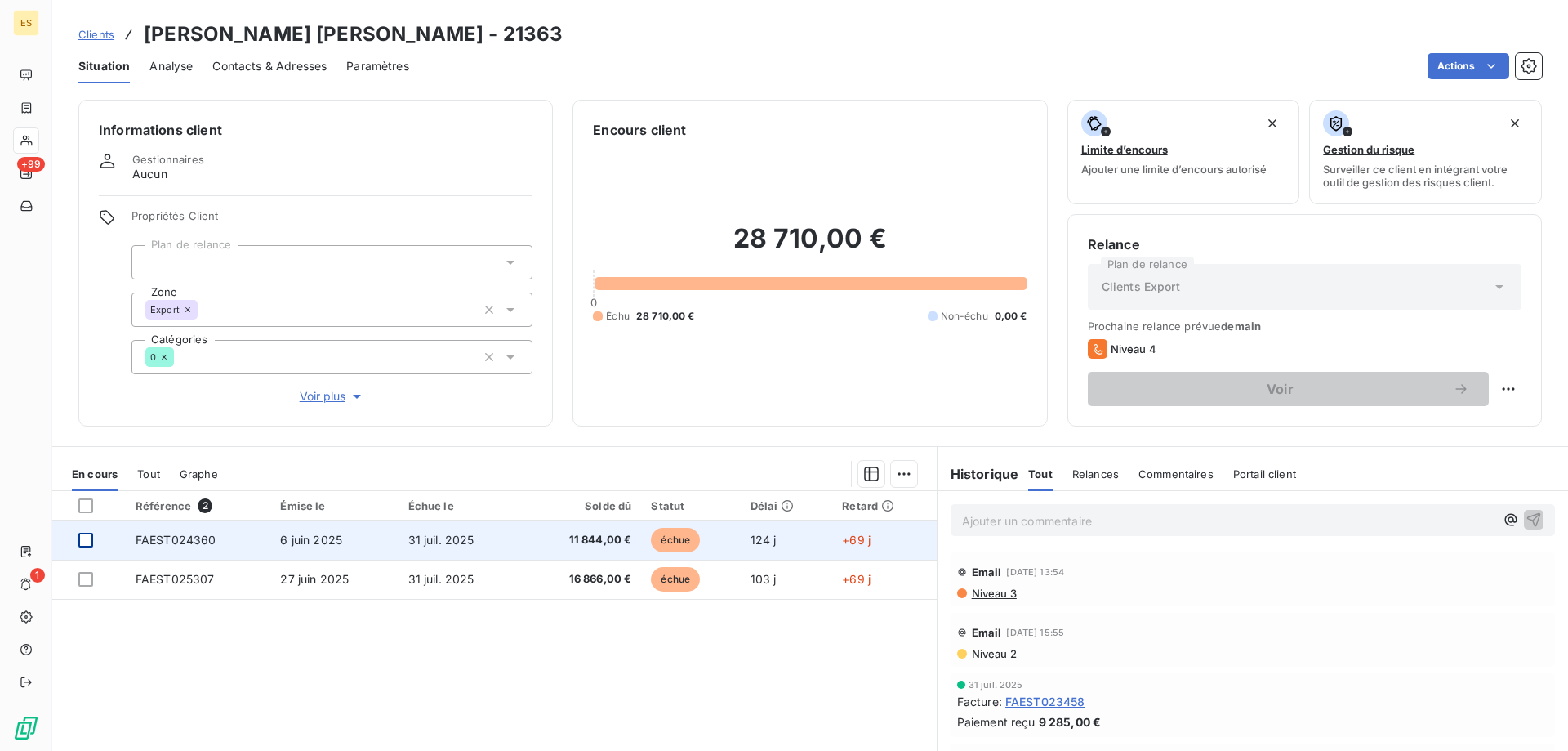
click at [85, 542] on div at bounding box center [86, 540] width 15 height 15
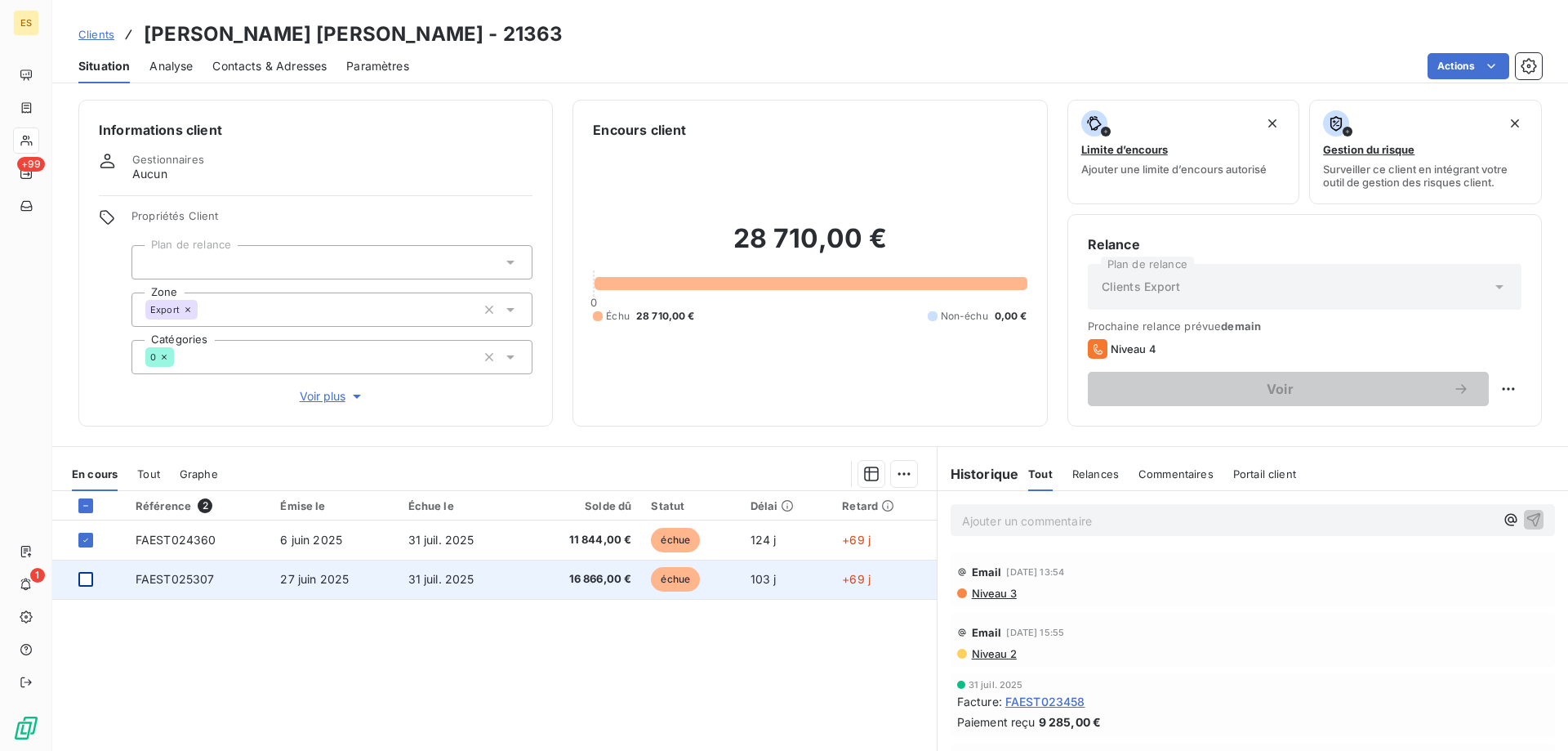
click at [92, 581] on div at bounding box center [86, 580] width 15 height 15
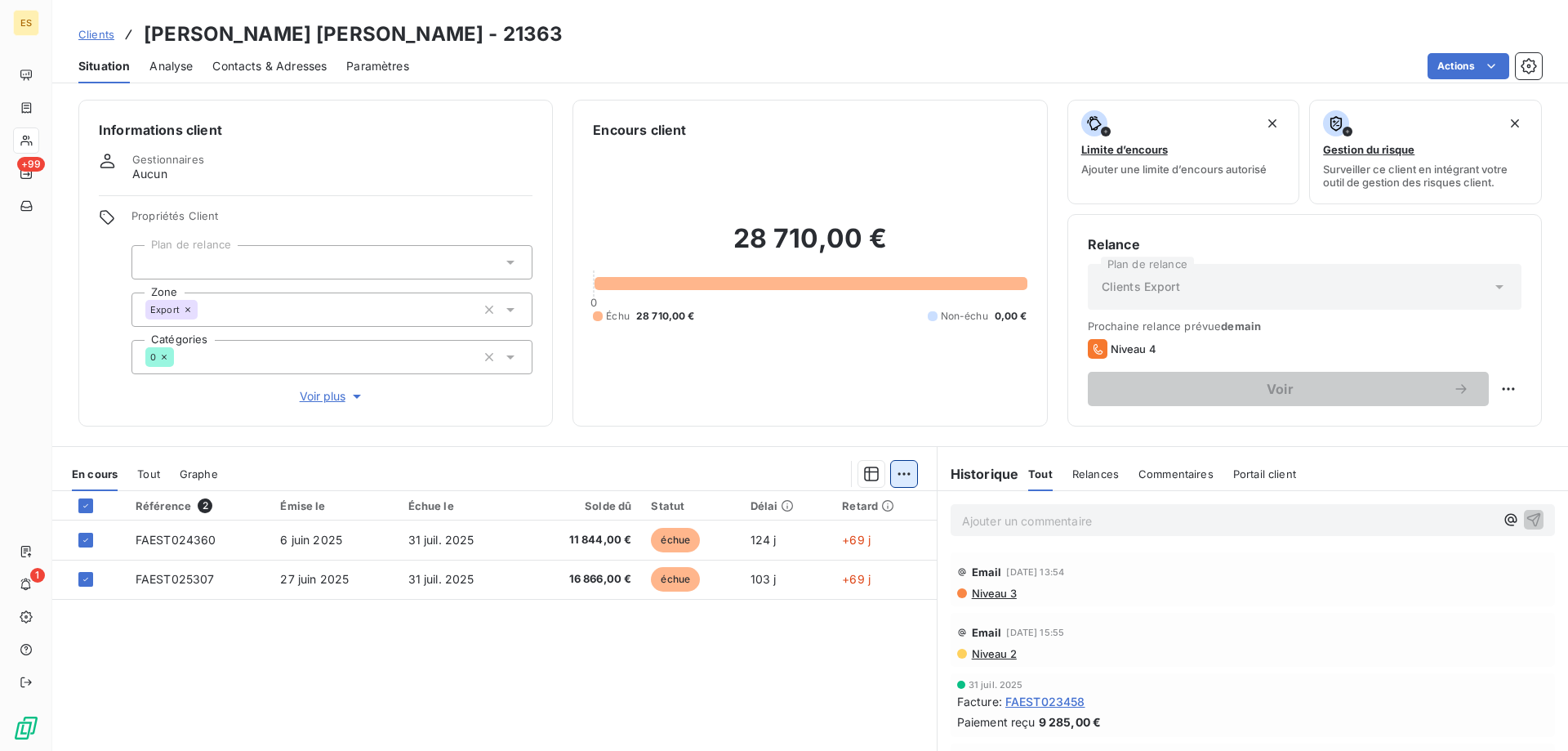
click at [898, 477] on html "ES +99 1 Clients [PERSON_NAME] [PERSON_NAME] - 21363 Situation Analyse Contacts…" at bounding box center [784, 376] width 1568 height 751
click at [697, 664] on html "ES +99 1 Clients [PERSON_NAME] [PERSON_NAME] - 21363 Situation Analyse Contacts…" at bounding box center [784, 376] width 1568 height 751
click at [229, 67] on span "Contacts & Adresses" at bounding box center [269, 66] width 114 height 17
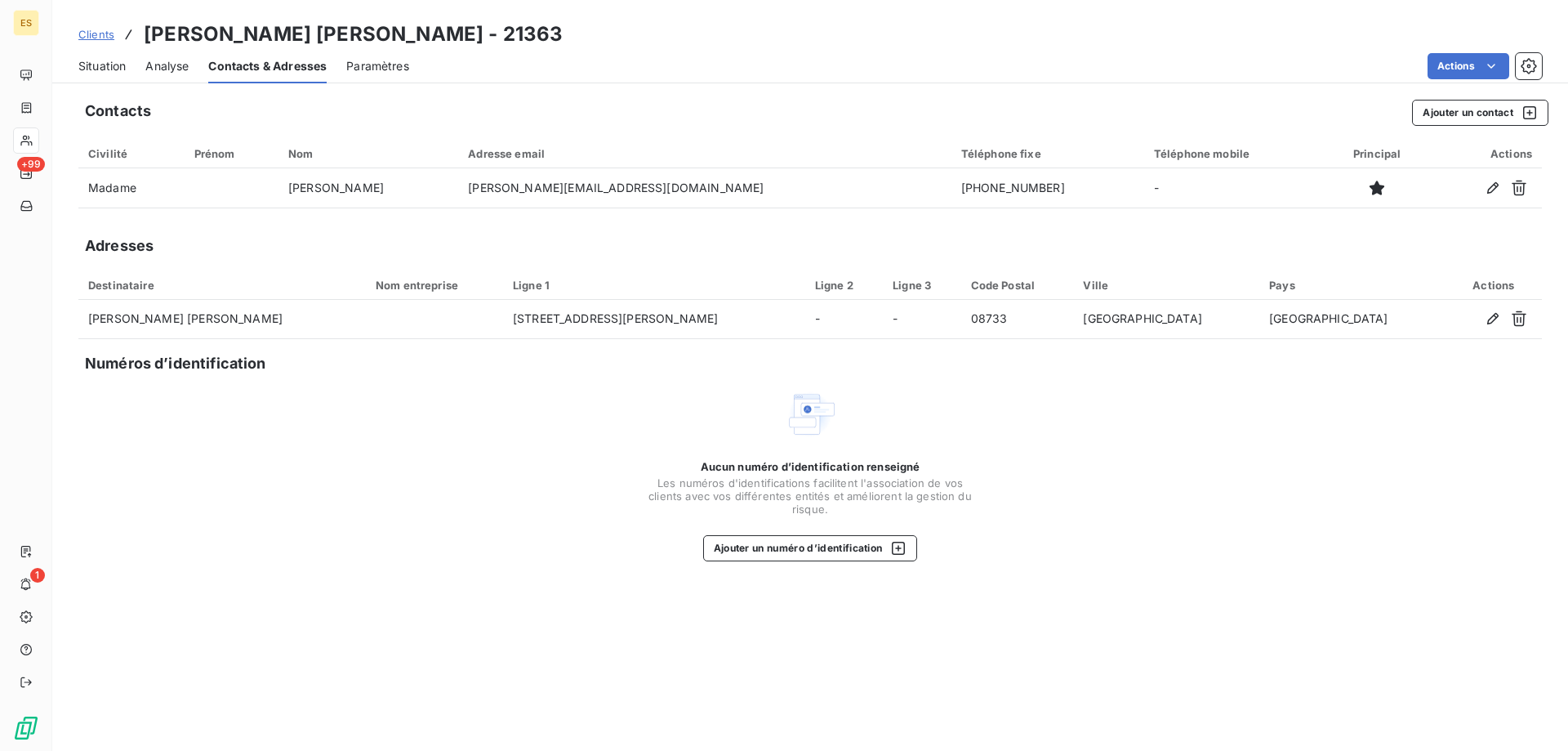
click at [80, 70] on span "Situation" at bounding box center [102, 66] width 47 height 17
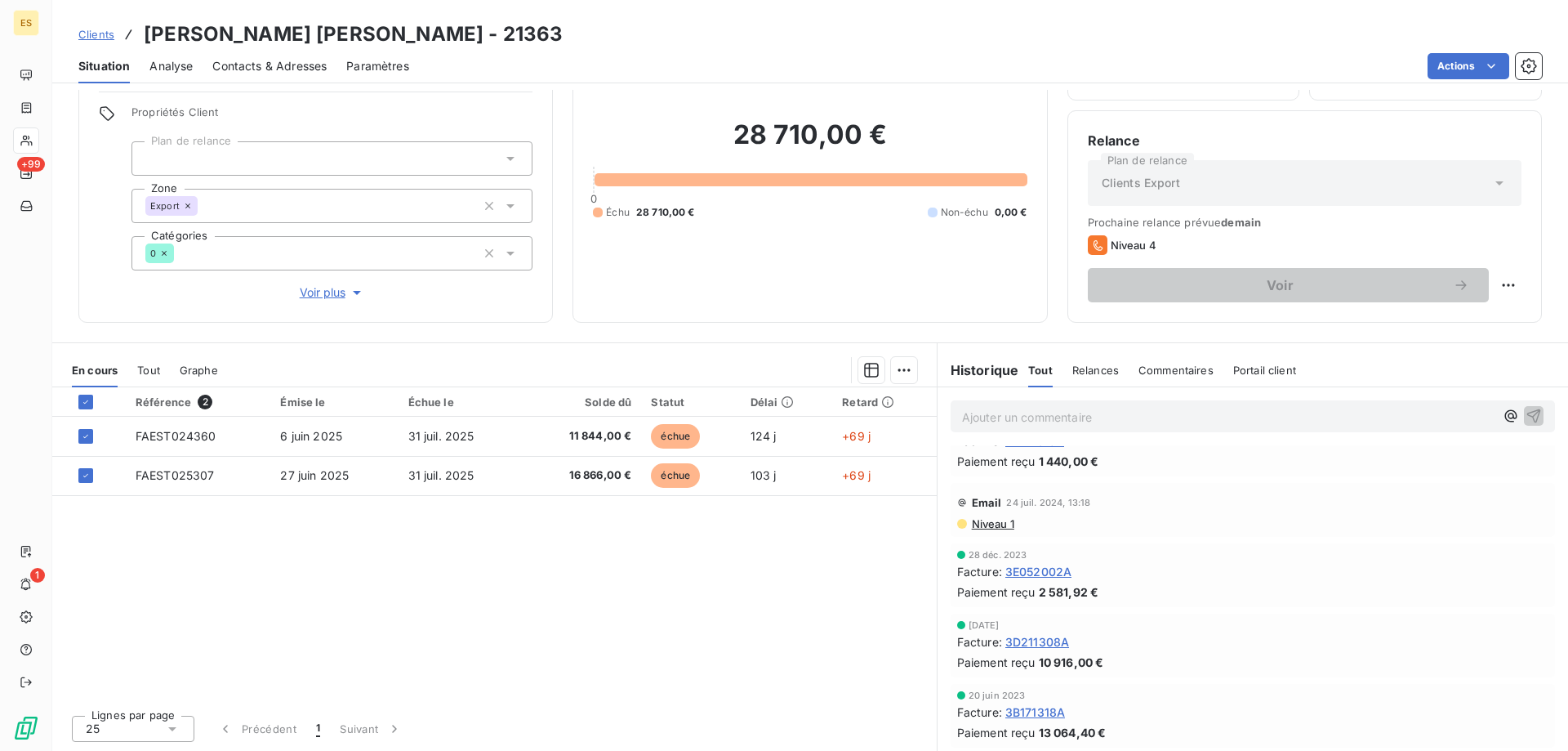
scroll to position [1269, 0]
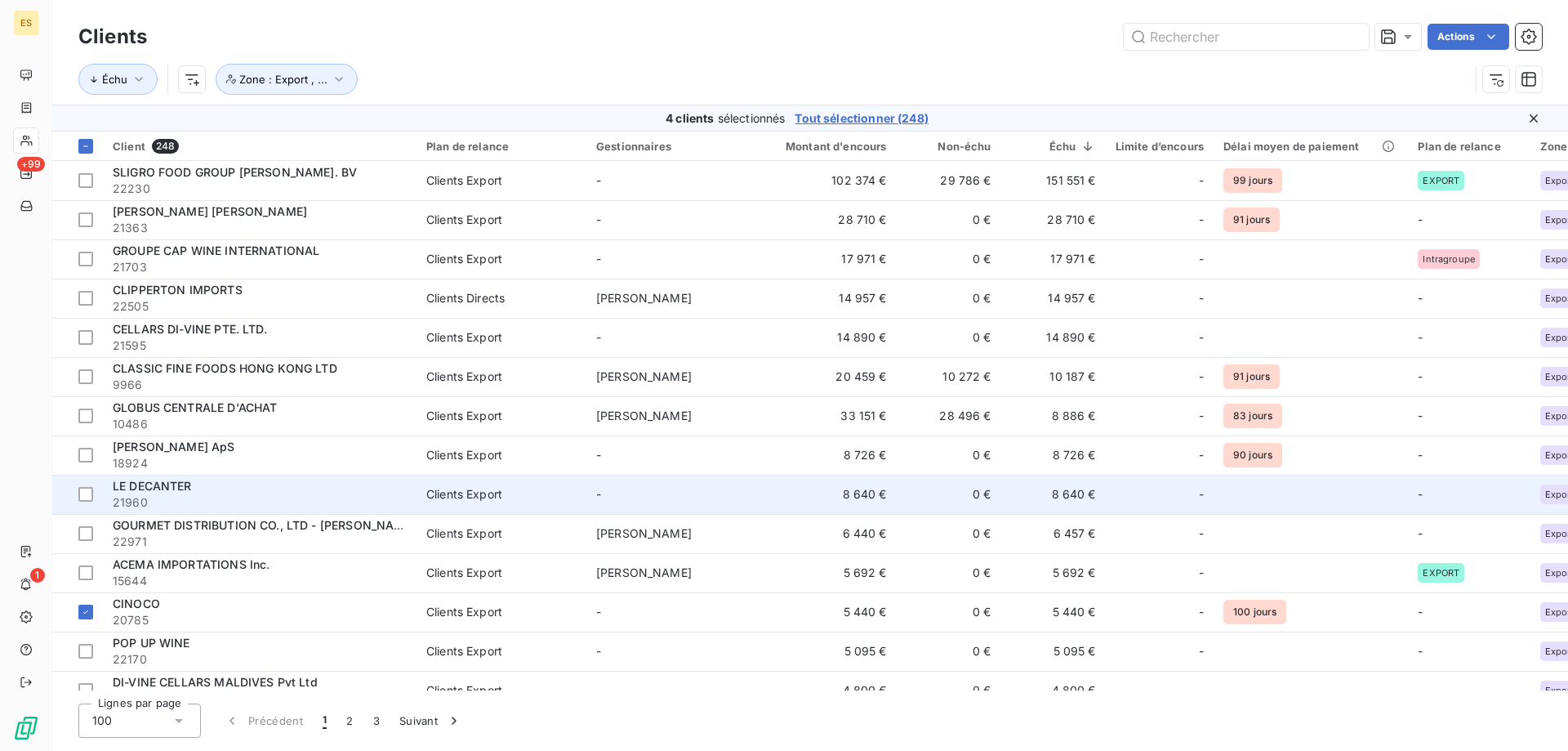
click at [141, 484] on span "LE DECANTER" at bounding box center [152, 486] width 79 height 14
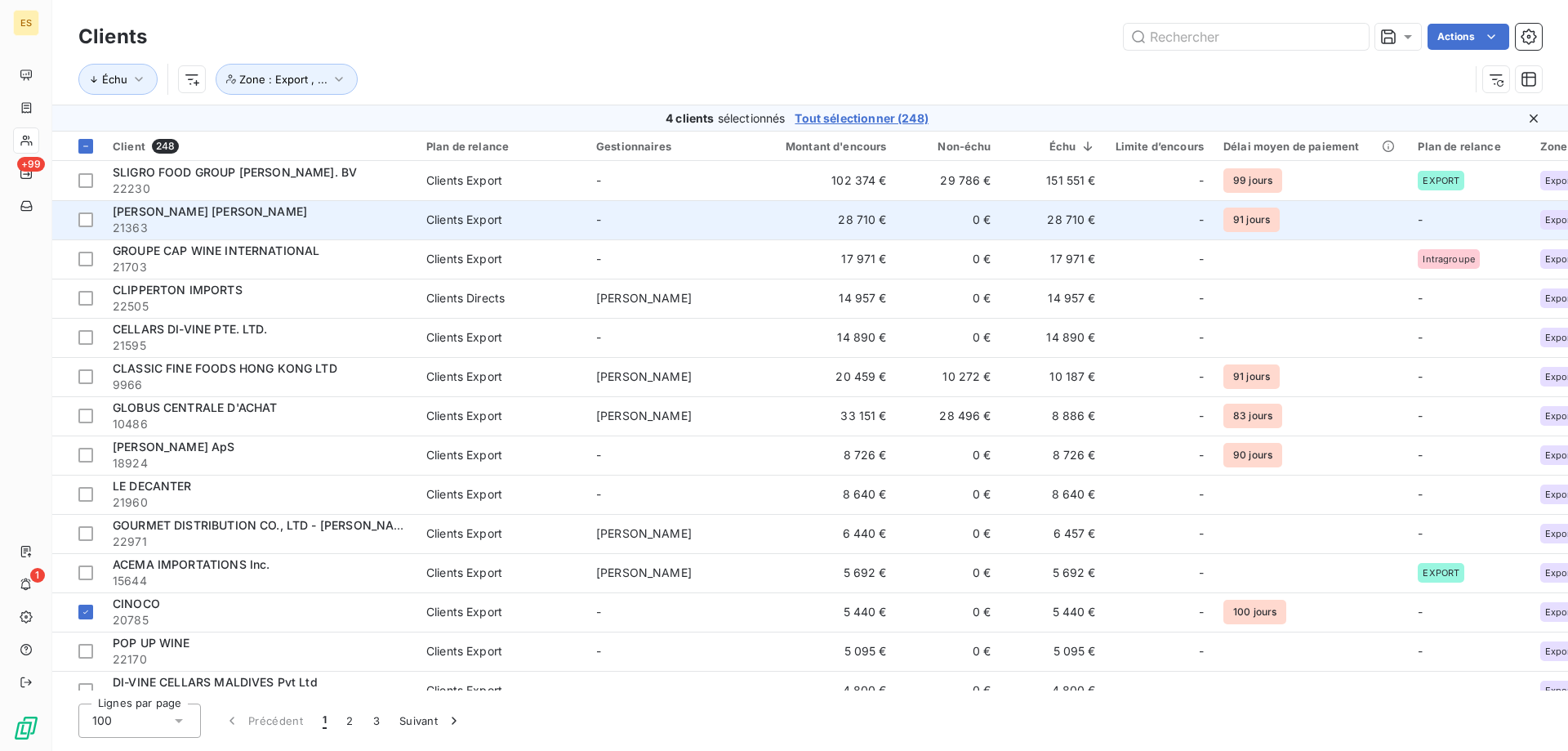
click at [217, 225] on span "21363" at bounding box center [260, 228] width 294 height 17
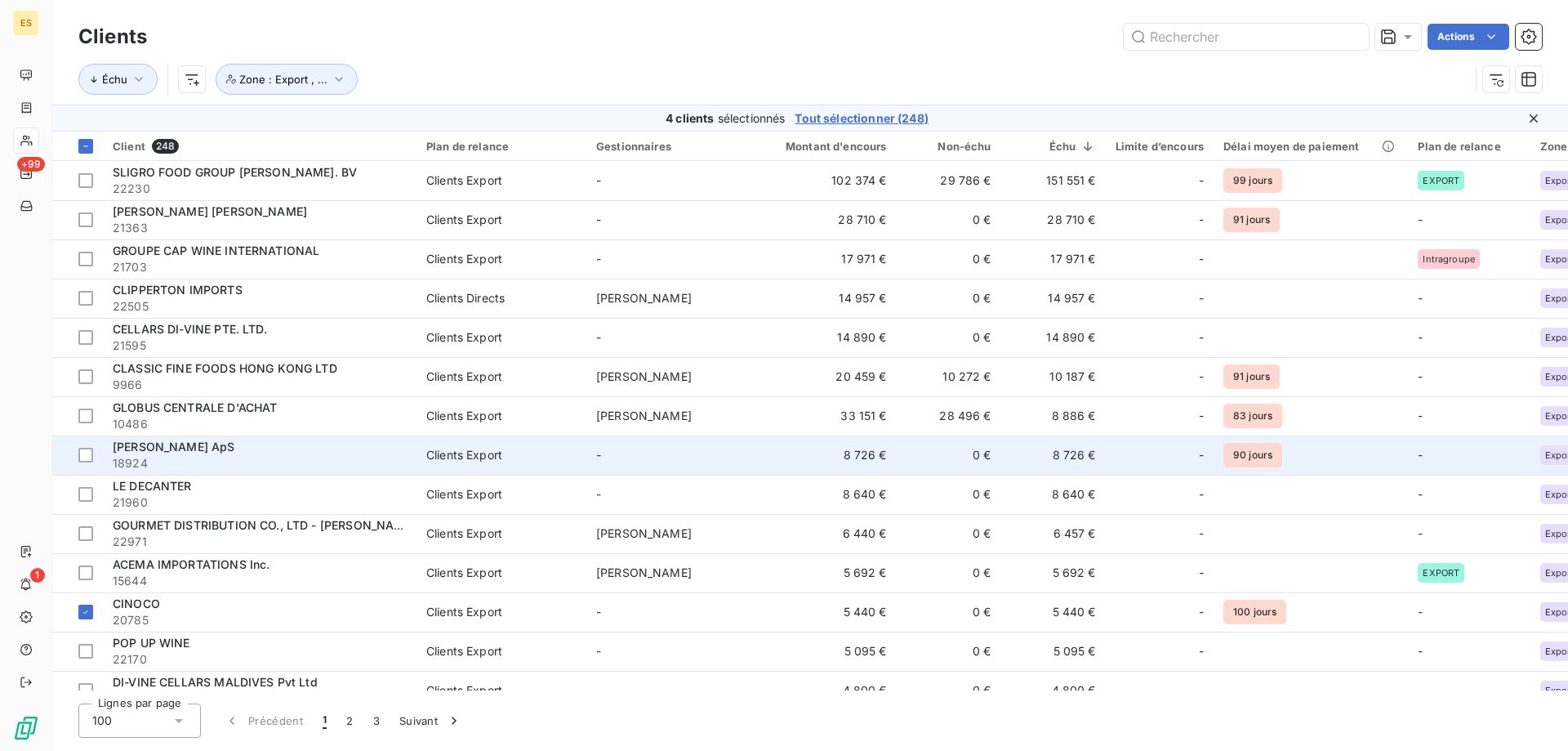
click at [203, 462] on span "18924" at bounding box center [260, 463] width 294 height 17
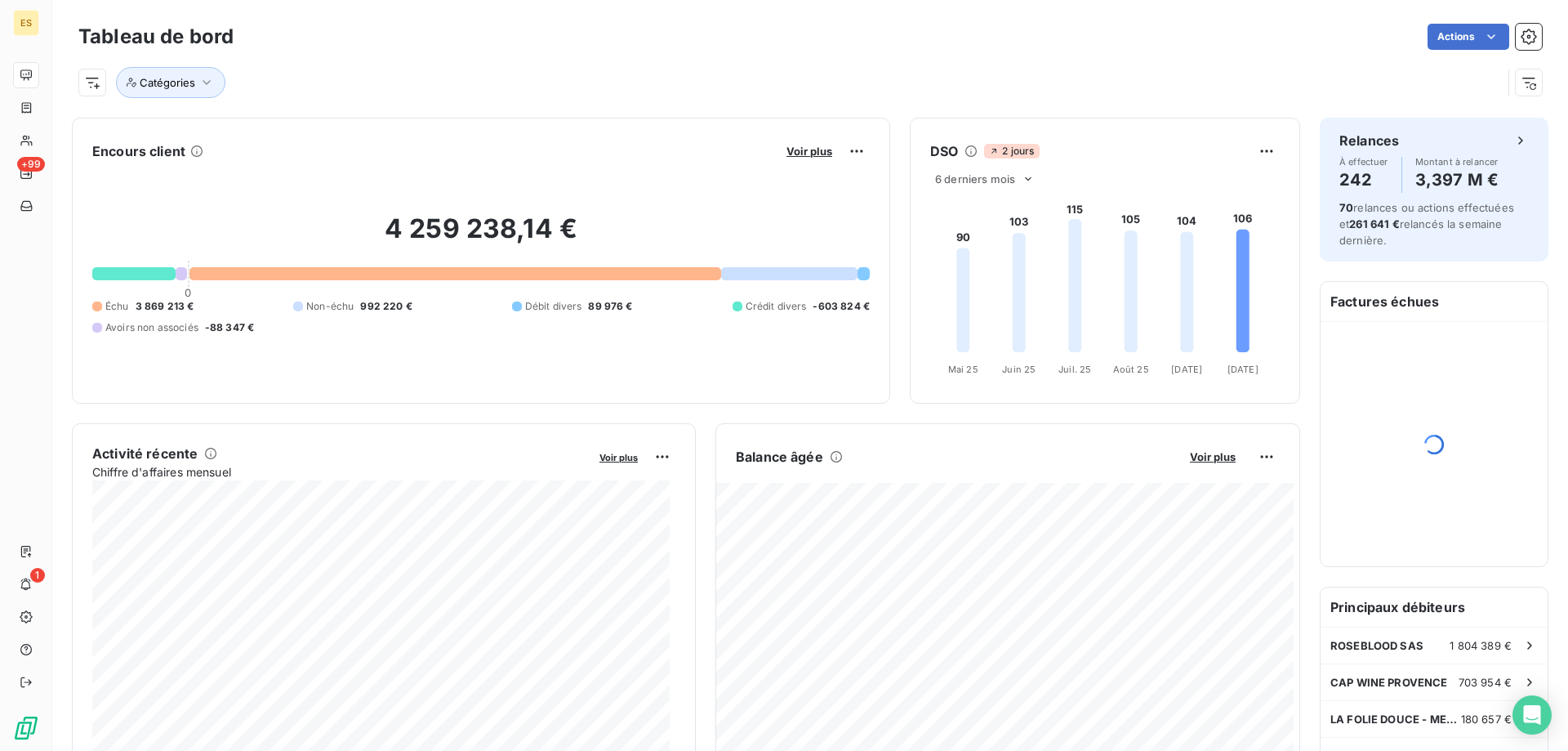
click at [150, 274] on div at bounding box center [134, 274] width 83 height 13
click at [805, 148] on span "Voir plus" at bounding box center [809, 151] width 45 height 13
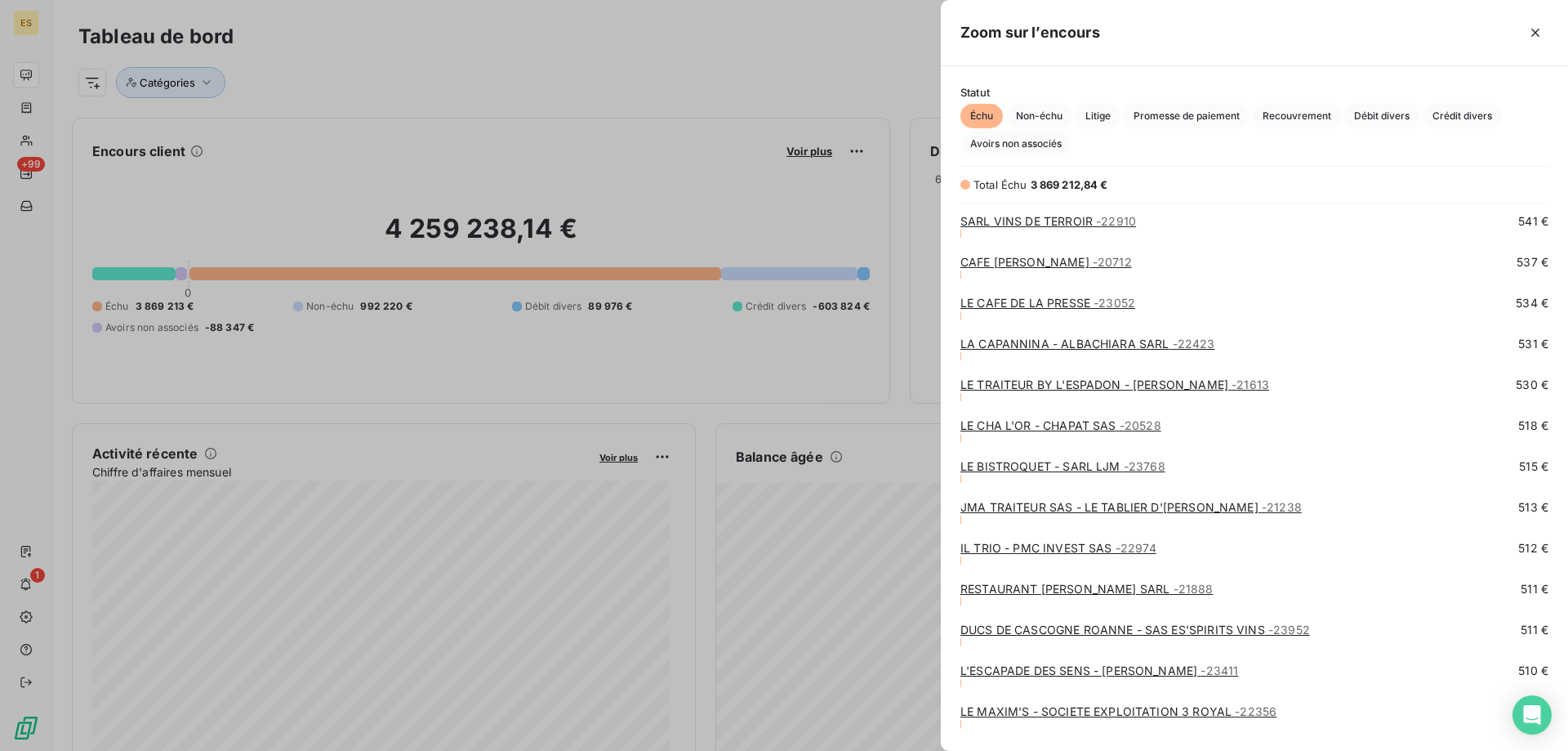
scroll to position [12097, 0]
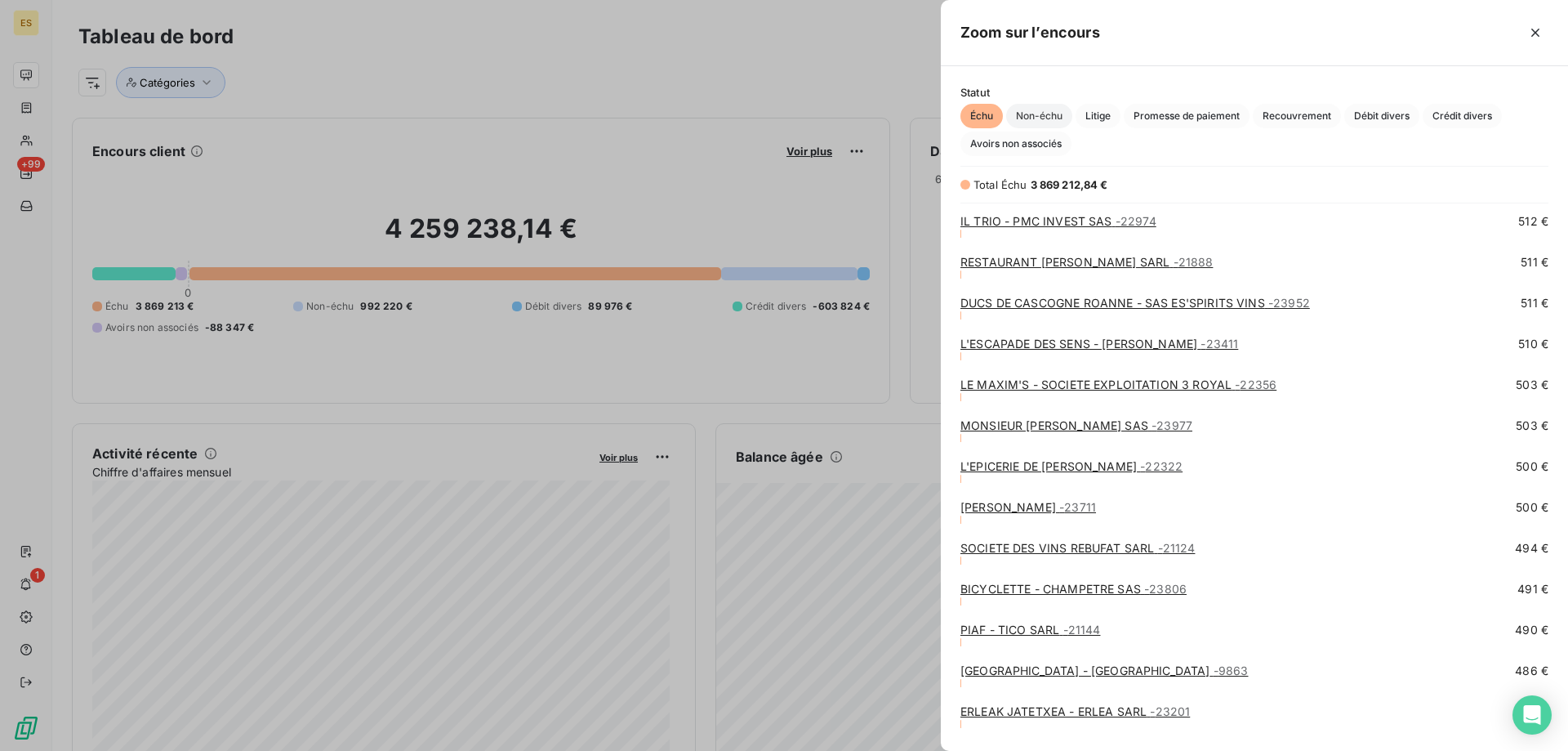
click at [1028, 125] on span "Non-échu" at bounding box center [1039, 117] width 66 height 25
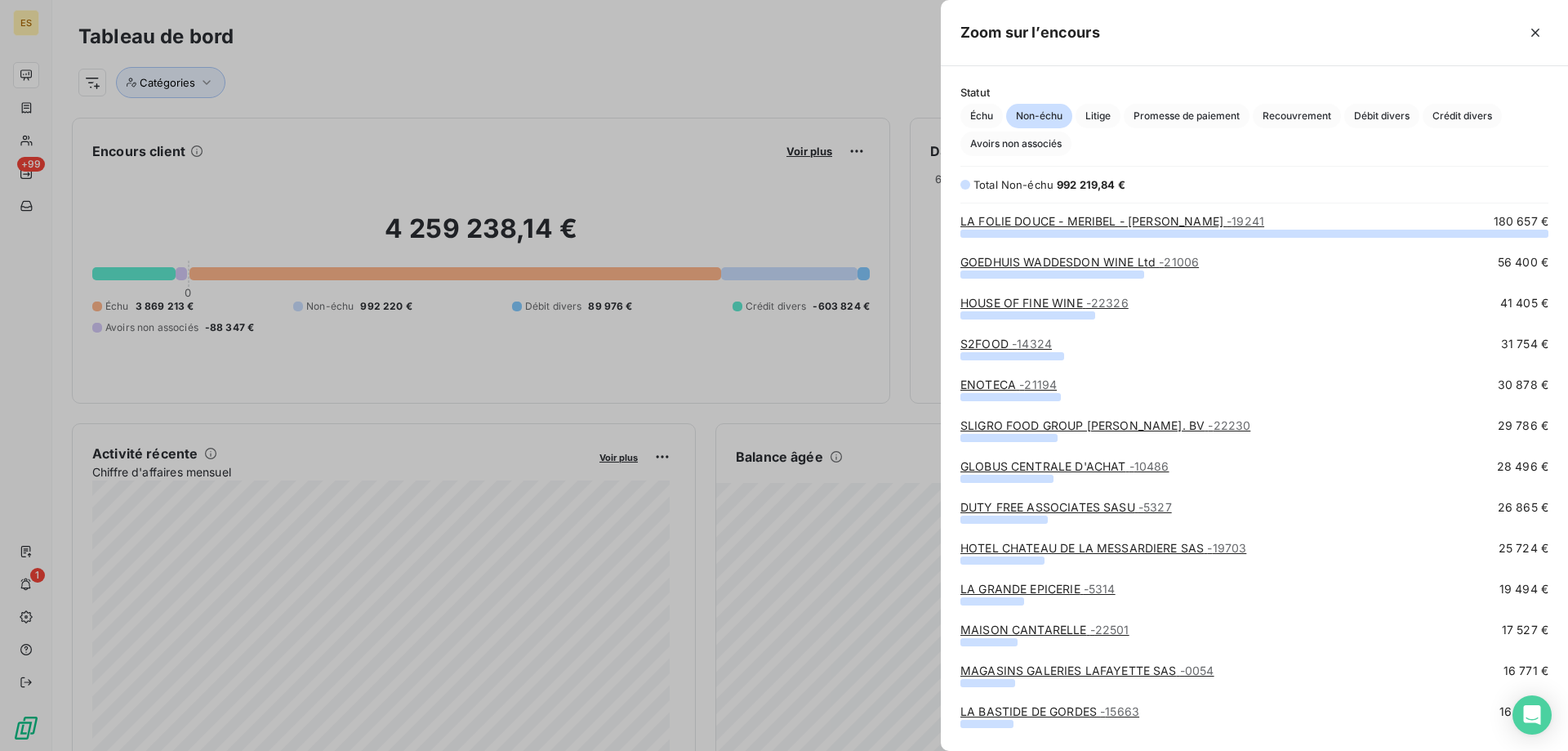
scroll to position [506, 615]
click at [1084, 117] on span "Litige" at bounding box center [1098, 117] width 45 height 25
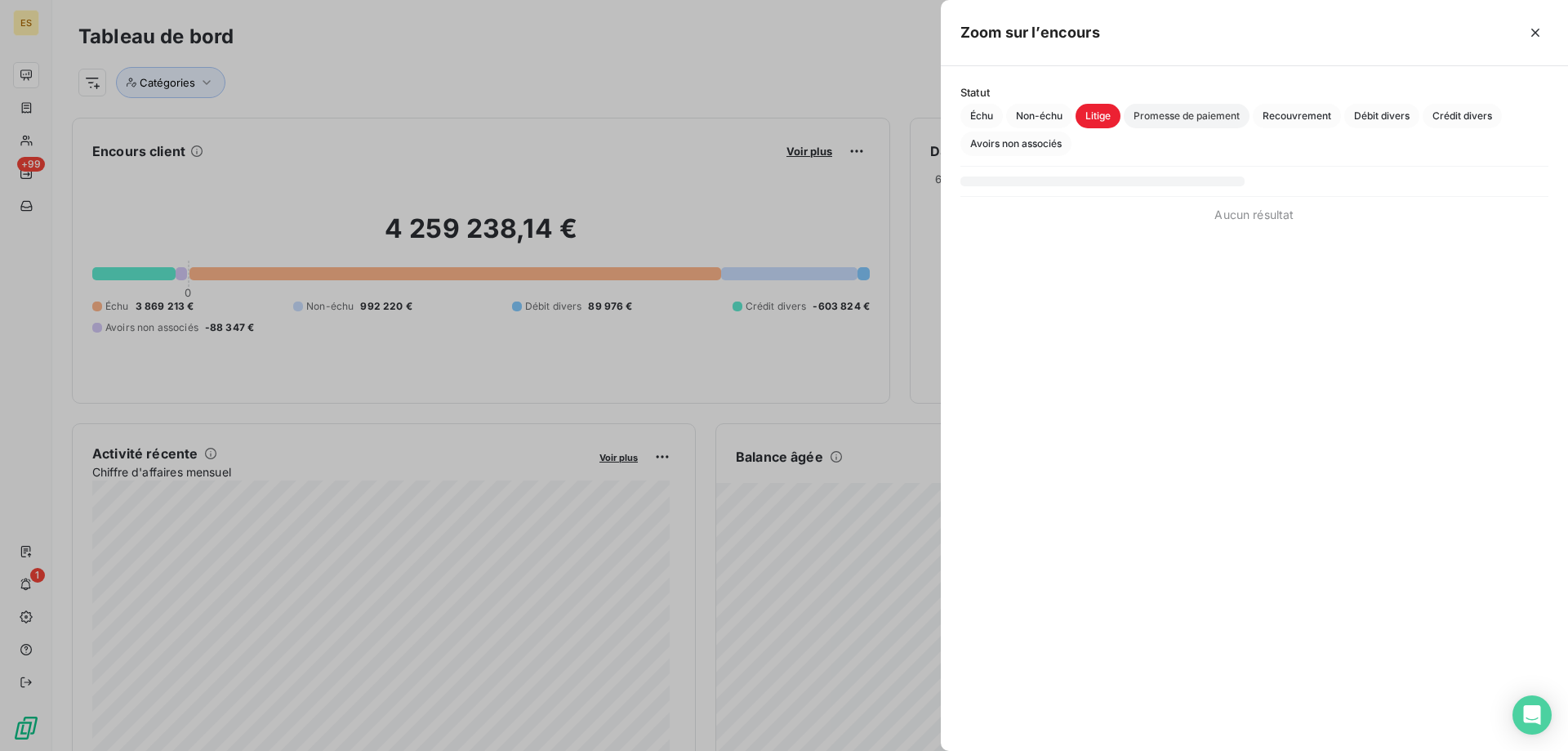
click at [1148, 108] on span "Promesse de paiement" at bounding box center [1187, 117] width 126 height 25
drag, startPoint x: 1284, startPoint y: 128, endPoint x: 1289, endPoint y: 98, distance: 30.4
click at [1284, 118] on div "Échu Non-échu Litige Promesse de paiement Recouvrement Débit divers Crédit dive…" at bounding box center [1255, 130] width 589 height 52
click at [1299, 117] on span "Recouvrement" at bounding box center [1297, 117] width 88 height 25
click at [1402, 104] on span "Débit divers" at bounding box center [1382, 117] width 75 height 25
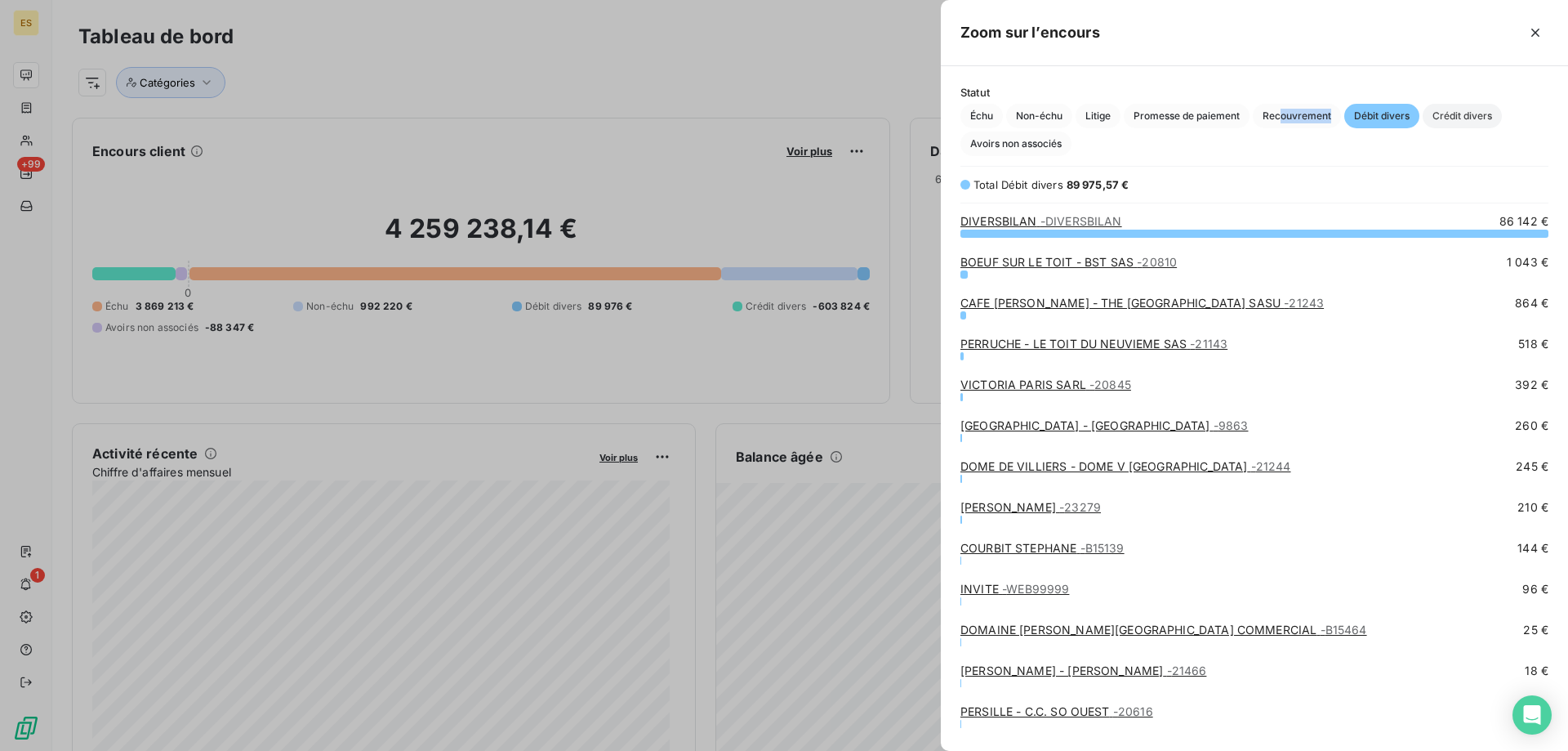
click at [1470, 124] on span "Crédit divers" at bounding box center [1462, 117] width 79 height 25
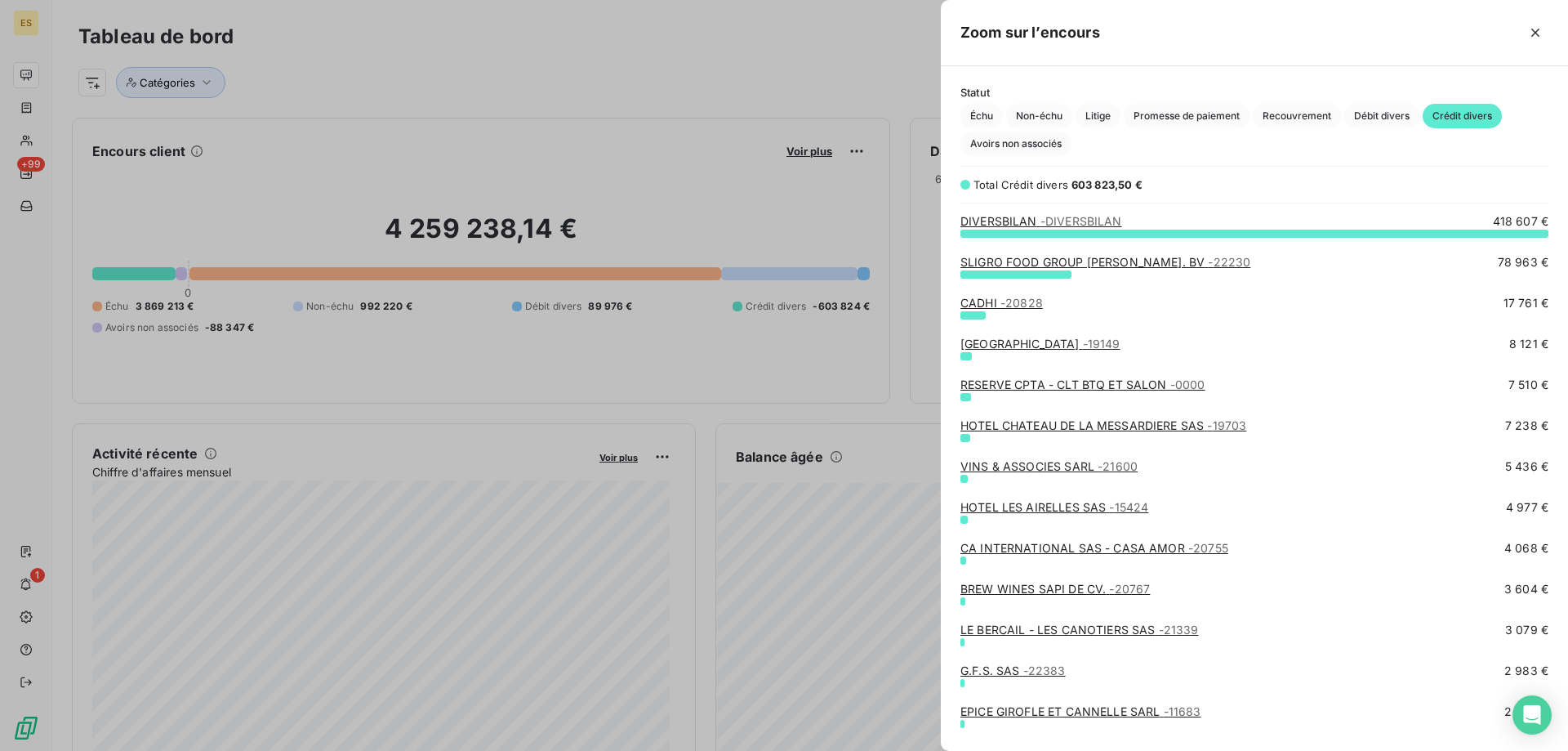
click at [1016, 265] on link "SLIGRO FOOD GROUP NED. BV - 22230" at bounding box center [1105, 261] width 290 height 14
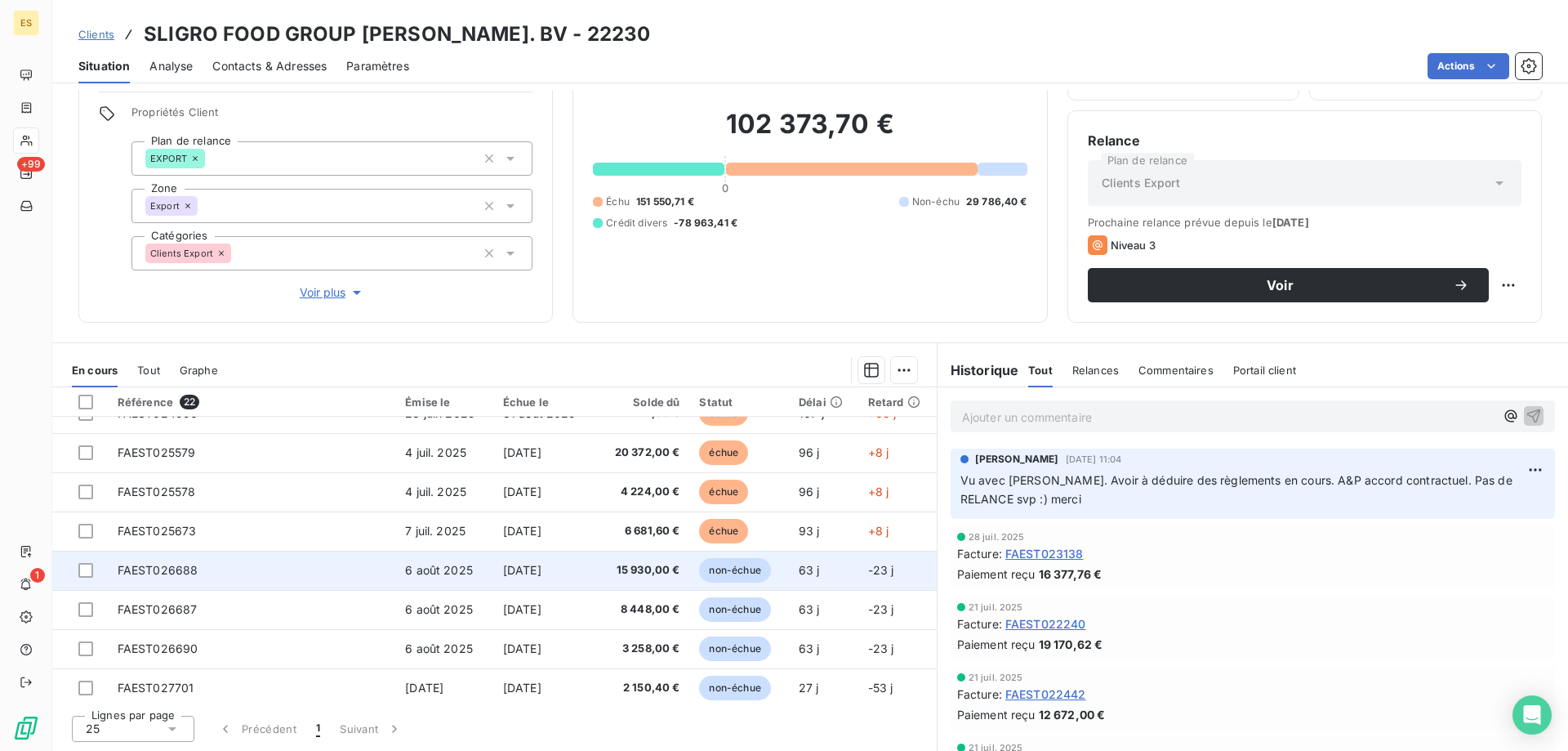
scroll to position [579, 0]
